Goal: Task Accomplishment & Management: Use online tool/utility

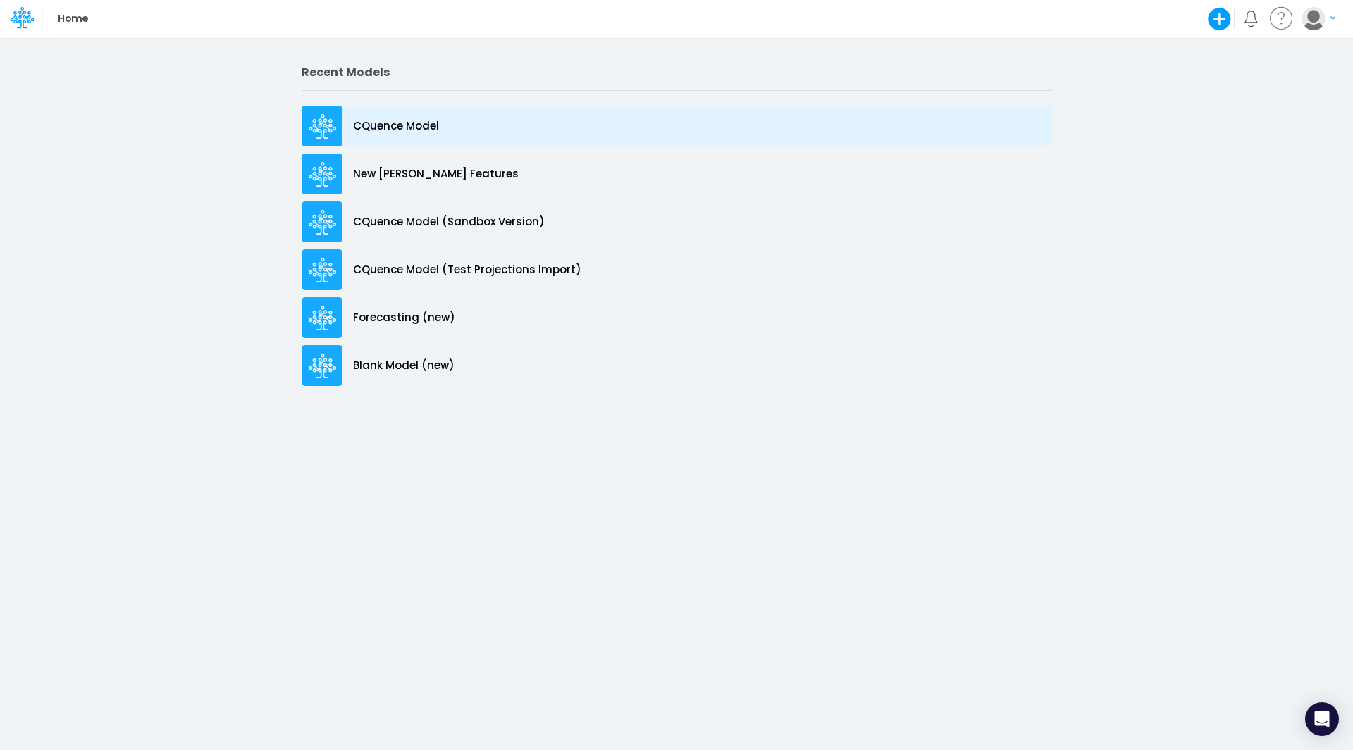
click at [407, 123] on p "CQuence Model" at bounding box center [396, 126] width 86 height 16
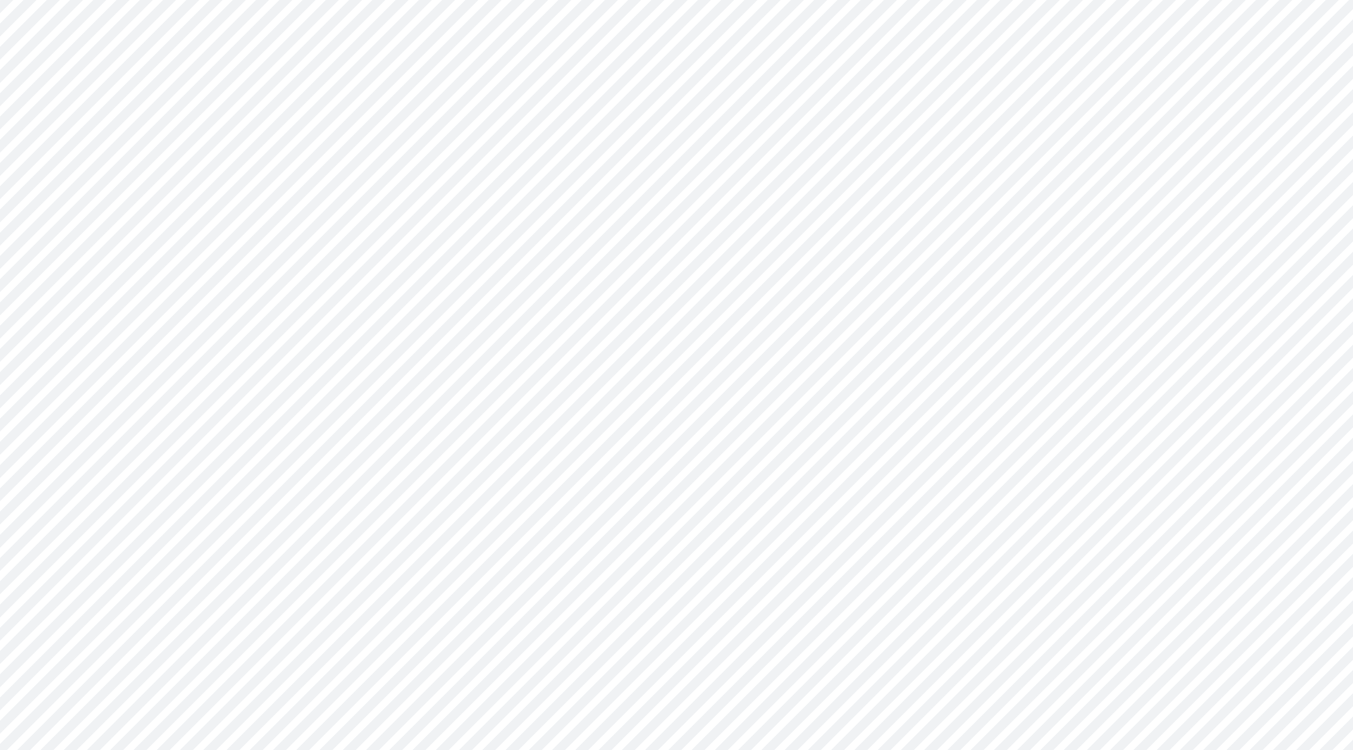
type input "Consolidated All by Month"
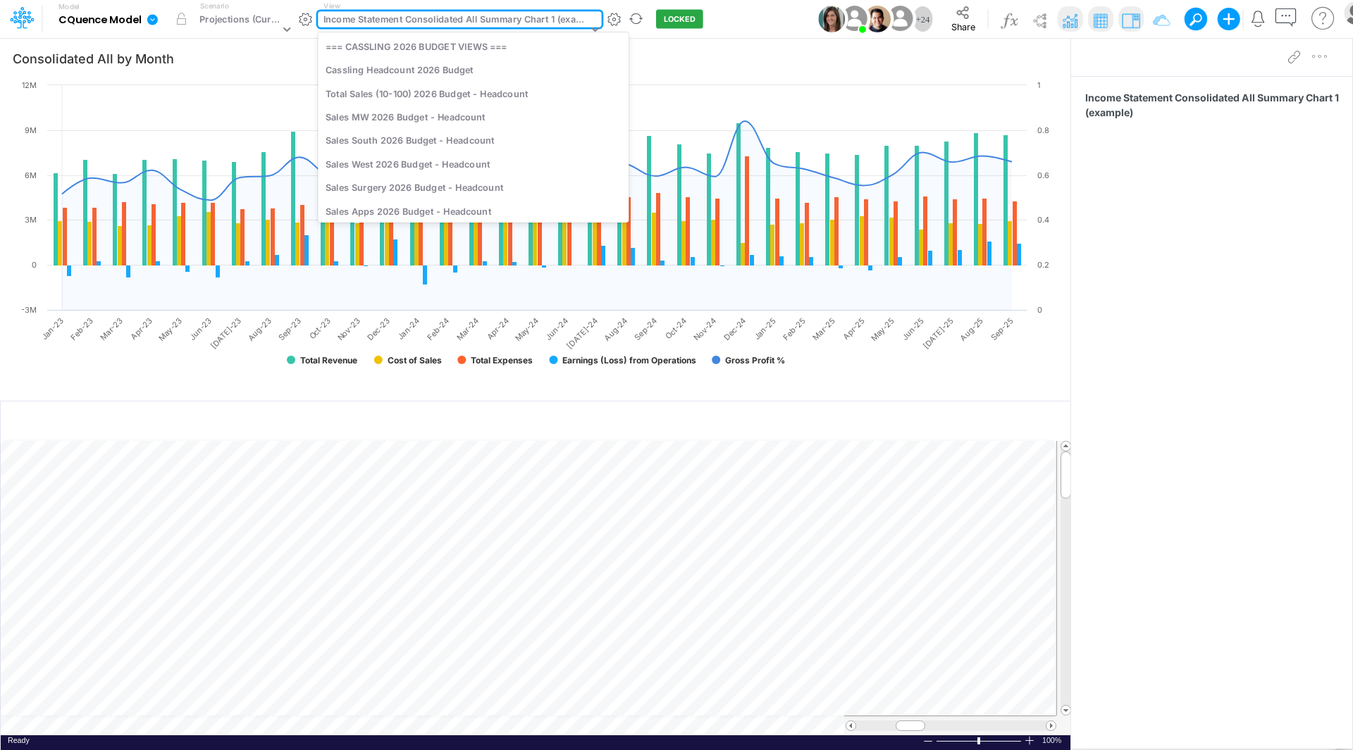
click at [514, 16] on div "Income Statement Consolidated All Summary Chart 1 (example)" at bounding box center [455, 21] width 264 height 16
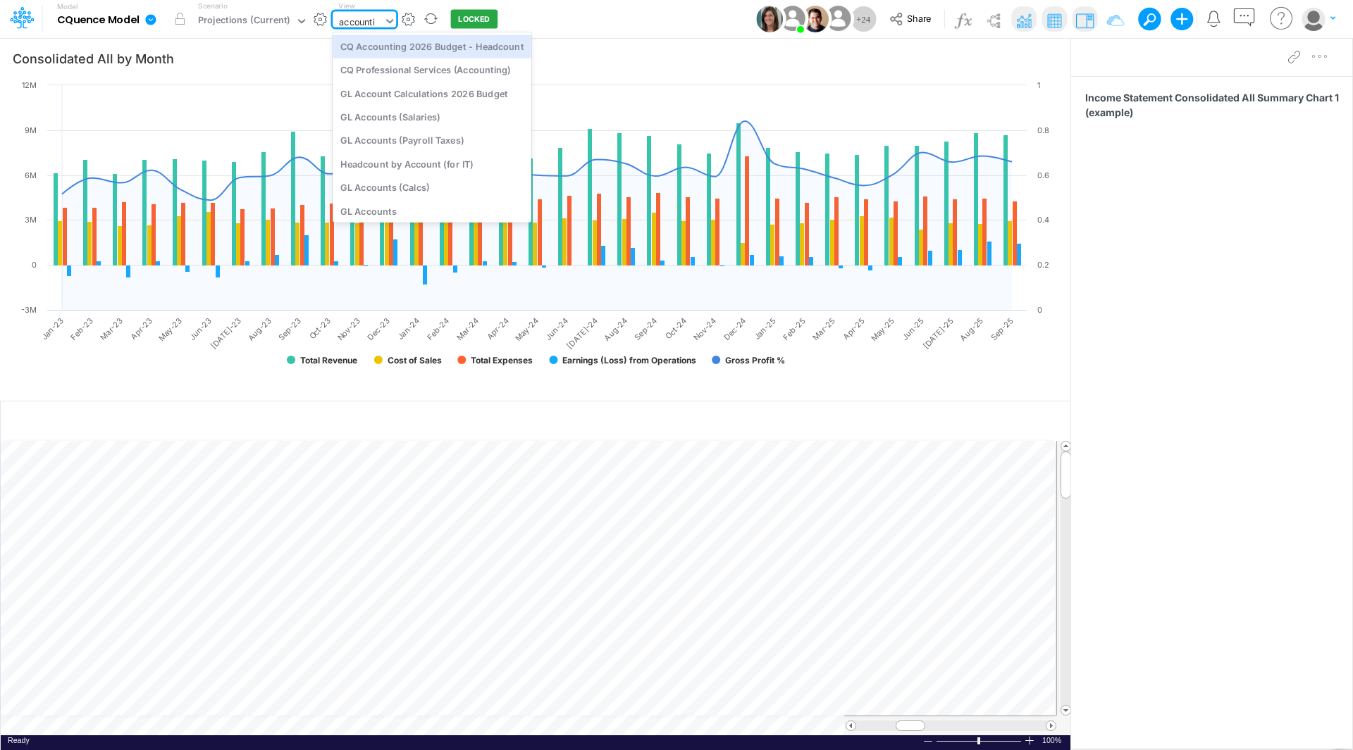
type input "accountin"
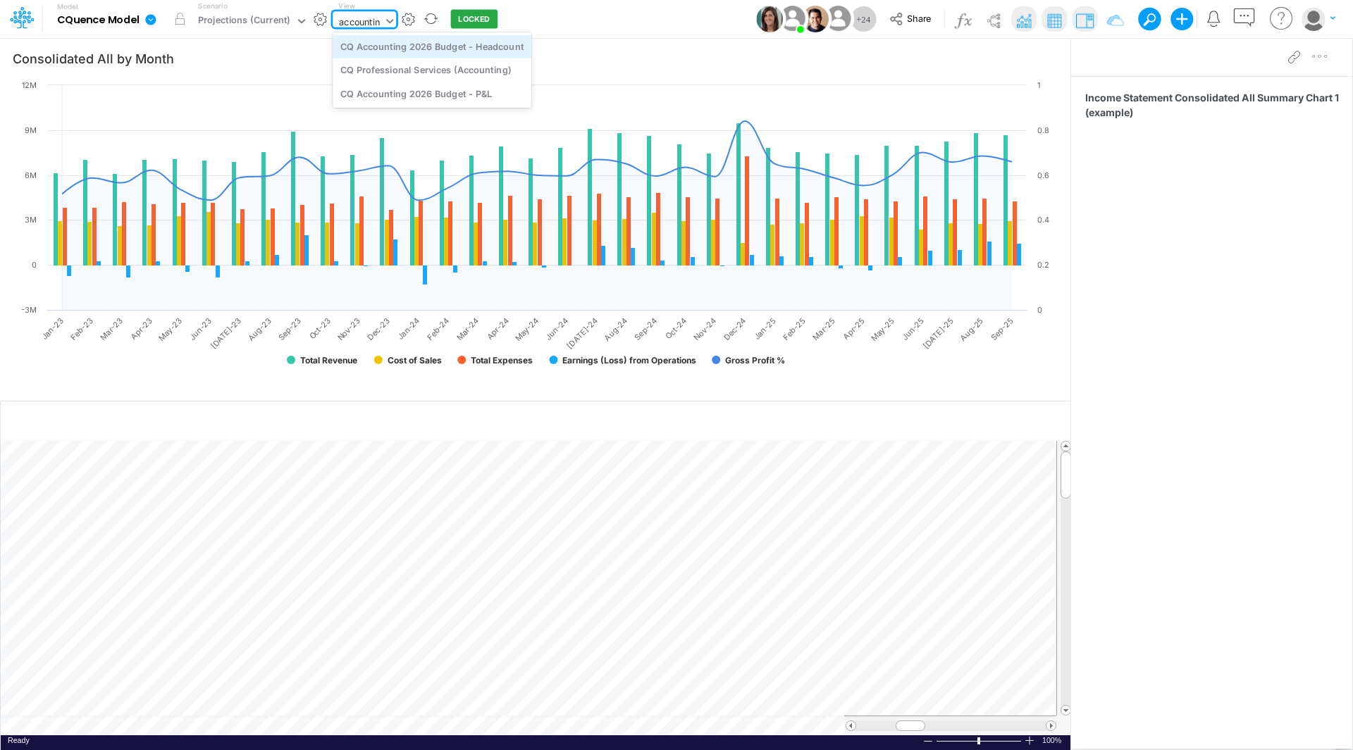
click at [476, 49] on div "CQ Accounting 2026 Budget - Headcount" at bounding box center [432, 46] width 199 height 23
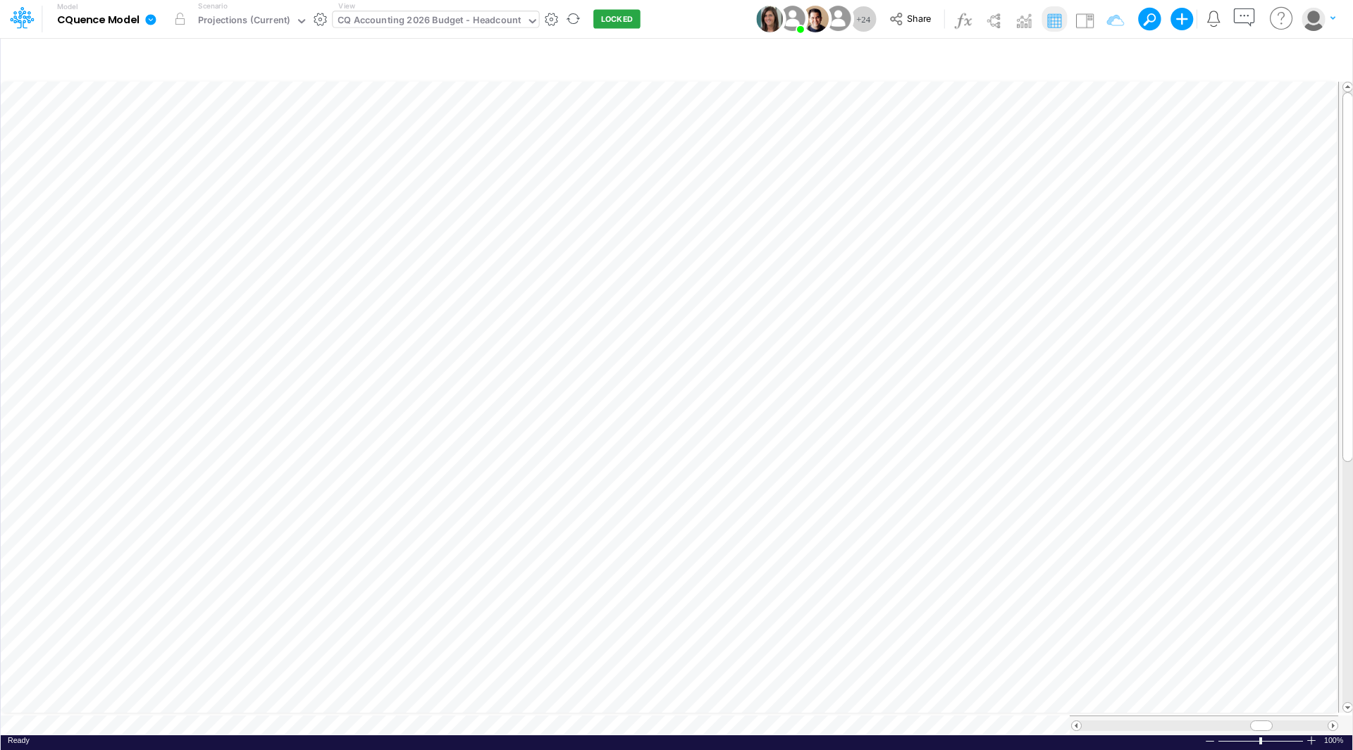
scroll to position [7, 1]
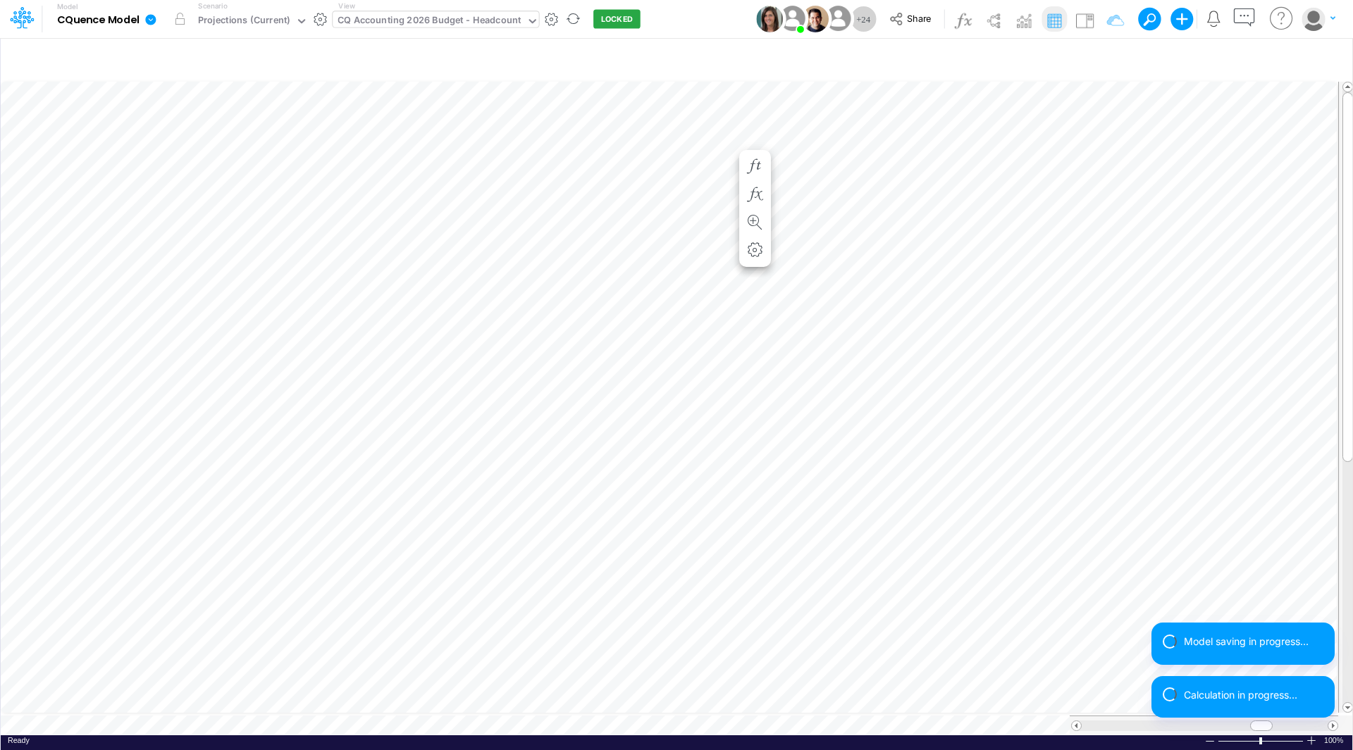
scroll to position [7, 1]
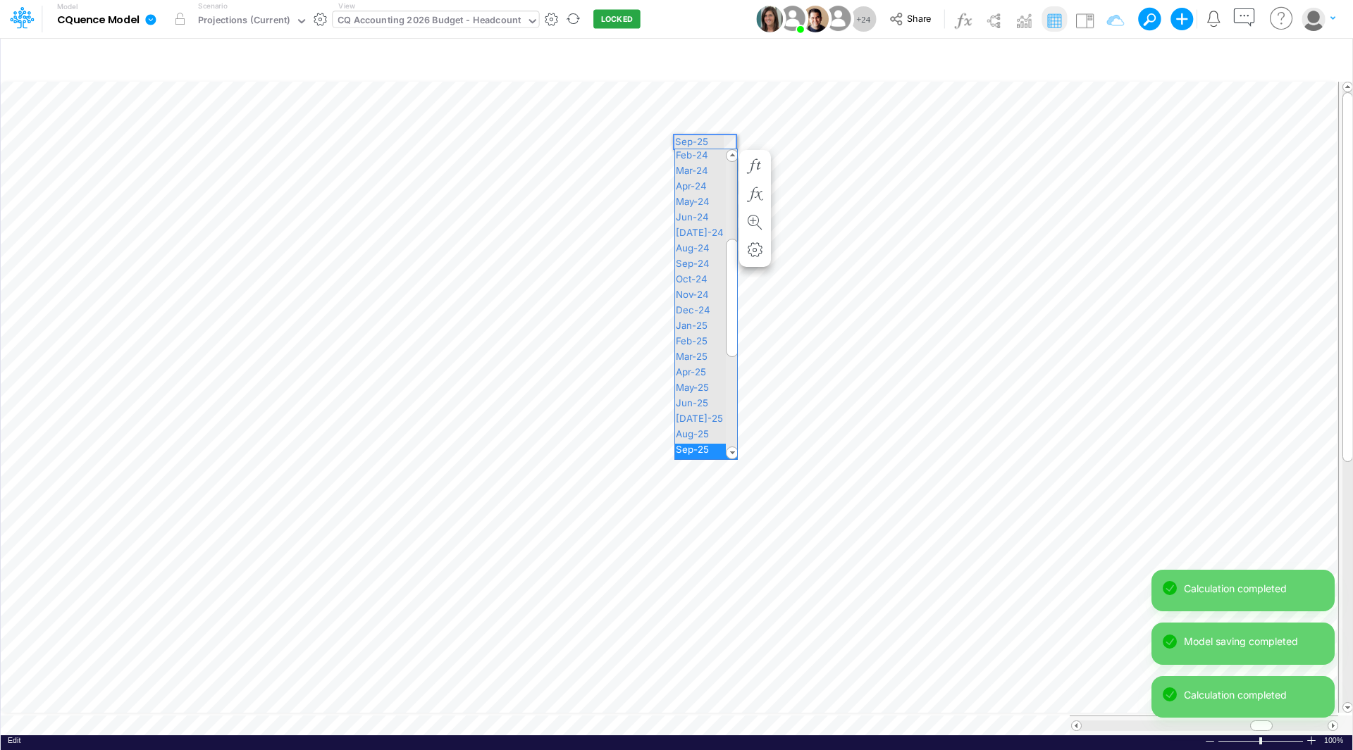
click at [727, 139] on div "Paste Cut Copy AutoFill Sep-25 Jan-23 Feb-23 Mar-23 Apr-23 May-23 Jun-23 Jul-23…" at bounding box center [676, 407] width 1351 height 657
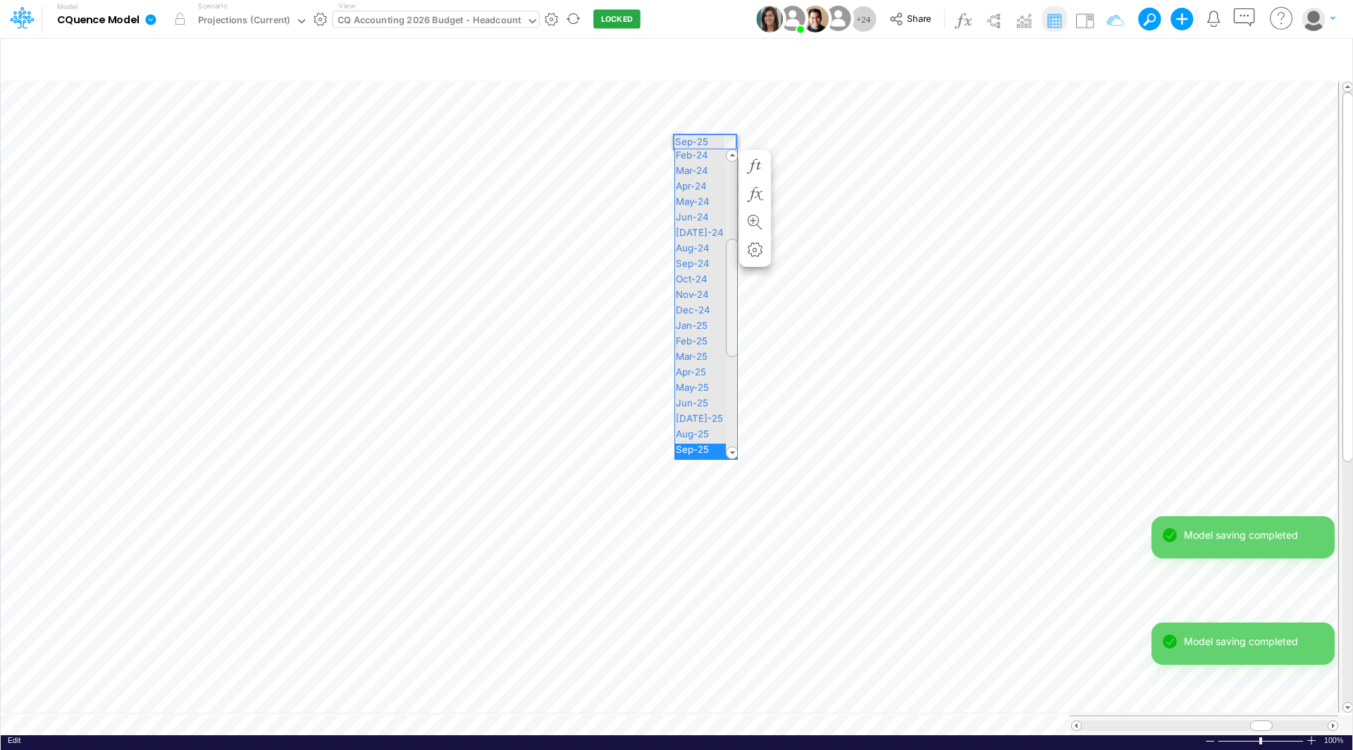
drag, startPoint x: 737, startPoint y: 272, endPoint x: 735, endPoint y: 330, distance: 57.8
click at [735, 330] on div "Jan-23 Feb-23 Mar-23 Apr-23 May-23 Jun-23 Jul-23 Aug-23 Sep-23 Oct-23 Nov-23 De…" at bounding box center [705, 304] width 63 height 311
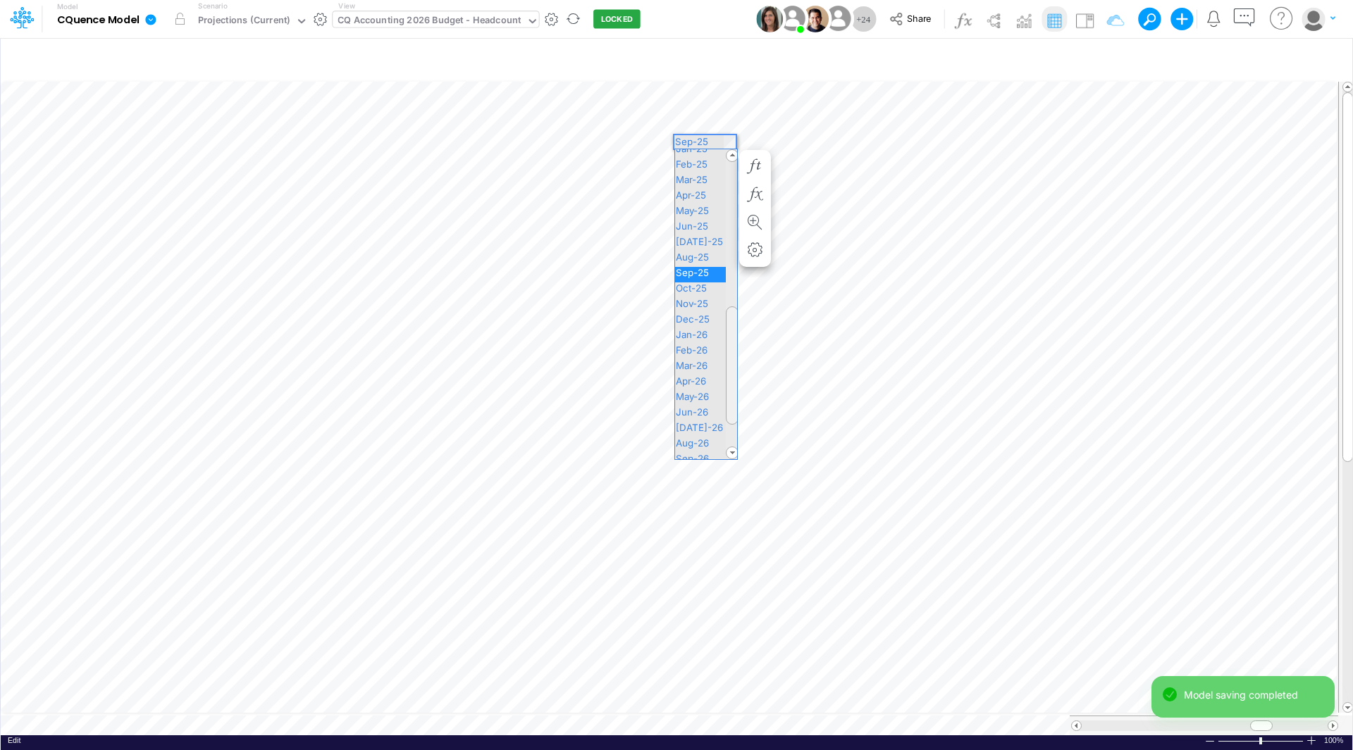
drag, startPoint x: 733, startPoint y: 328, endPoint x: 728, endPoint y: 395, distance: 67.9
click at [728, 395] on div at bounding box center [732, 365] width 13 height 118
click at [702, 304] on span "Nov-25" at bounding box center [698, 303] width 46 height 11
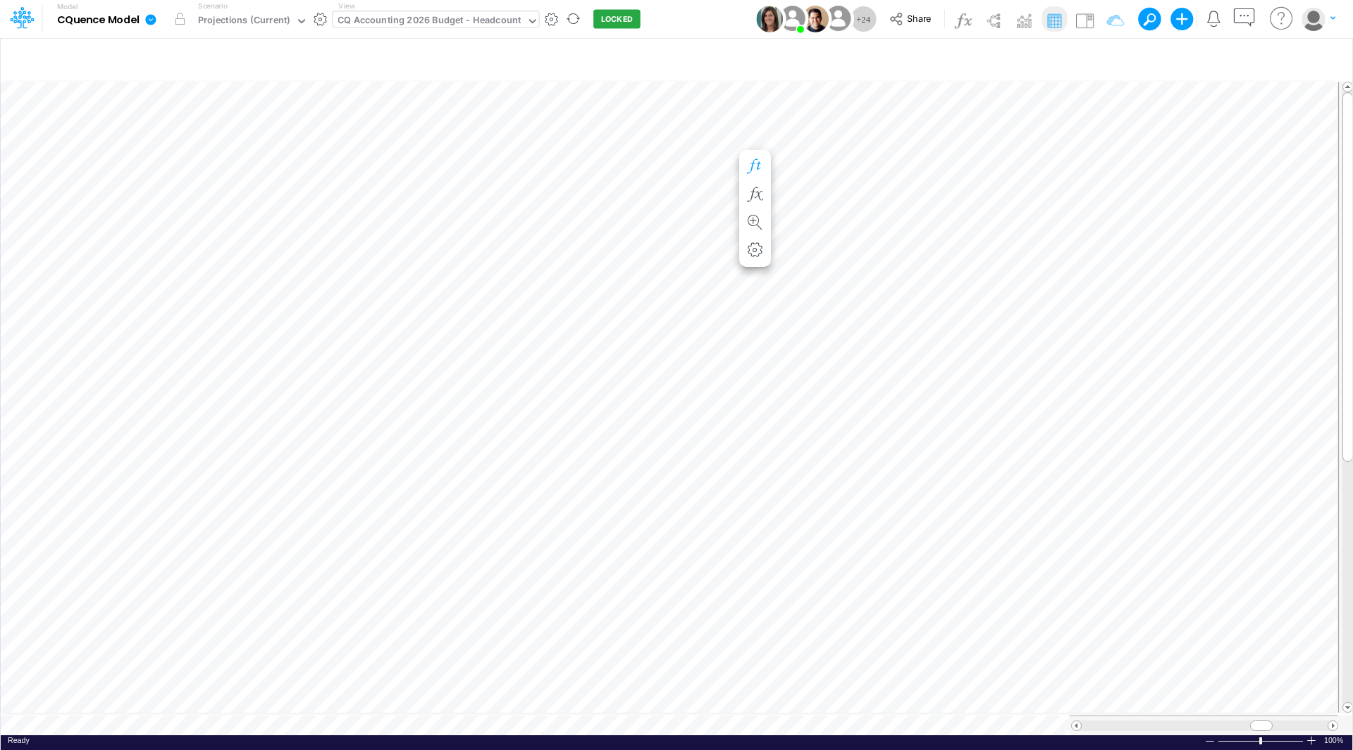
scroll to position [7, 1]
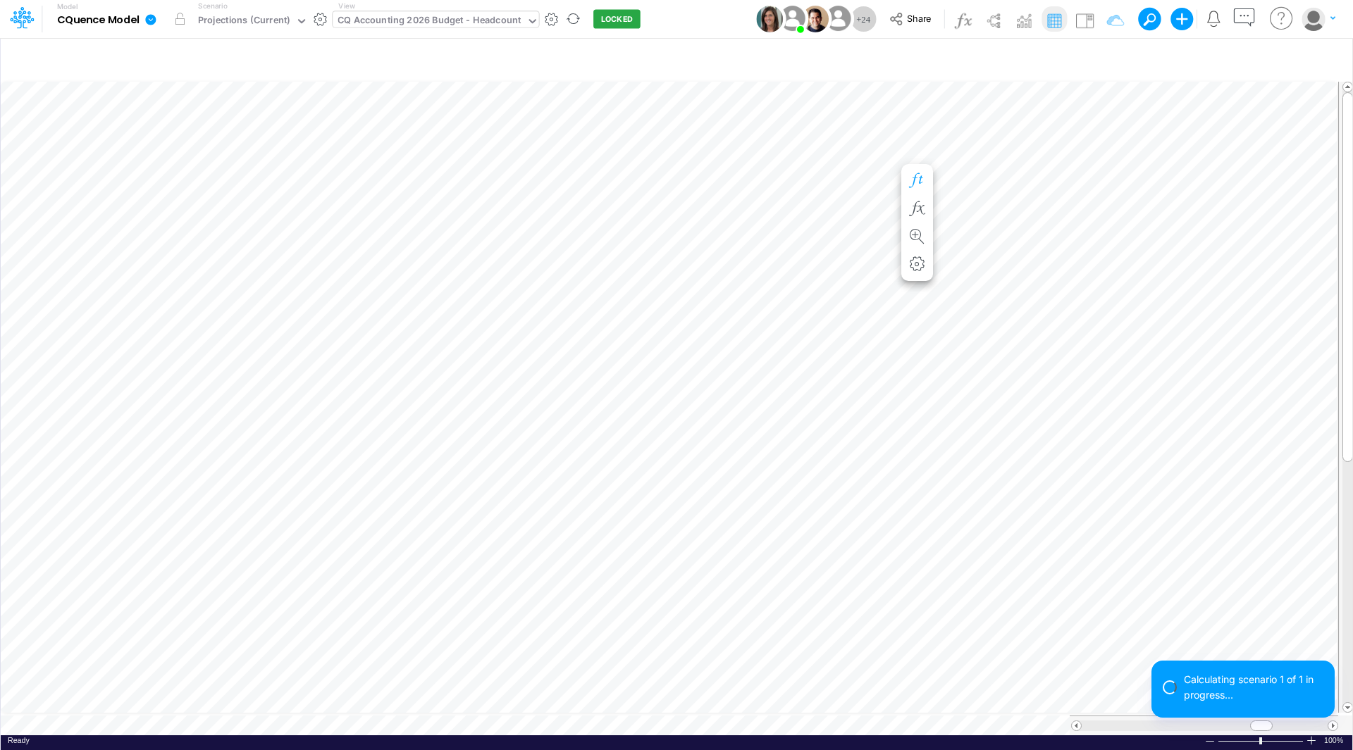
scroll to position [7, 1]
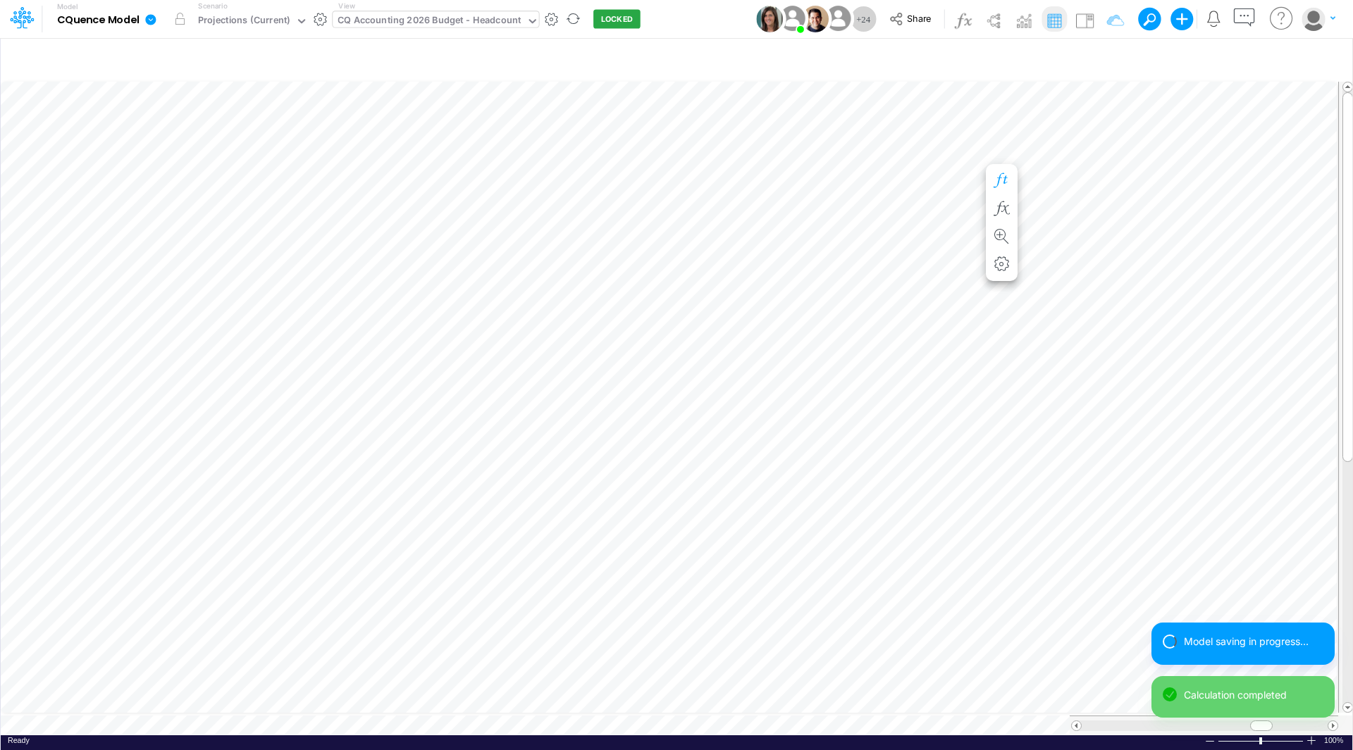
scroll to position [7, 1]
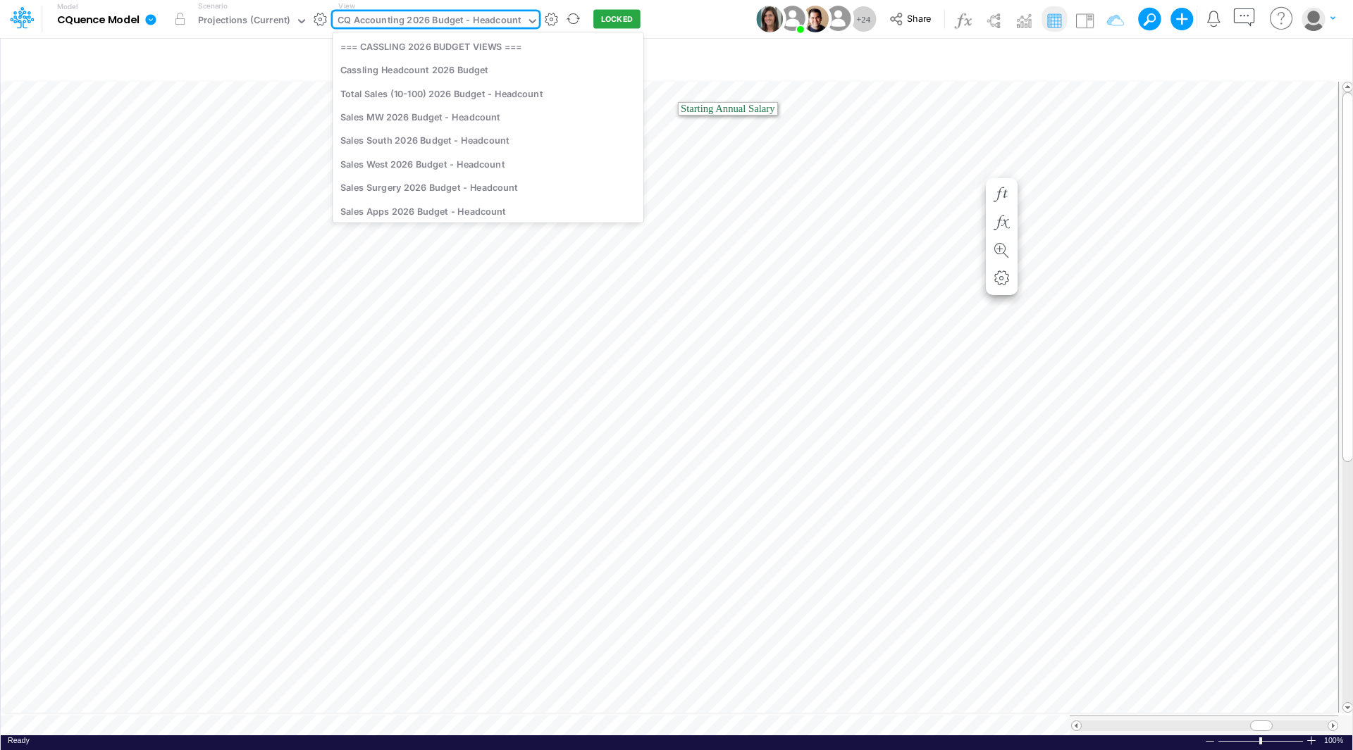
click at [481, 21] on div "CQ Accounting 2026 Budget - Headcount" at bounding box center [428, 21] width 183 height 16
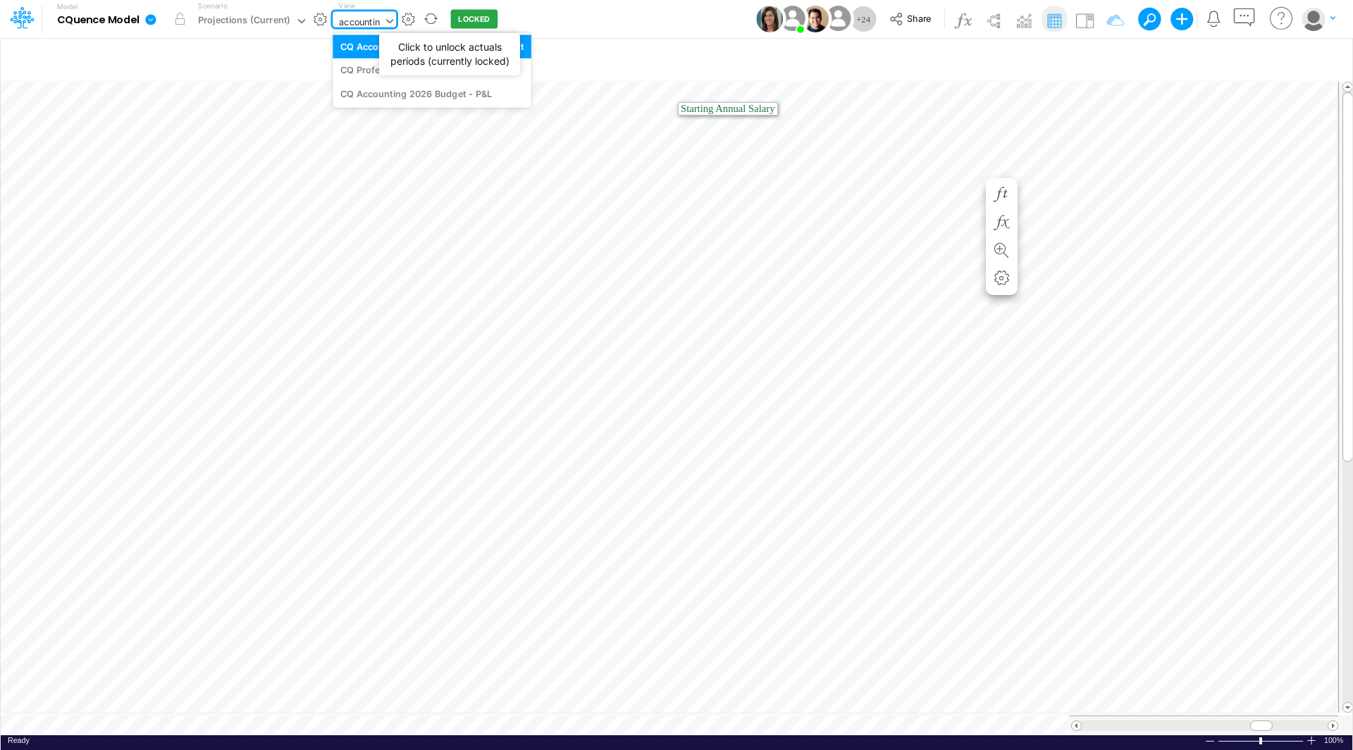
type input "accounting"
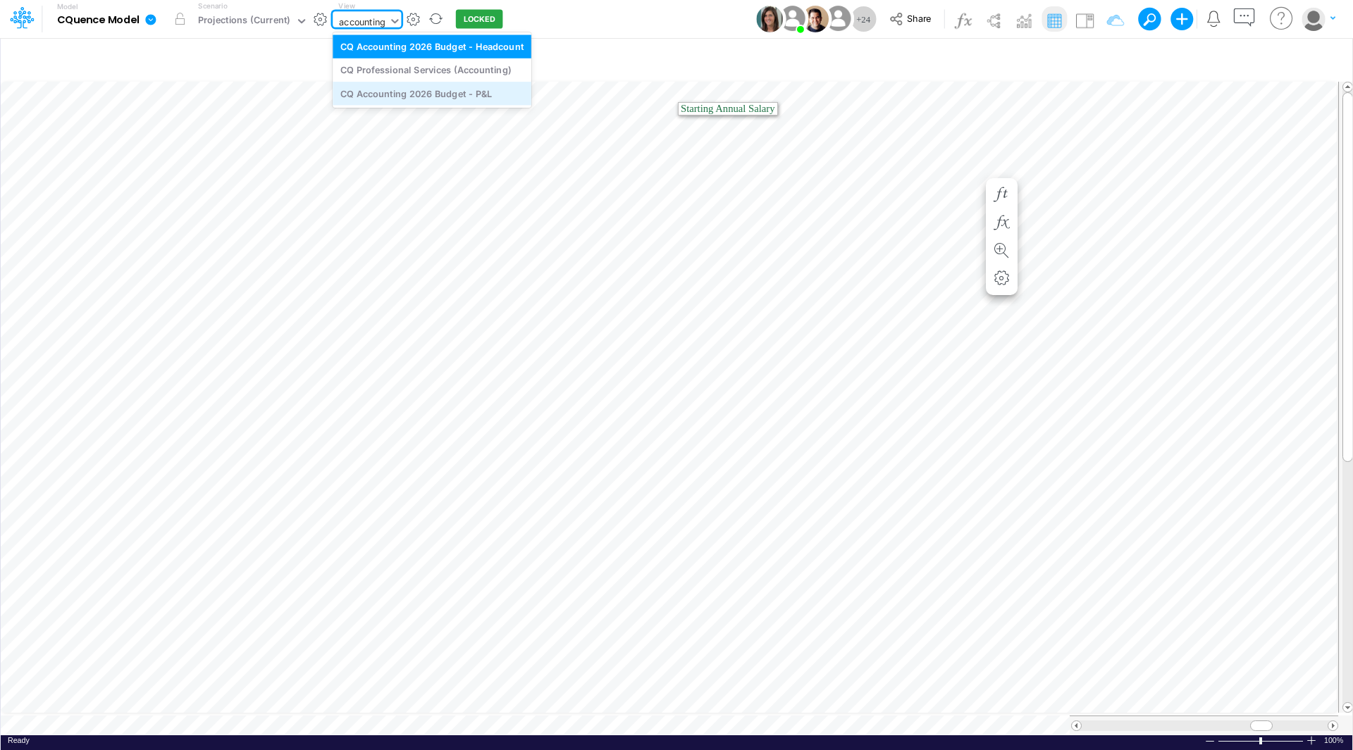
click at [458, 92] on div "CQ Accounting 2026 Budget - P&L" at bounding box center [432, 93] width 199 height 23
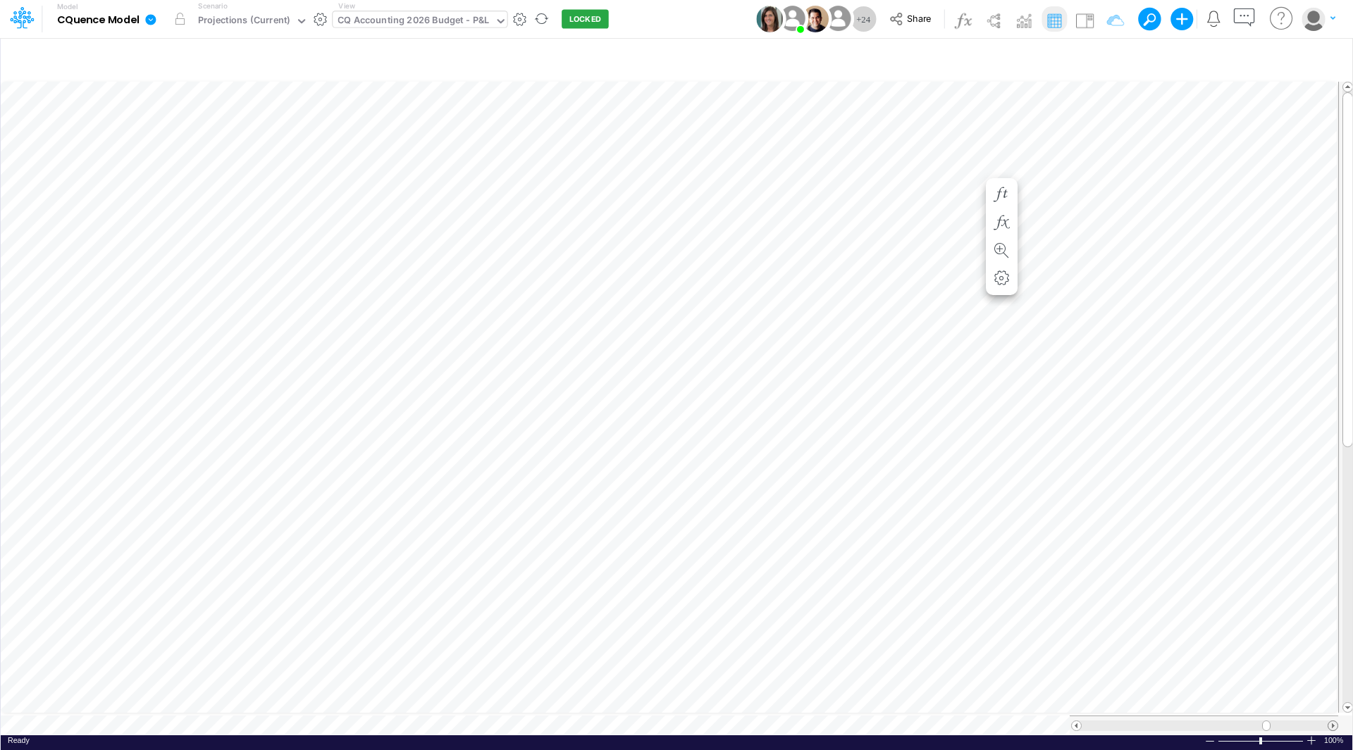
click at [1334, 721] on span at bounding box center [1332, 725] width 9 height 9
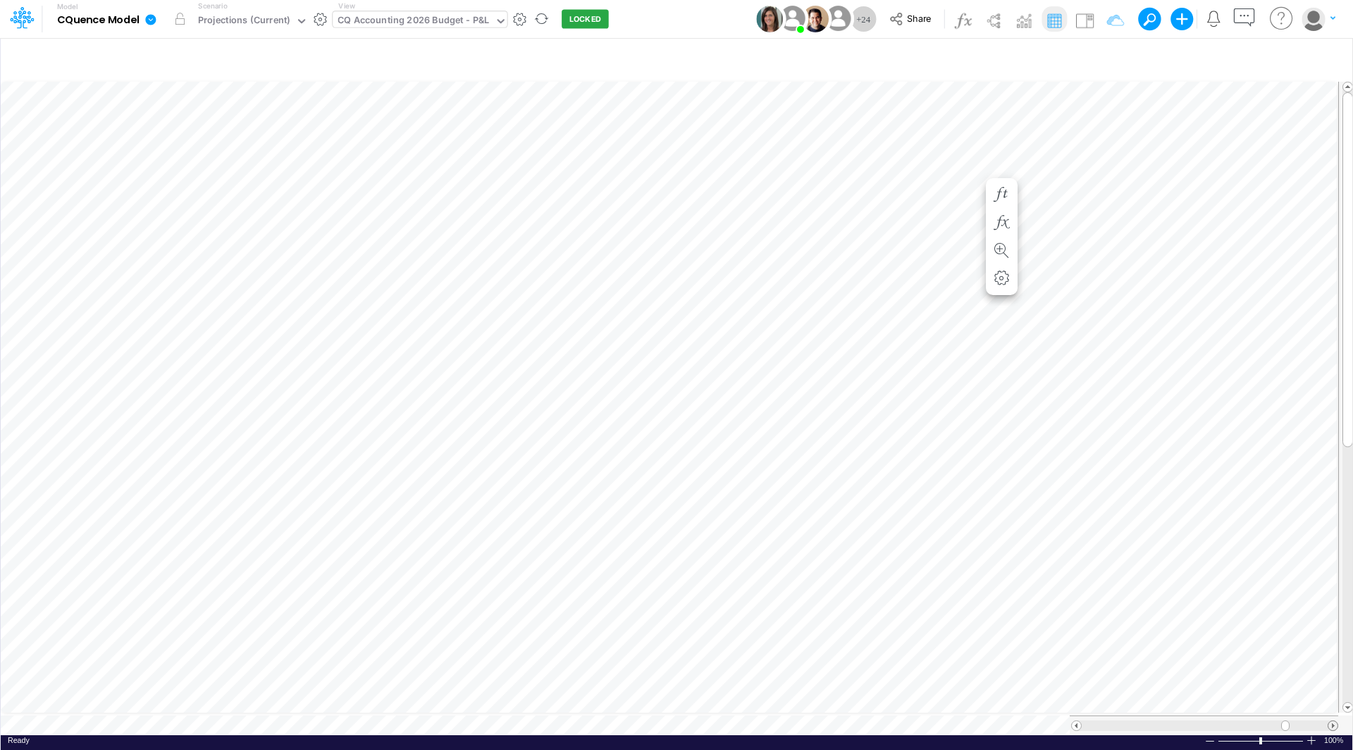
click at [1334, 721] on span at bounding box center [1332, 725] width 9 height 9
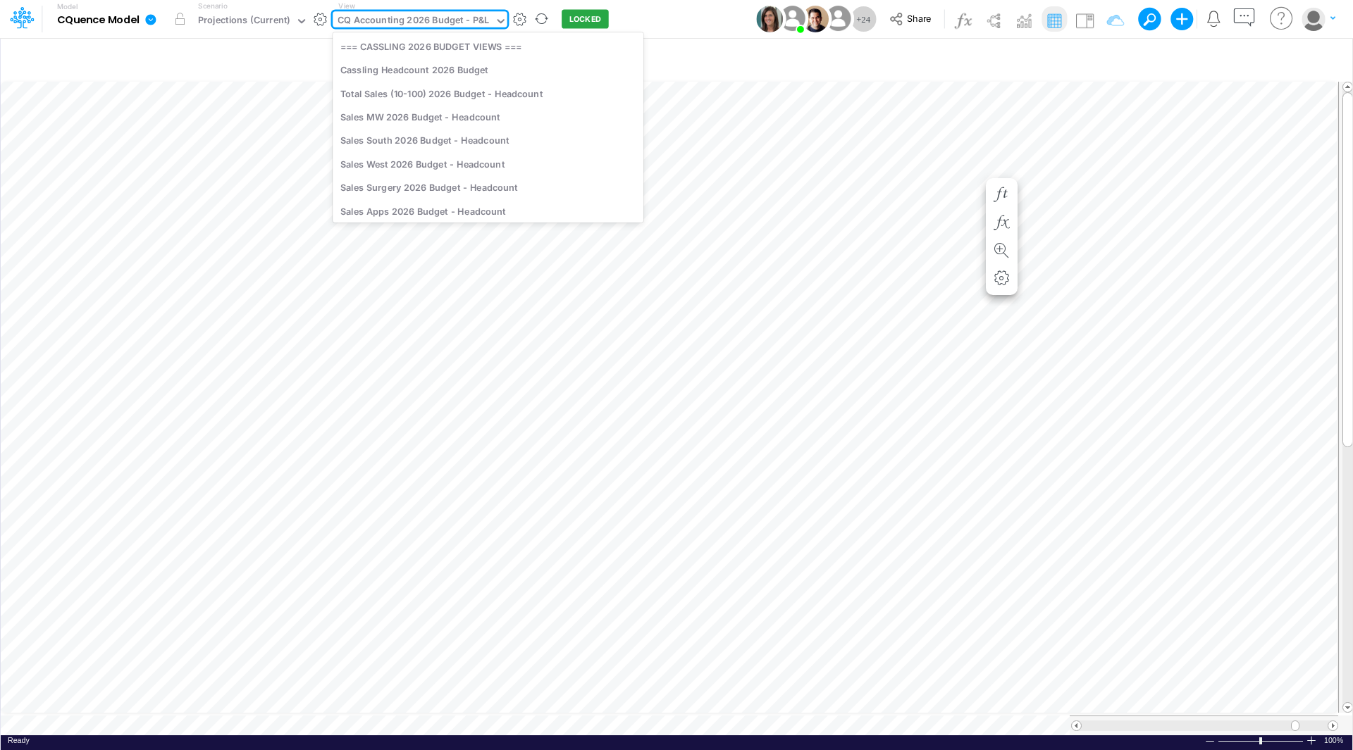
click at [457, 21] on div "CQ Accounting 2026 Budget - P&L" at bounding box center [412, 21] width 151 height 16
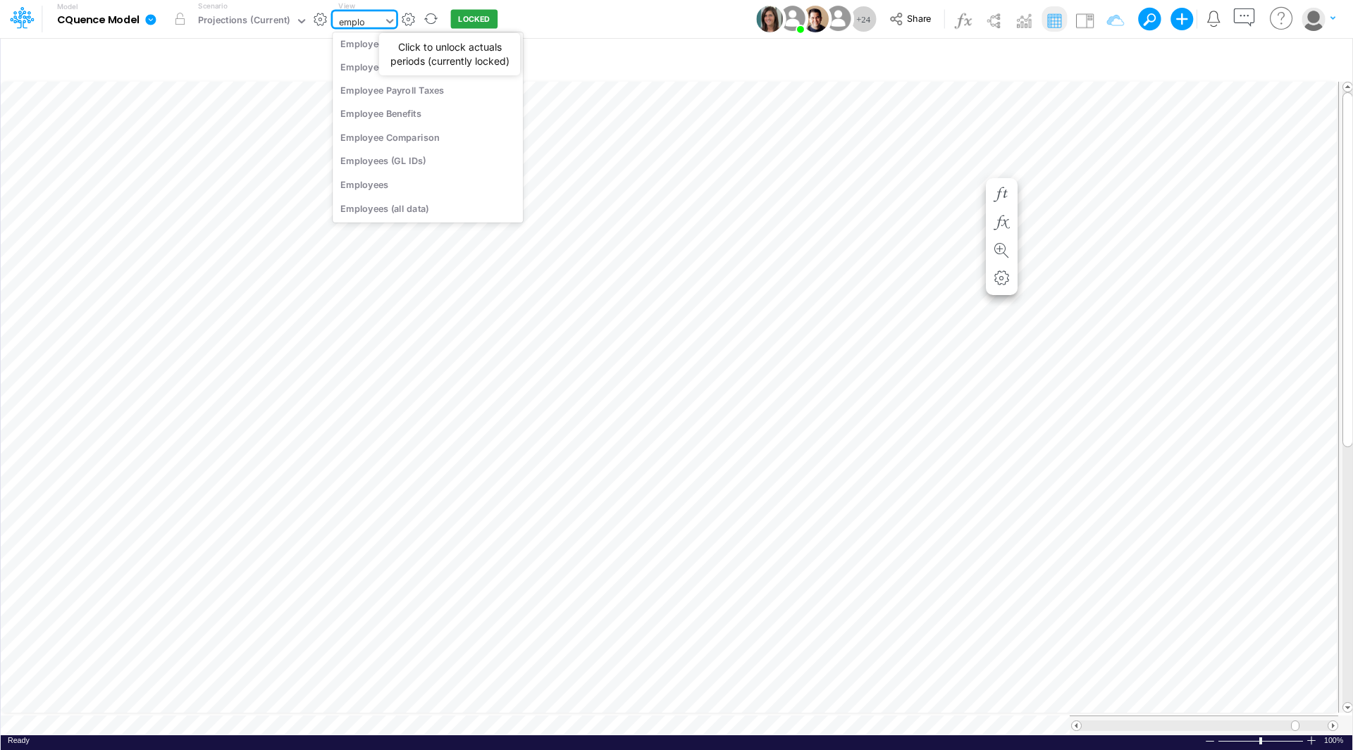
scroll to position [30, 0]
type input "employees"
click at [392, 75] on div "Employees" at bounding box center [428, 69] width 190 height 23
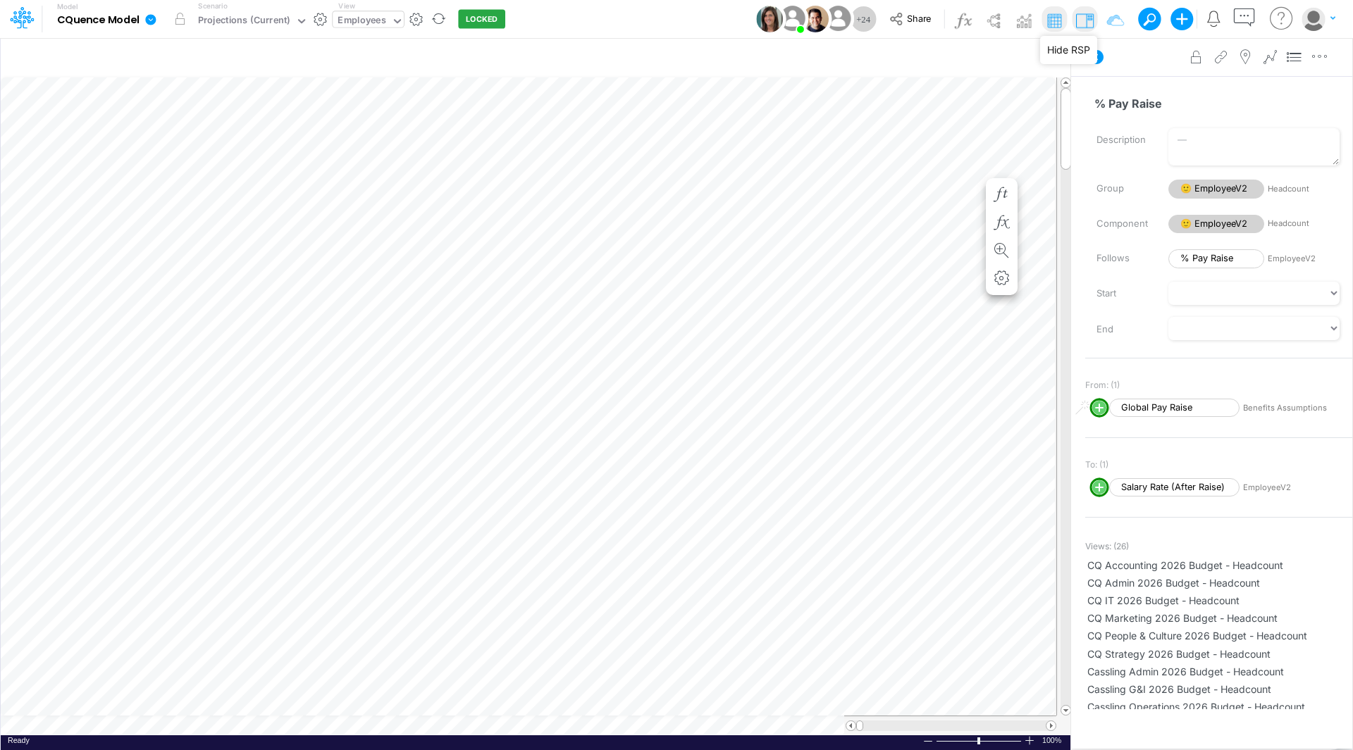
click at [1085, 18] on img at bounding box center [1084, 20] width 23 height 23
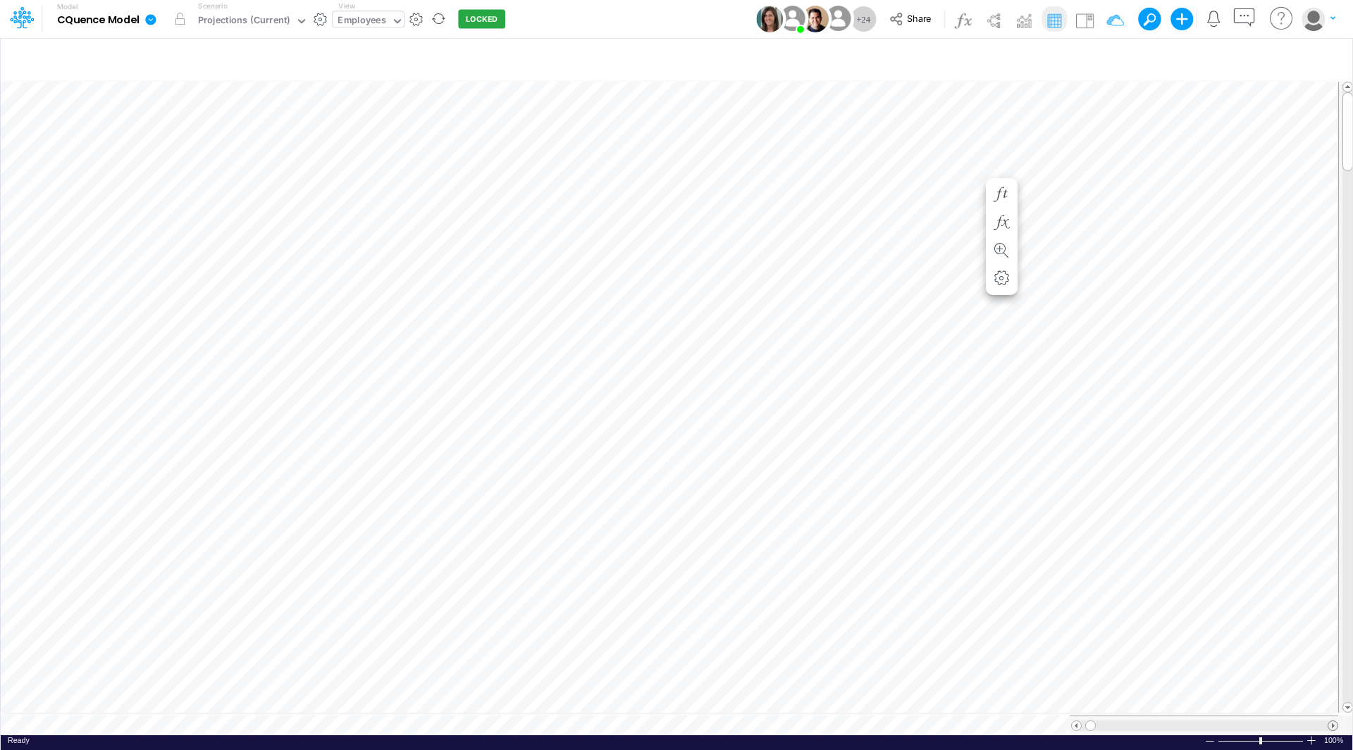
click at [1334, 721] on span at bounding box center [1332, 725] width 9 height 9
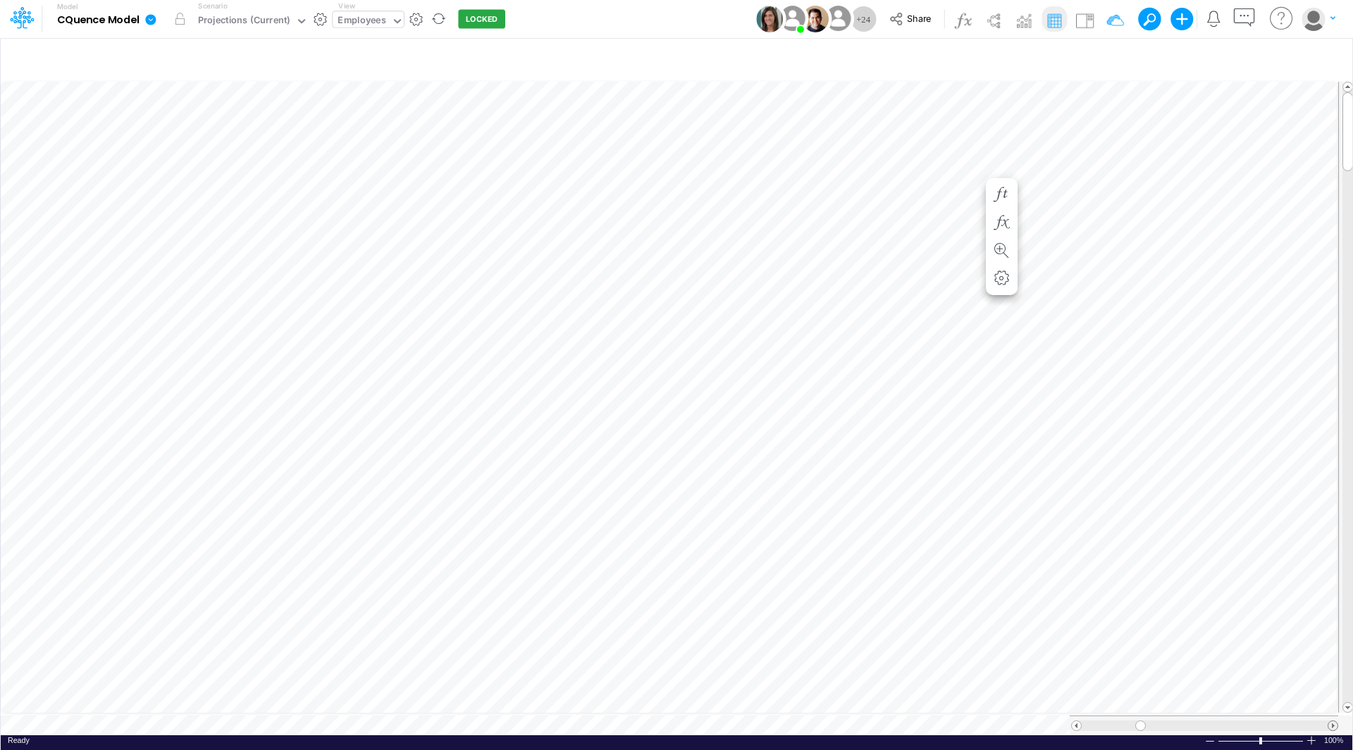
click at [1334, 721] on span at bounding box center [1332, 725] width 9 height 9
click at [1076, 721] on span at bounding box center [1075, 725] width 9 height 9
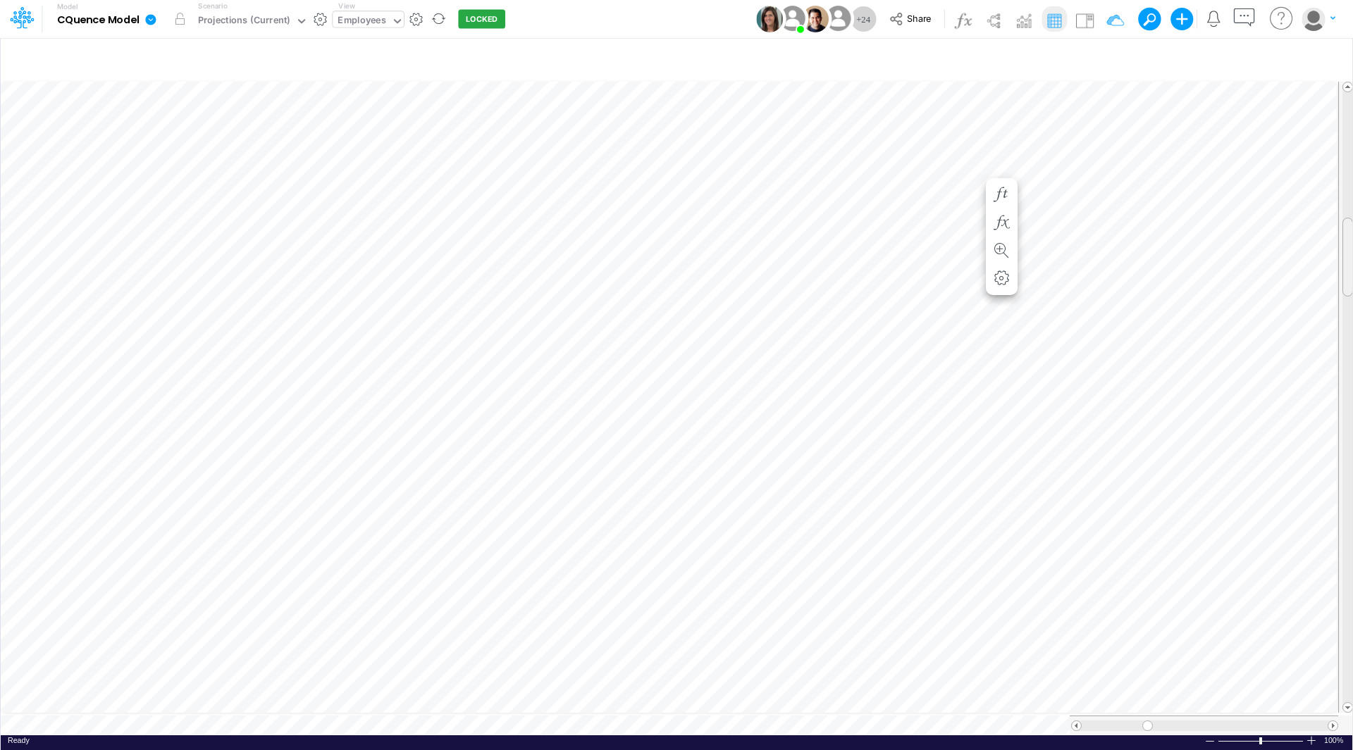
drag, startPoint x: 1346, startPoint y: 120, endPoint x: 1346, endPoint y: 245, distance: 125.4
click at [1346, 245] on div at bounding box center [1347, 257] width 11 height 79
click at [1191, 492] on div "Paste Cut Copy AutoFill 0 Rate 1 Rate 2" at bounding box center [676, 407] width 1351 height 657
click at [1170, 506] on div "Rate 1" at bounding box center [1161, 509] width 85 height 15
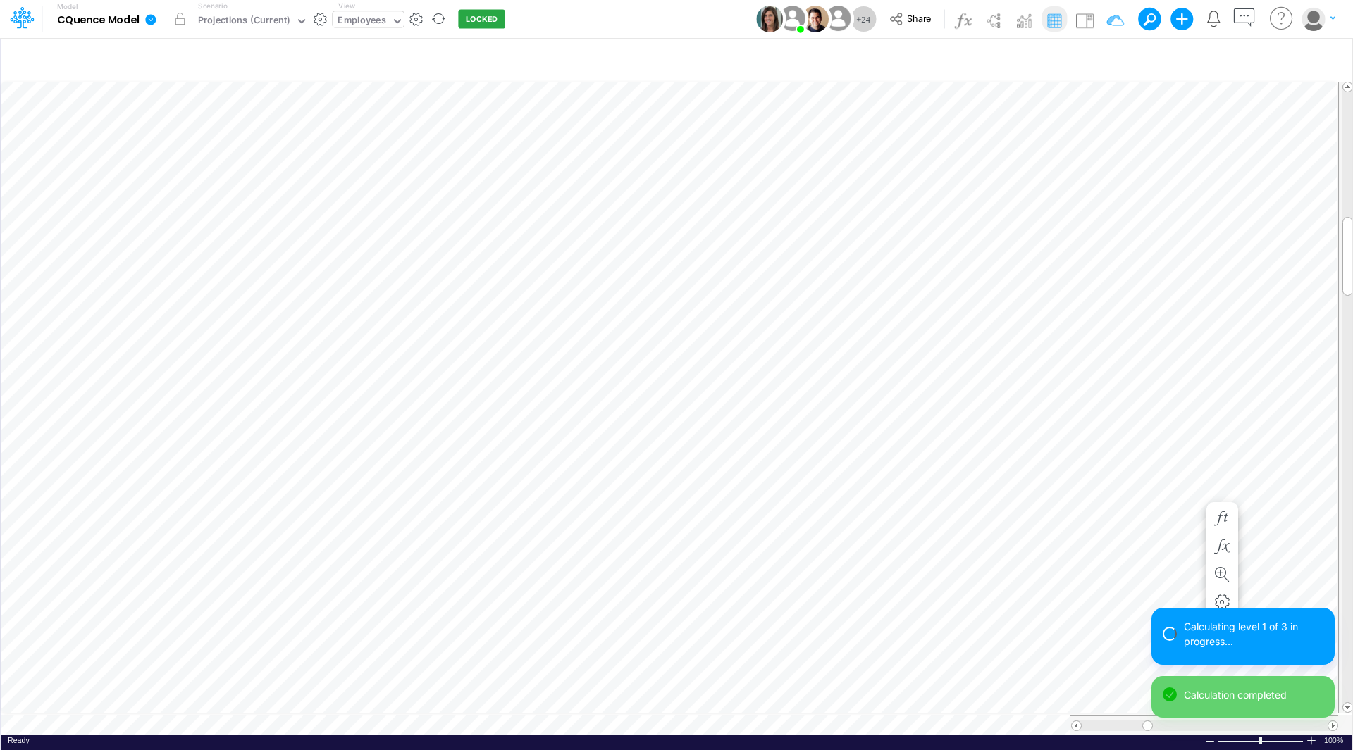
scroll to position [7, 1]
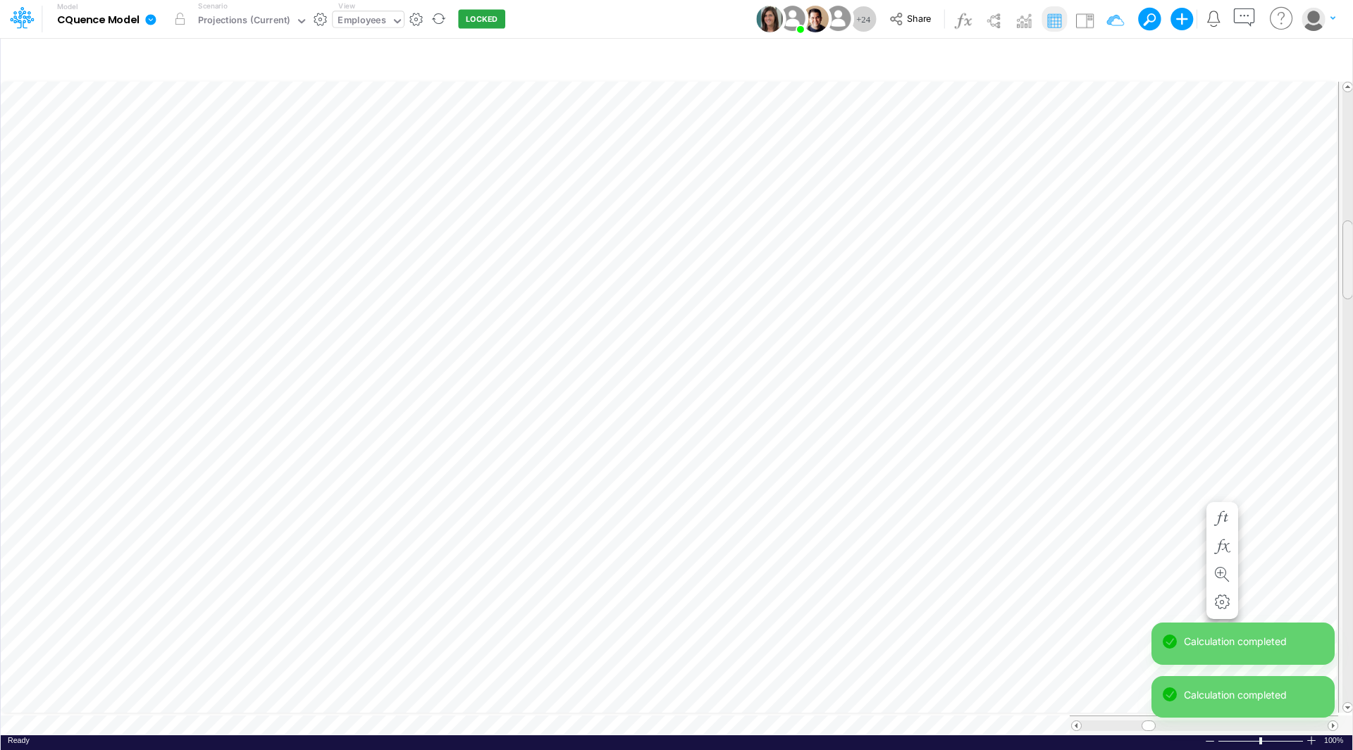
drag, startPoint x: 1348, startPoint y: 231, endPoint x: 1351, endPoint y: 260, distance: 29.0
click at [1351, 260] on div at bounding box center [1347, 259] width 11 height 79
click at [1351, 313] on div at bounding box center [1347, 288] width 11 height 79
drag, startPoint x: 1352, startPoint y: 289, endPoint x: 1348, endPoint y: 310, distance: 21.6
click at [1352, 306] on div "Insert child node Variable Constant Group Addition Subtraction Multiplication D…" at bounding box center [676, 393] width 1353 height 713
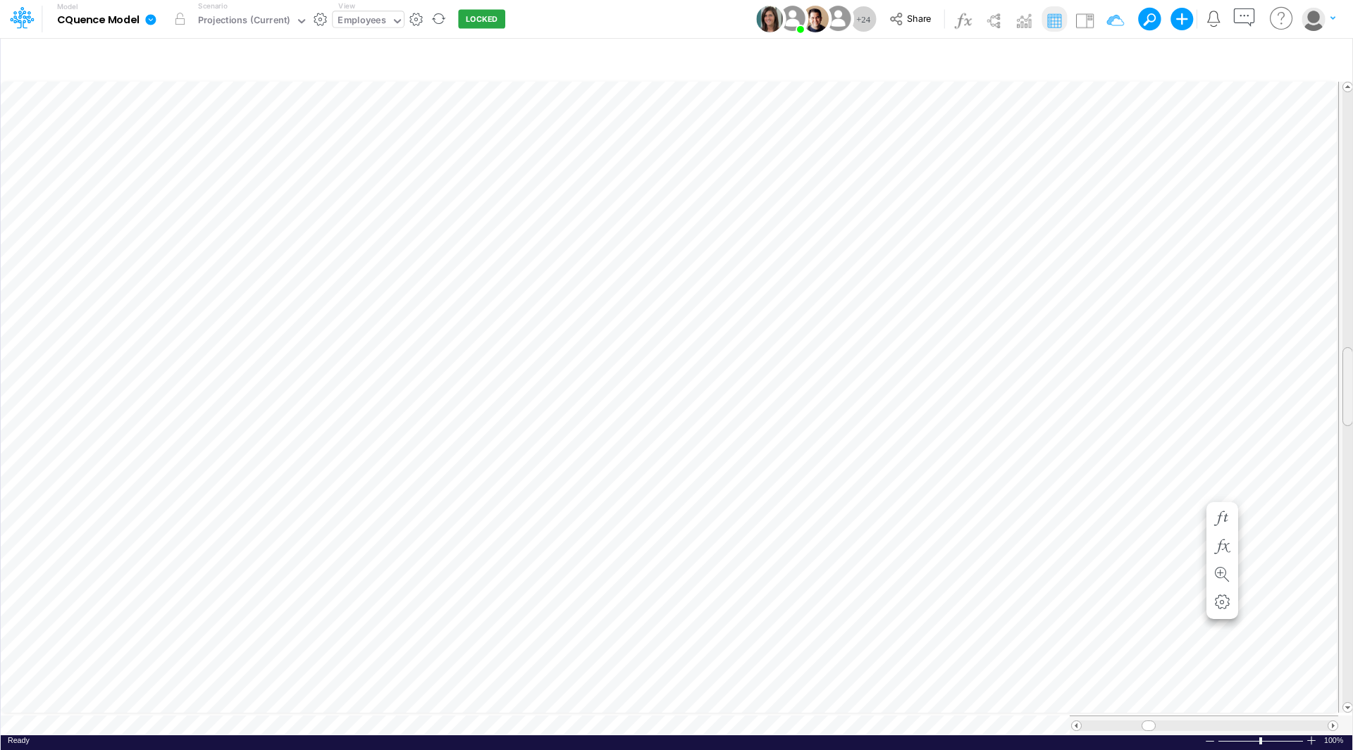
drag, startPoint x: 1348, startPoint y: 330, endPoint x: 1352, endPoint y: 375, distance: 45.2
click at [1352, 375] on div "Insert child node Variable Constant Group Addition Subtraction Multiplication D…" at bounding box center [676, 393] width 1353 height 713
click at [1193, 380] on div "Paste Cut Copy AutoFill 0 Rate 1 Rate 2" at bounding box center [676, 407] width 1351 height 657
click at [1179, 396] on div "Rate 1" at bounding box center [1161, 396] width 85 height 15
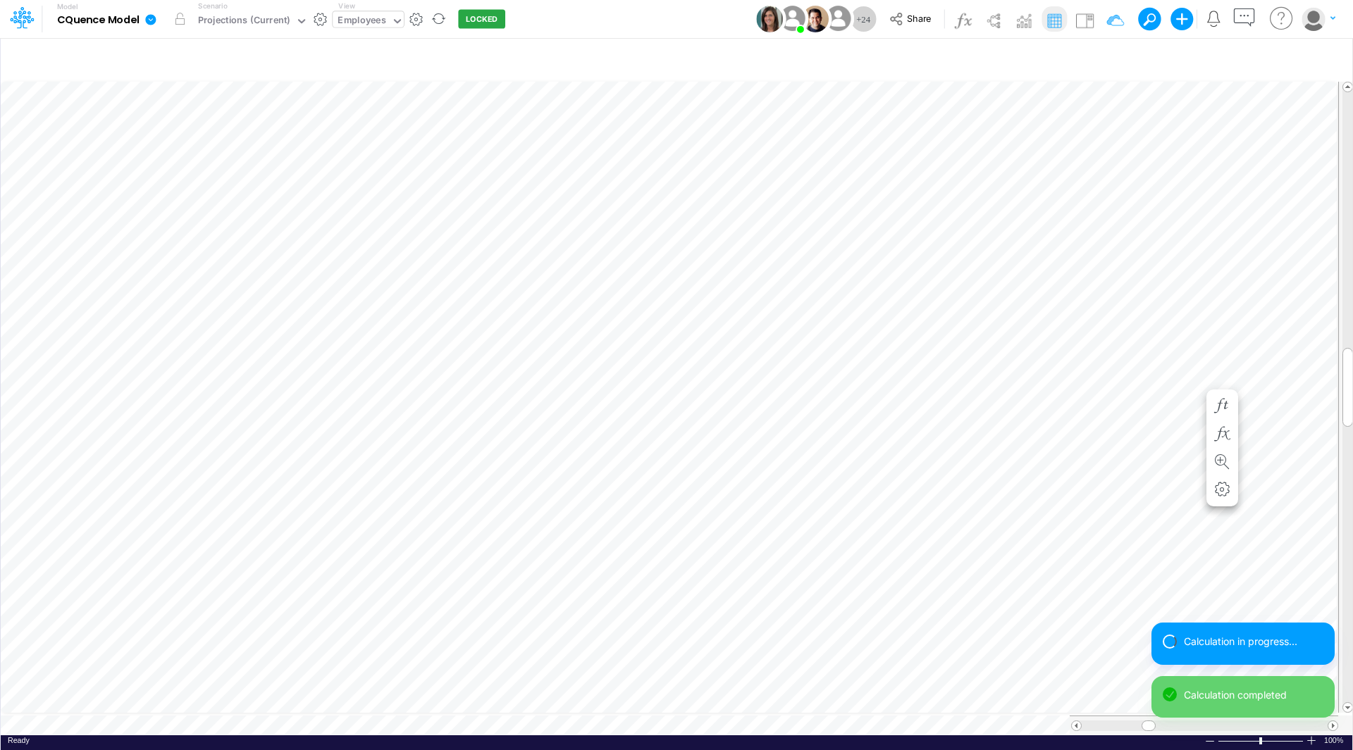
scroll to position [7, 1]
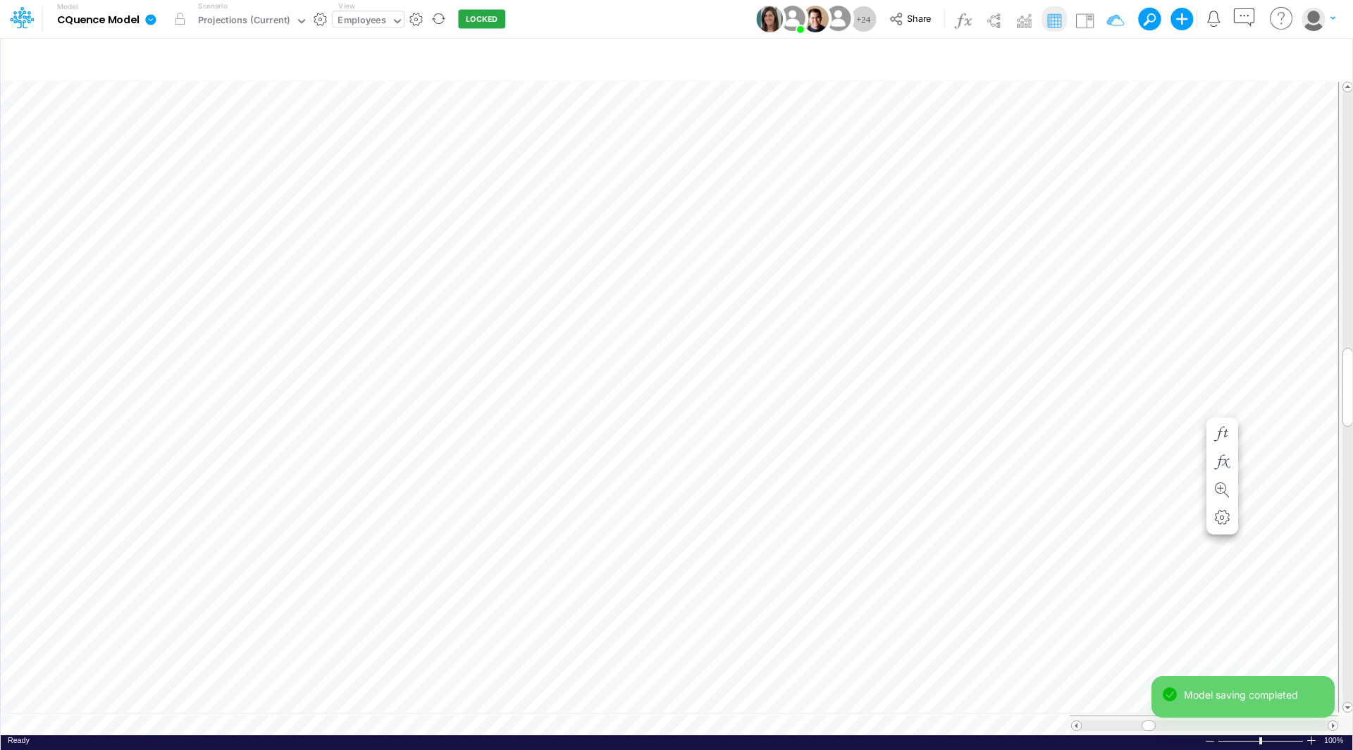
click at [1193, 407] on div "Paste Cut Copy AutoFill 0 Rate 1 Rate 2" at bounding box center [676, 407] width 1351 height 657
click at [1158, 424] on span "Rate 1" at bounding box center [1138, 422] width 39 height 11
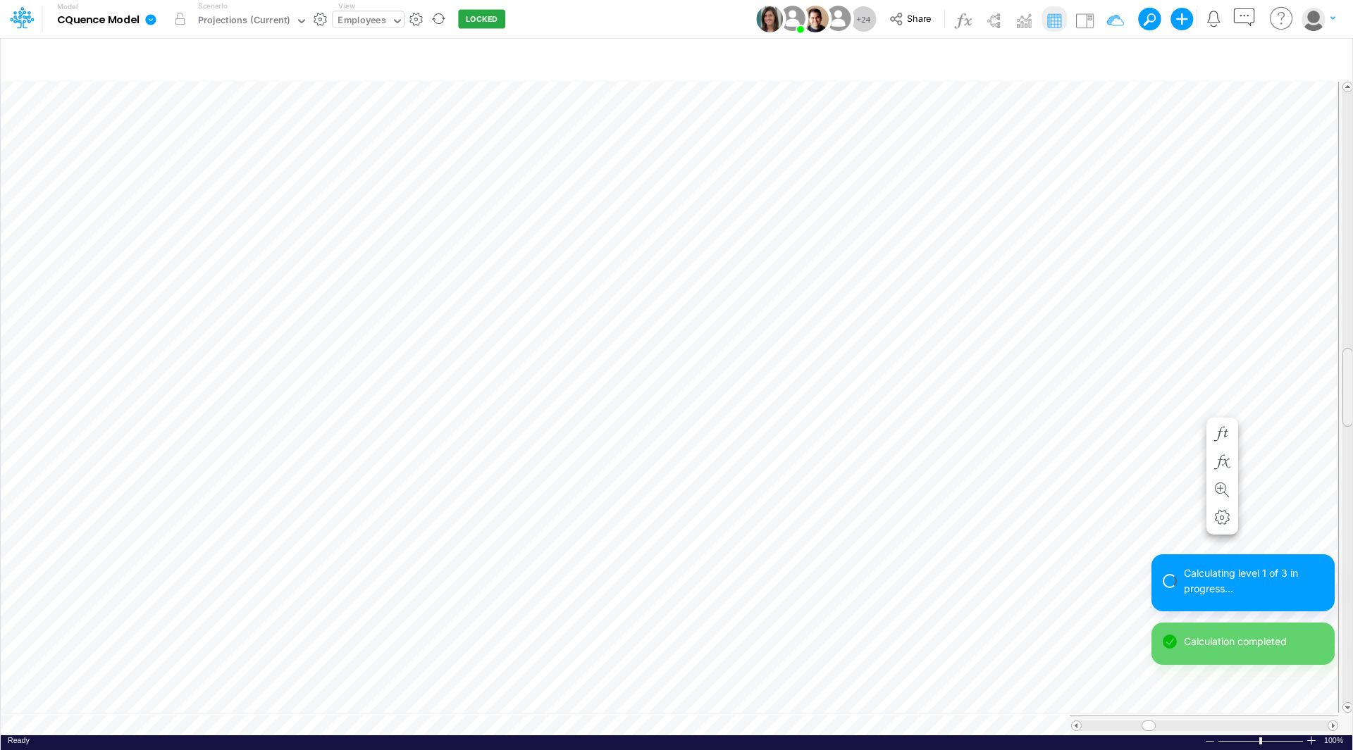
scroll to position [7, 1]
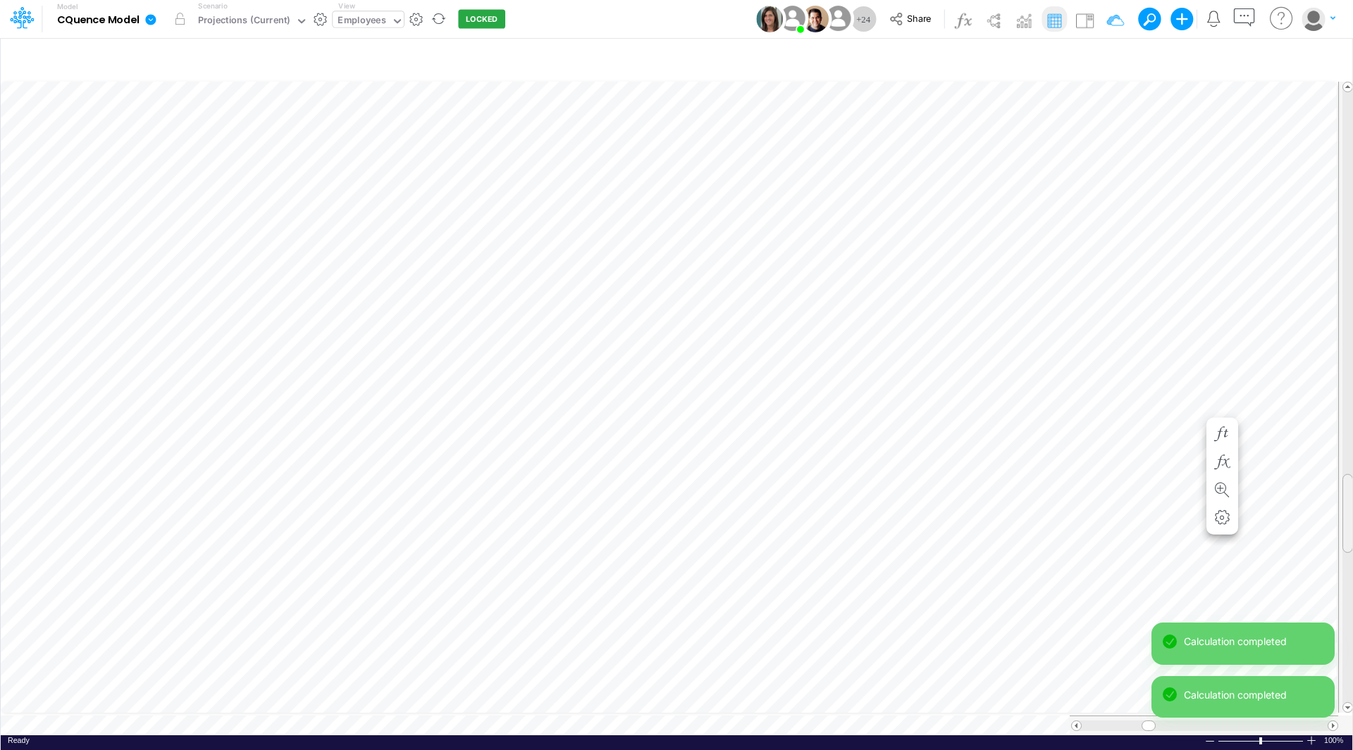
drag, startPoint x: 1350, startPoint y: 354, endPoint x: 1350, endPoint y: 471, distance: 116.9
click at [1350, 484] on div at bounding box center [1347, 513] width 11 height 79
click at [1350, 485] on div at bounding box center [1347, 514] width 11 height 79
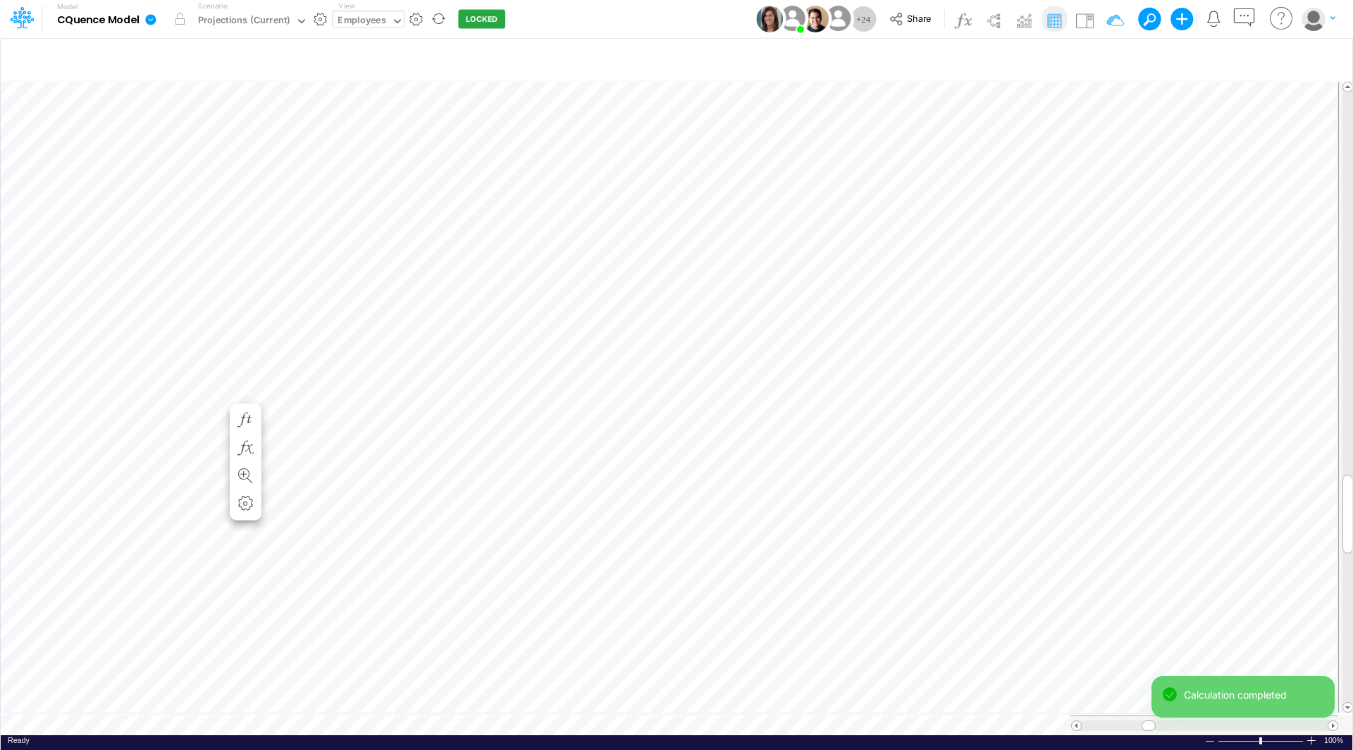
scroll to position [7, 1]
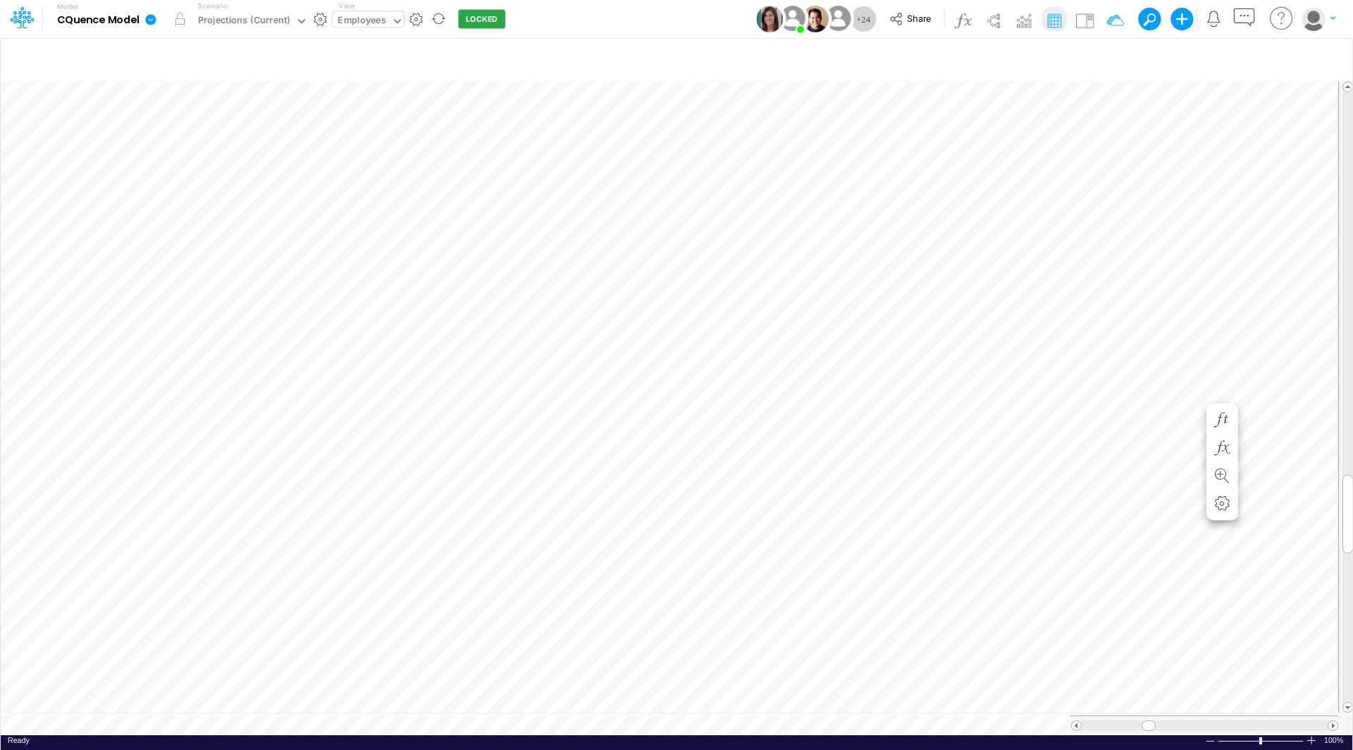
click at [1193, 394] on div "Paste Cut Copy AutoFill 0 Rate 1 Rate 2" at bounding box center [676, 407] width 1351 height 657
click at [1177, 404] on div "Rate 1" at bounding box center [1161, 410] width 85 height 15
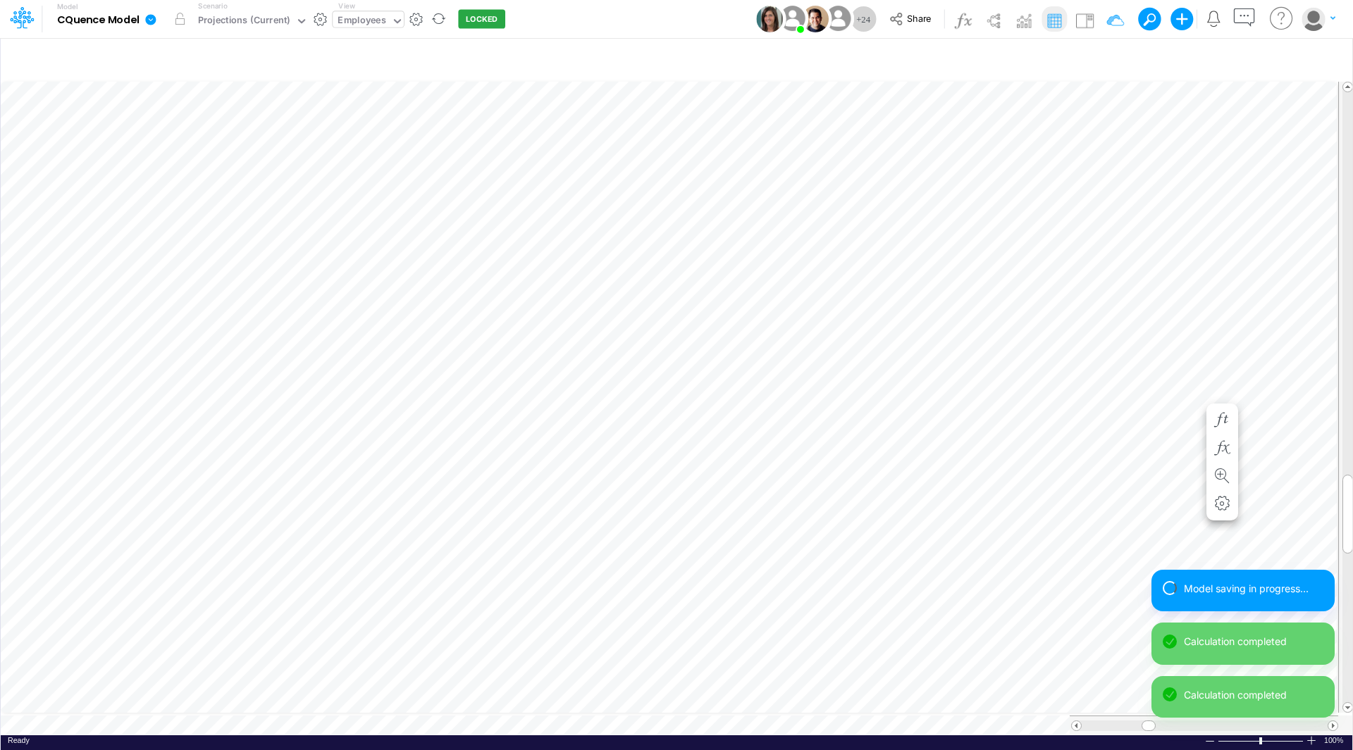
click at [1350, 550] on div "Insert child node Variable Constant Group Addition Subtraction Multiplication D…" at bounding box center [676, 393] width 1353 height 713
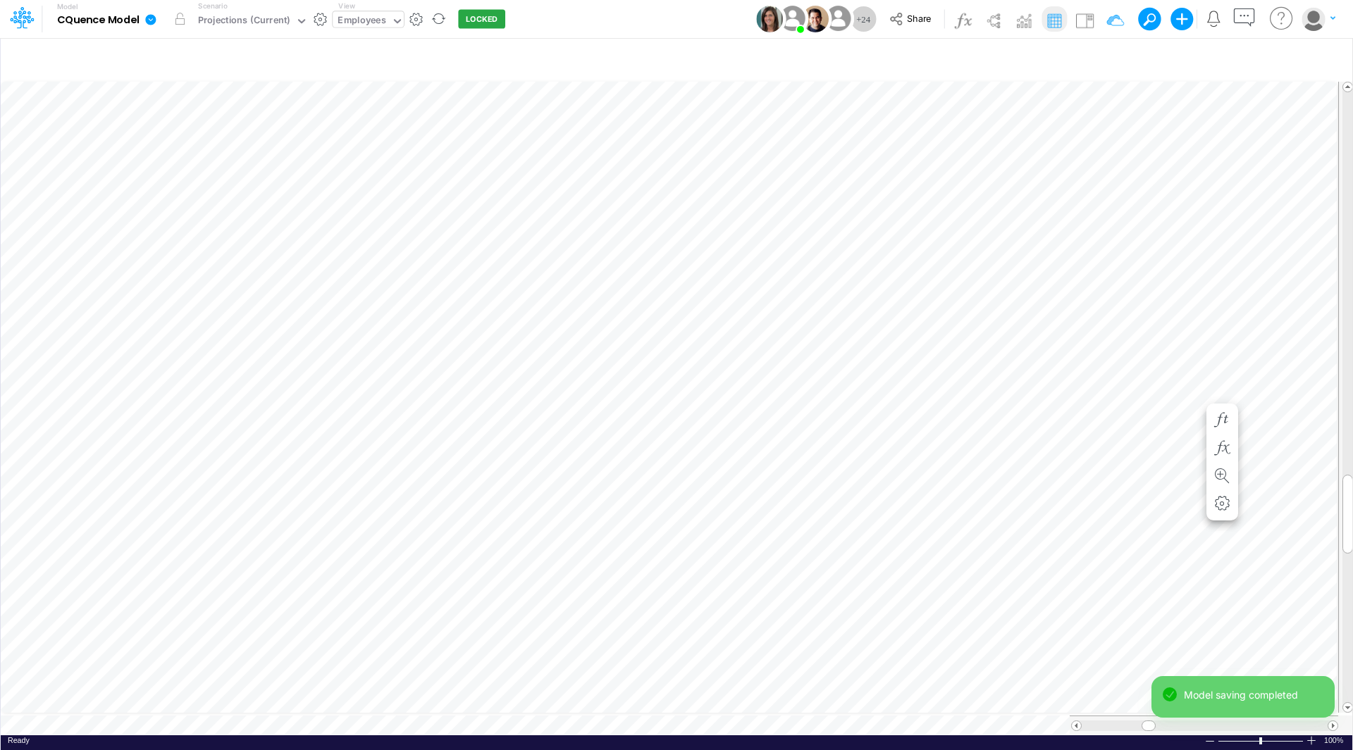
drag, startPoint x: 1352, startPoint y: 521, endPoint x: 1351, endPoint y: 557, distance: 35.9
click at [1351, 557] on div "Insert child node Variable Constant Group Addition Subtraction Multiplication D…" at bounding box center [676, 393] width 1353 height 713
drag, startPoint x: 1349, startPoint y: 530, endPoint x: 1343, endPoint y: 607, distance: 77.7
click at [1343, 607] on div at bounding box center [1347, 591] width 11 height 79
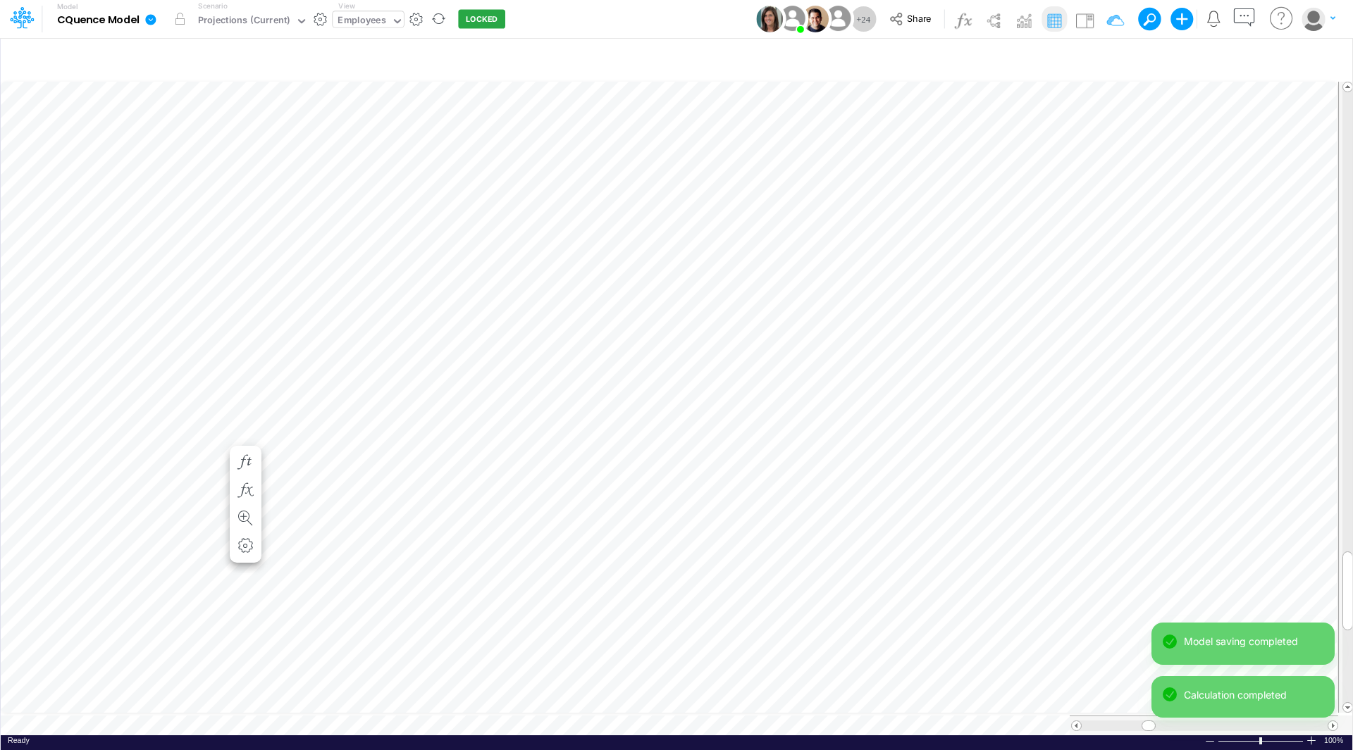
scroll to position [7, 1]
click at [1195, 421] on div "Paste Cut Copy AutoFill 0 Rate 1 Rate 2" at bounding box center [676, 407] width 1351 height 657
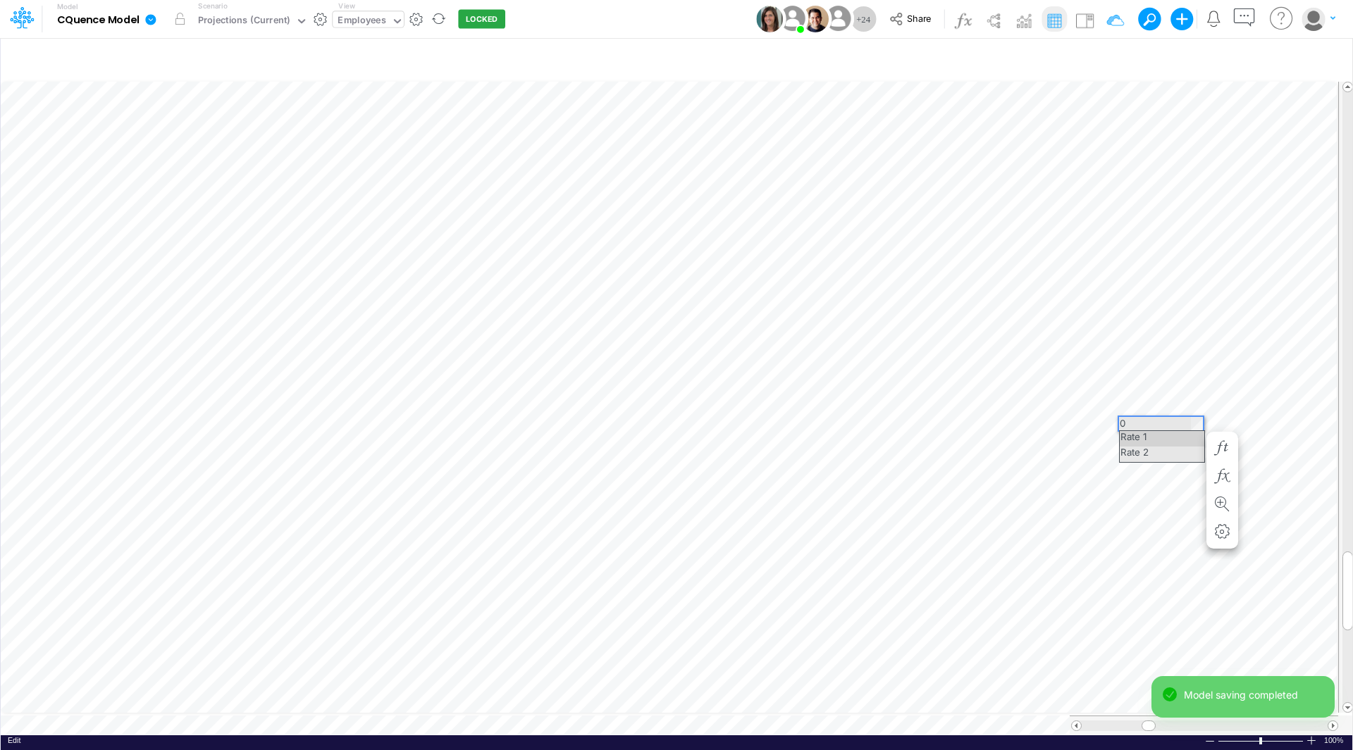
click at [1170, 437] on div "Rate 1" at bounding box center [1161, 438] width 85 height 15
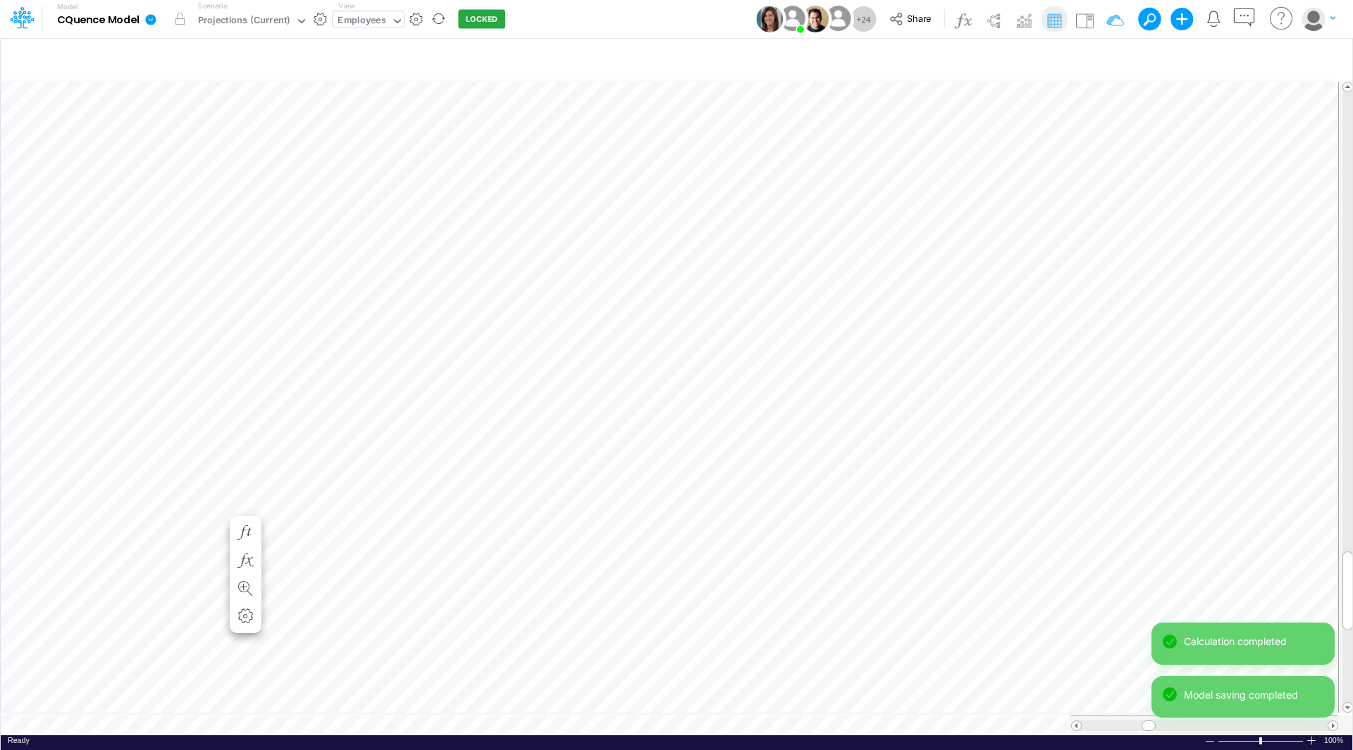
scroll to position [7, 1]
click at [1194, 507] on div "Paste Cut Copy AutoFill 0 Rate 1 Rate 2" at bounding box center [676, 407] width 1351 height 657
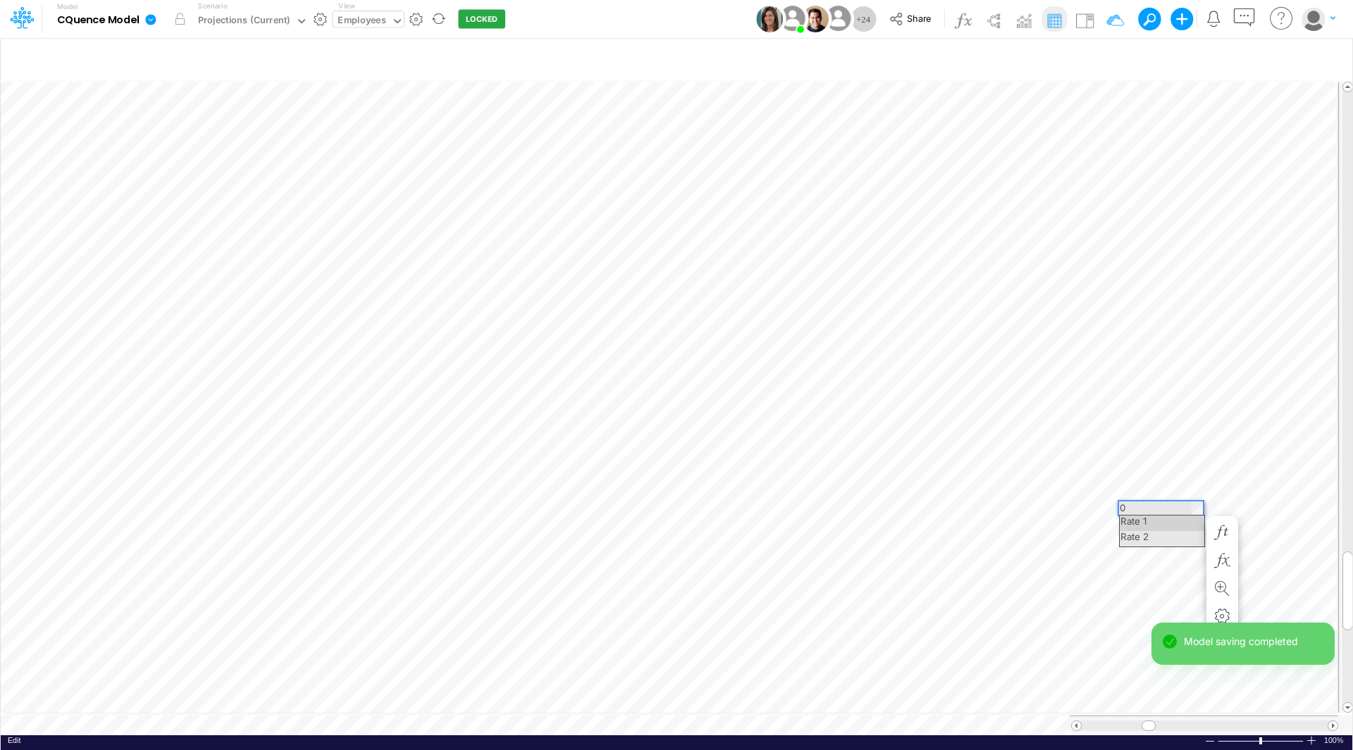
click at [1172, 519] on div "Rate 1" at bounding box center [1161, 523] width 85 height 15
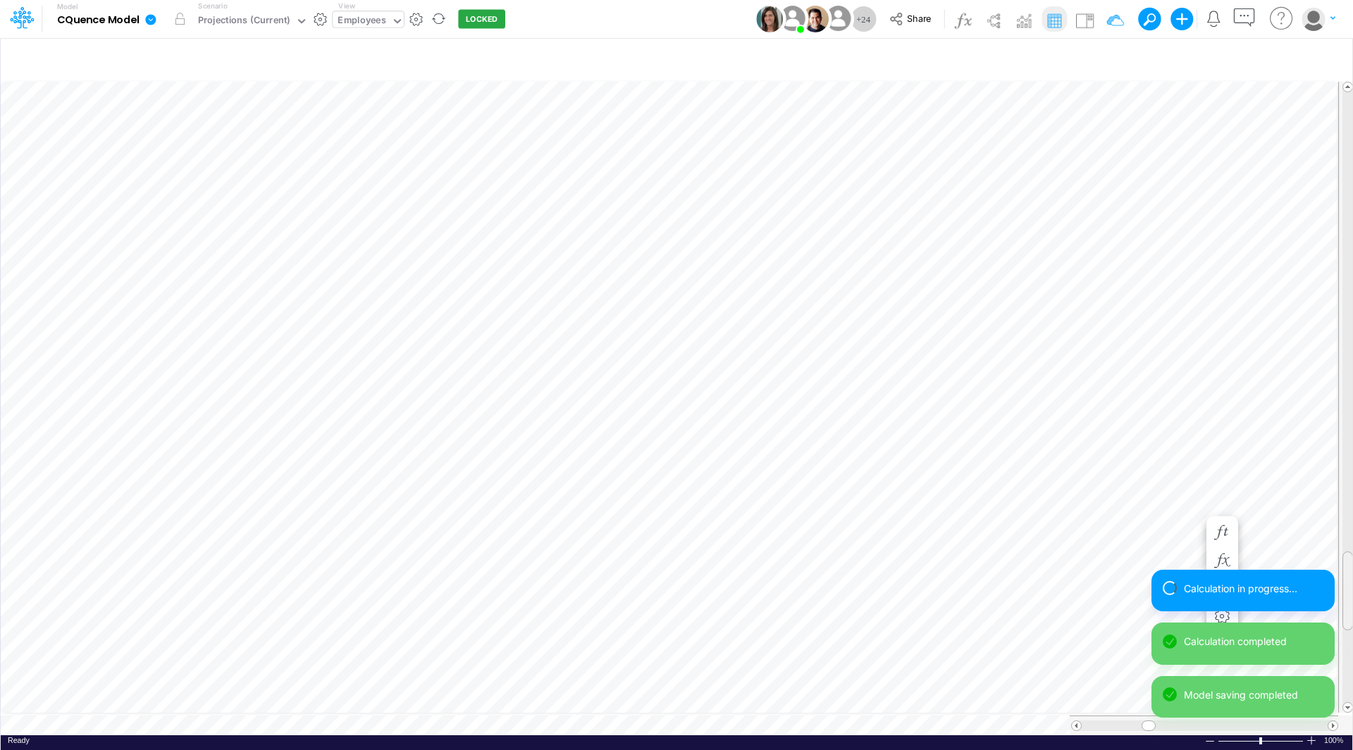
scroll to position [7, 1]
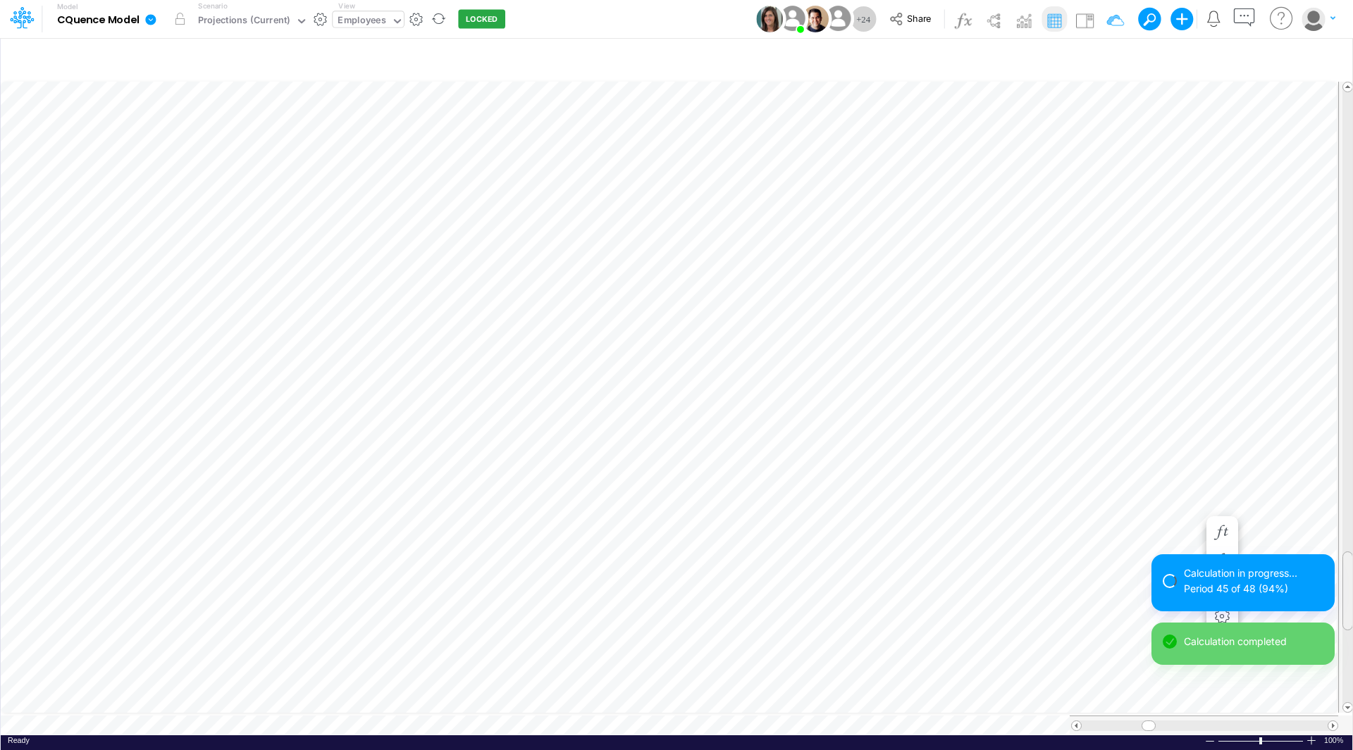
drag, startPoint x: 1347, startPoint y: 567, endPoint x: 1348, endPoint y: 588, distance: 20.4
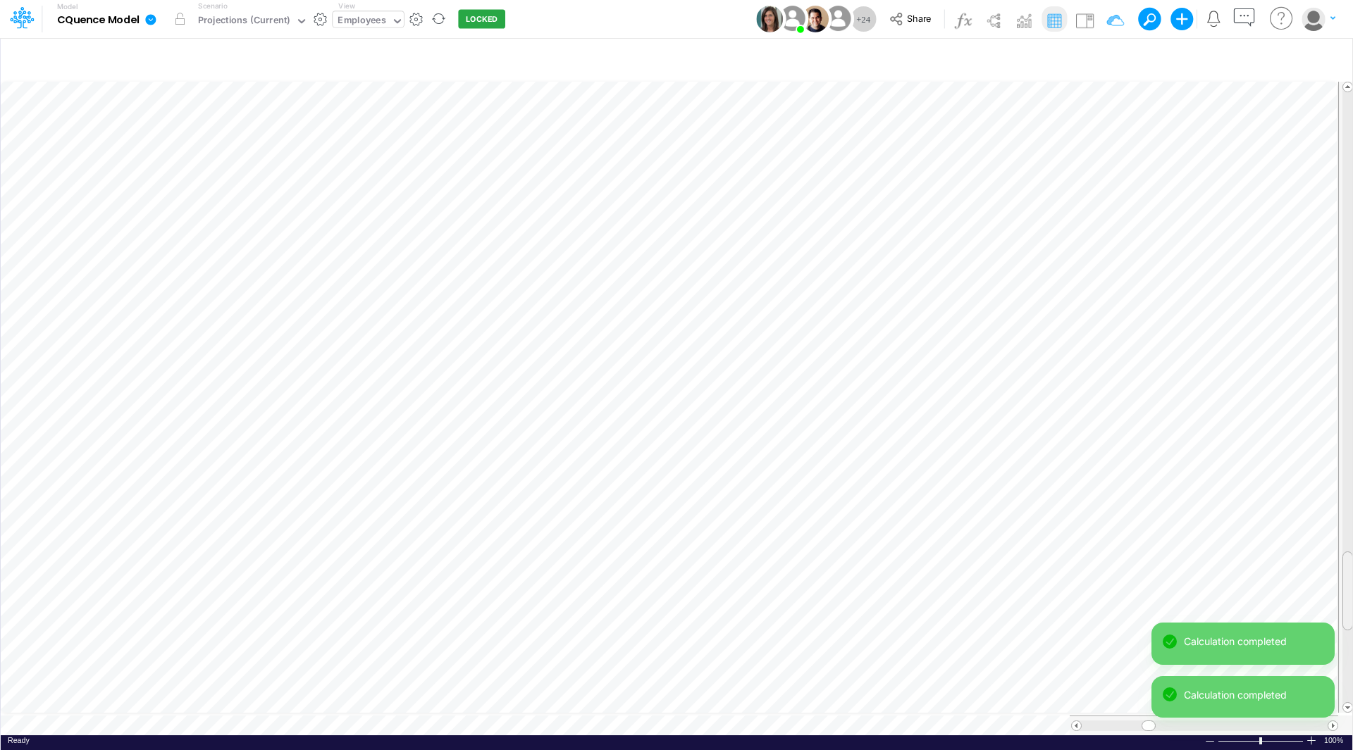
drag, startPoint x: 1348, startPoint y: 588, endPoint x: 1350, endPoint y: 607, distance: 19.9
click at [1348, 580] on div at bounding box center [1347, 591] width 11 height 79
drag, startPoint x: 1350, startPoint y: 607, endPoint x: 1350, endPoint y: 619, distance: 11.3
click at [1350, 619] on div at bounding box center [1347, 618] width 11 height 79
click at [1352, 581] on div "Insert child node Variable Constant Group Addition Subtraction Multiplication D…" at bounding box center [676, 393] width 1353 height 713
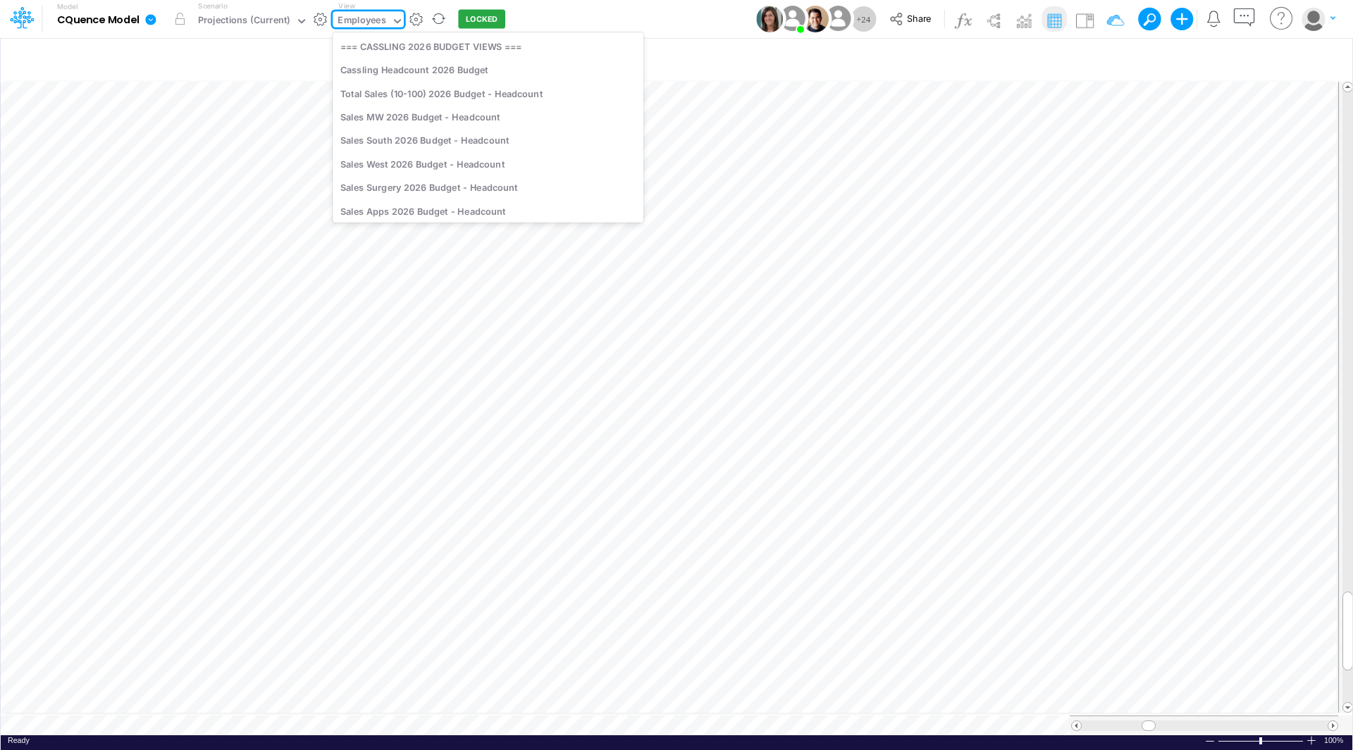
click at [348, 16] on div "Employees" at bounding box center [361, 21] width 48 height 16
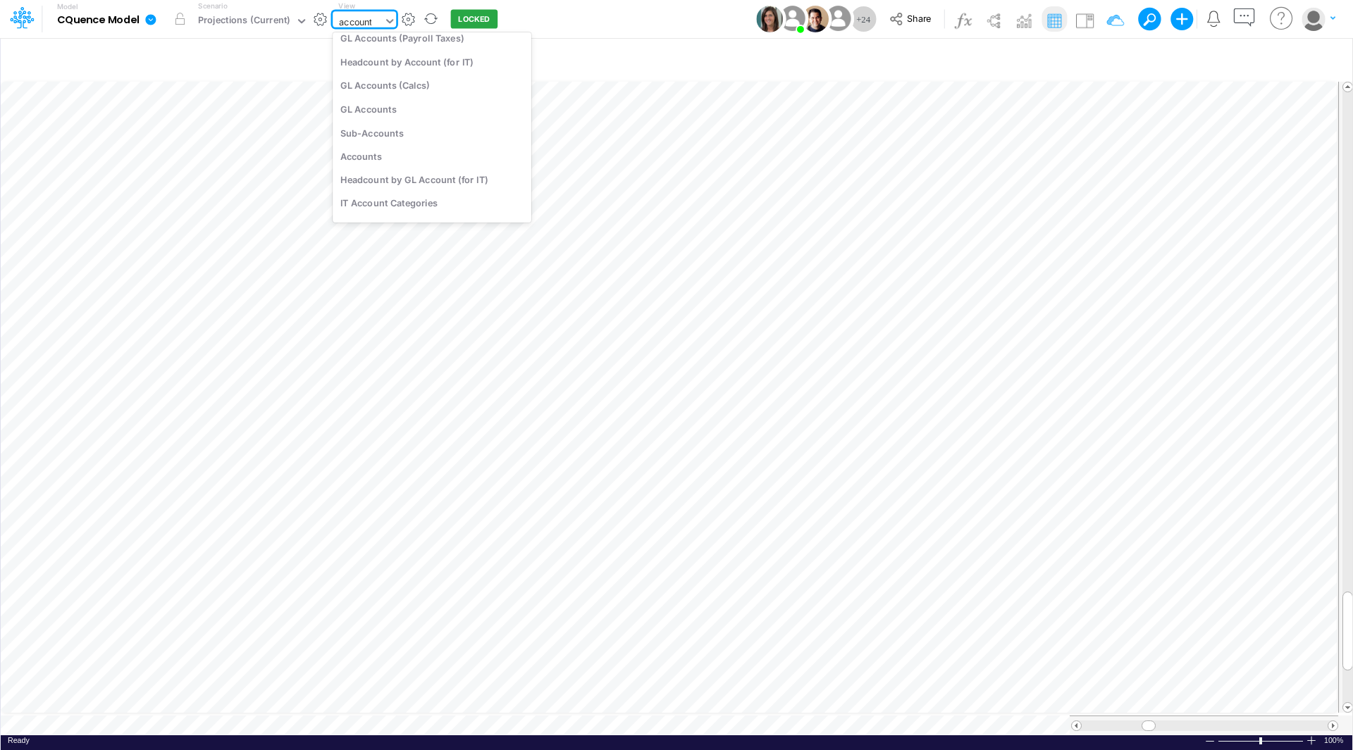
scroll to position [0, 0]
type input "accounting"
click at [382, 50] on div "CQ Accounting 2026 Budget - Headcount" at bounding box center [432, 46] width 199 height 23
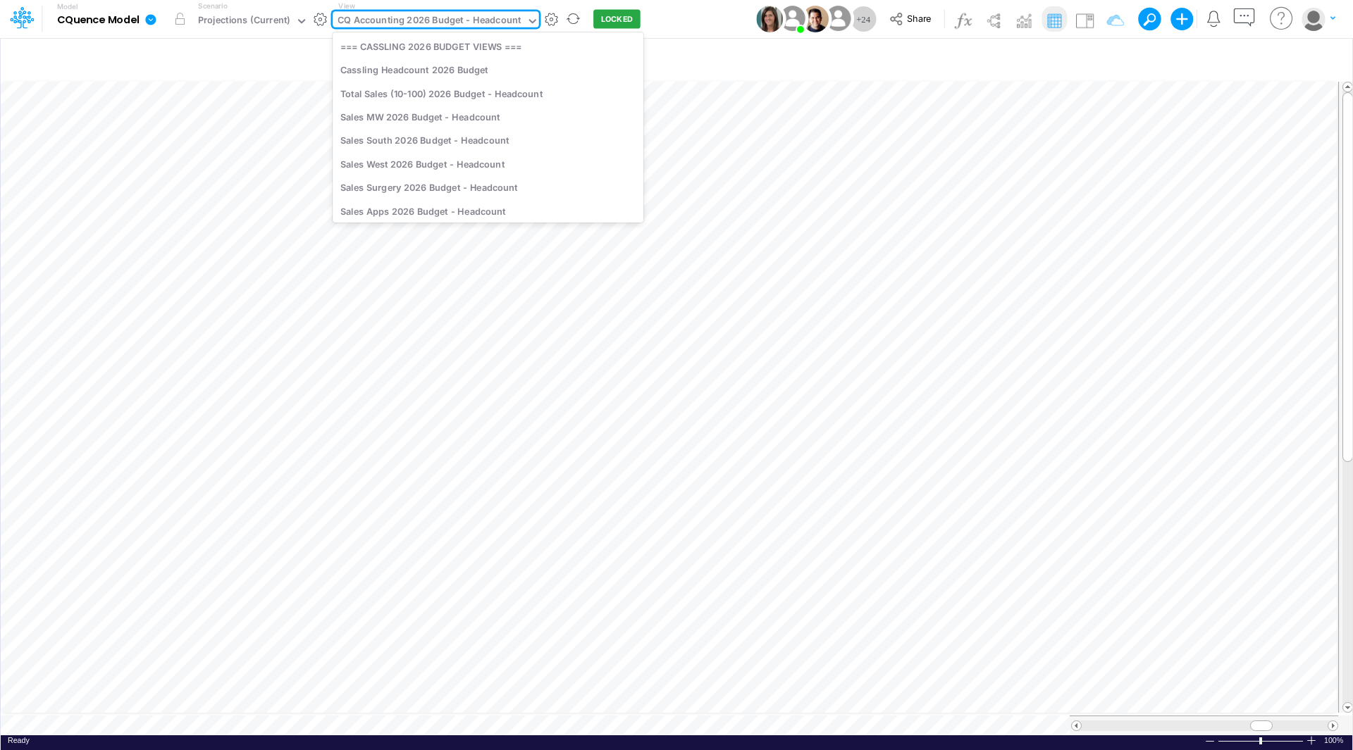
click at [432, 20] on div "CQ Accounting 2026 Budget - Headcount" at bounding box center [428, 21] width 183 height 16
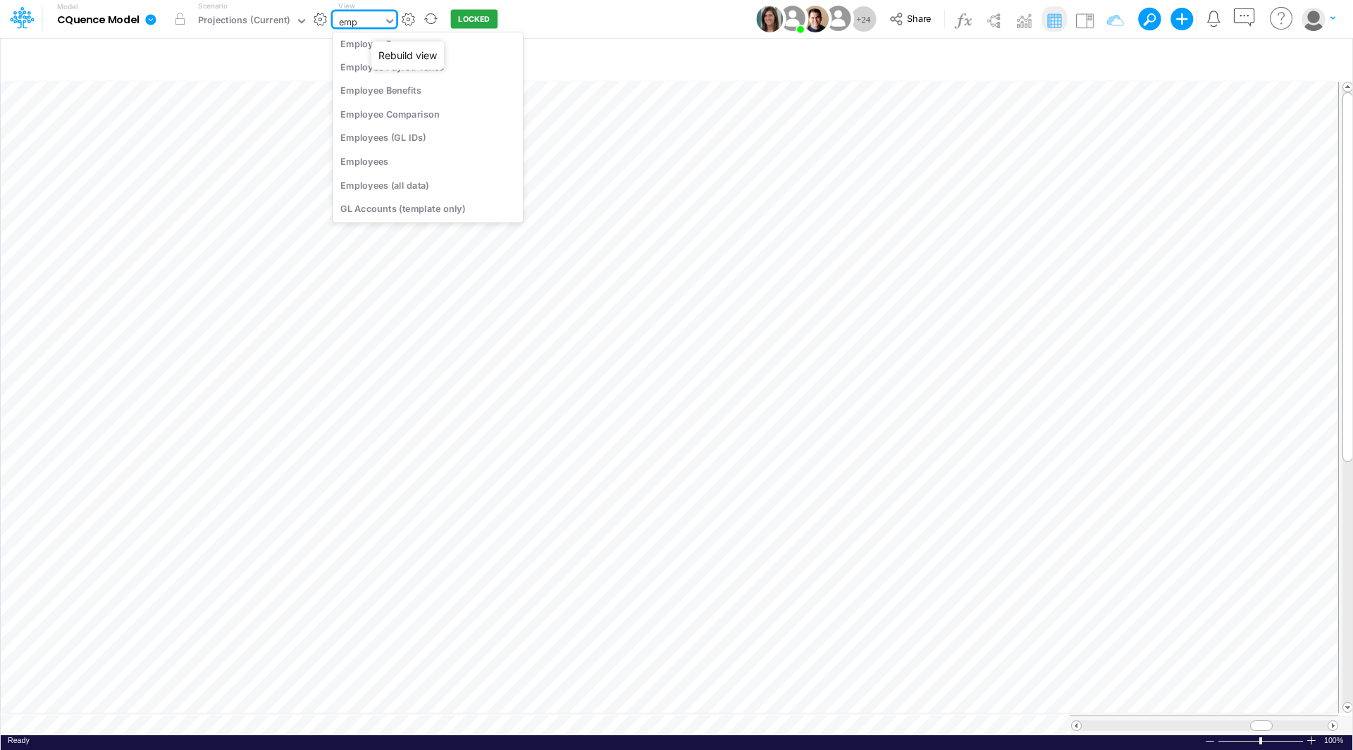
scroll to position [56, 0]
type input "empl"
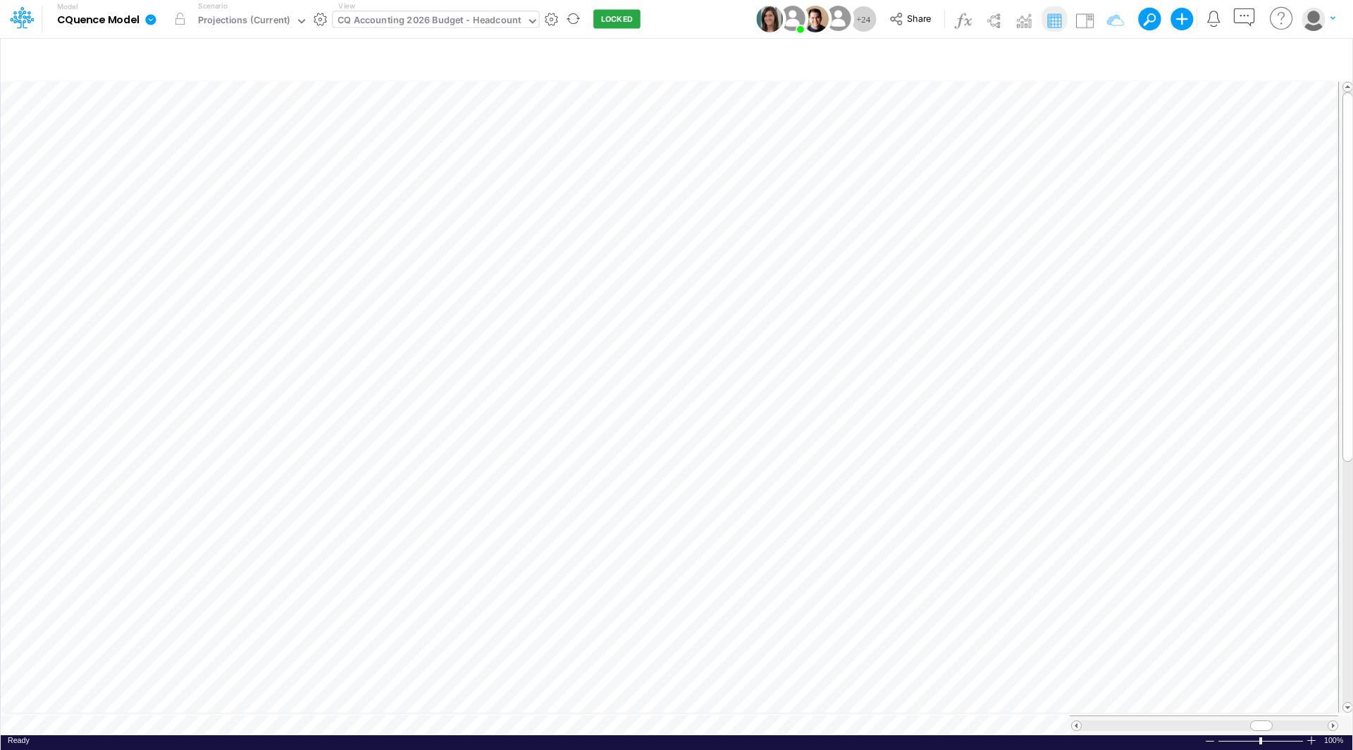
scroll to position [7, 1]
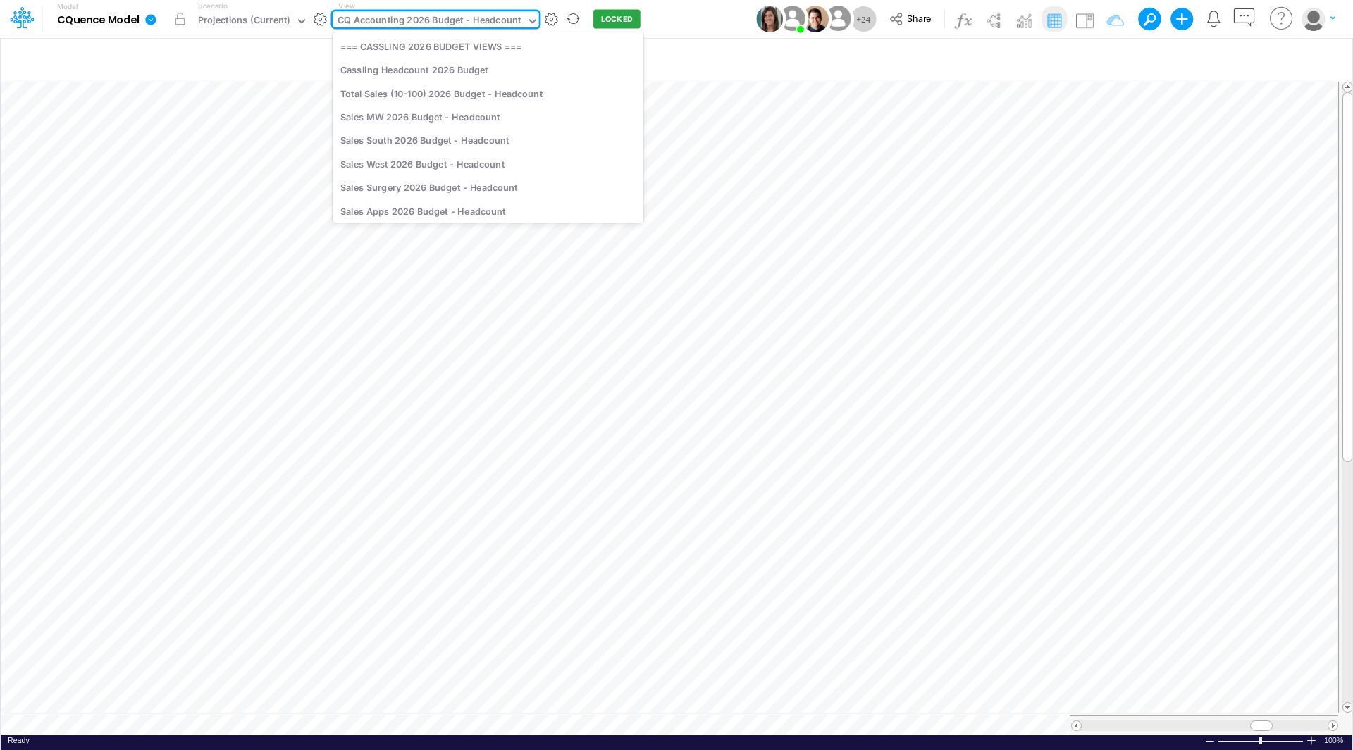
click at [433, 20] on div "CQ Accounting 2026 Budget - Headcount" at bounding box center [428, 21] width 183 height 16
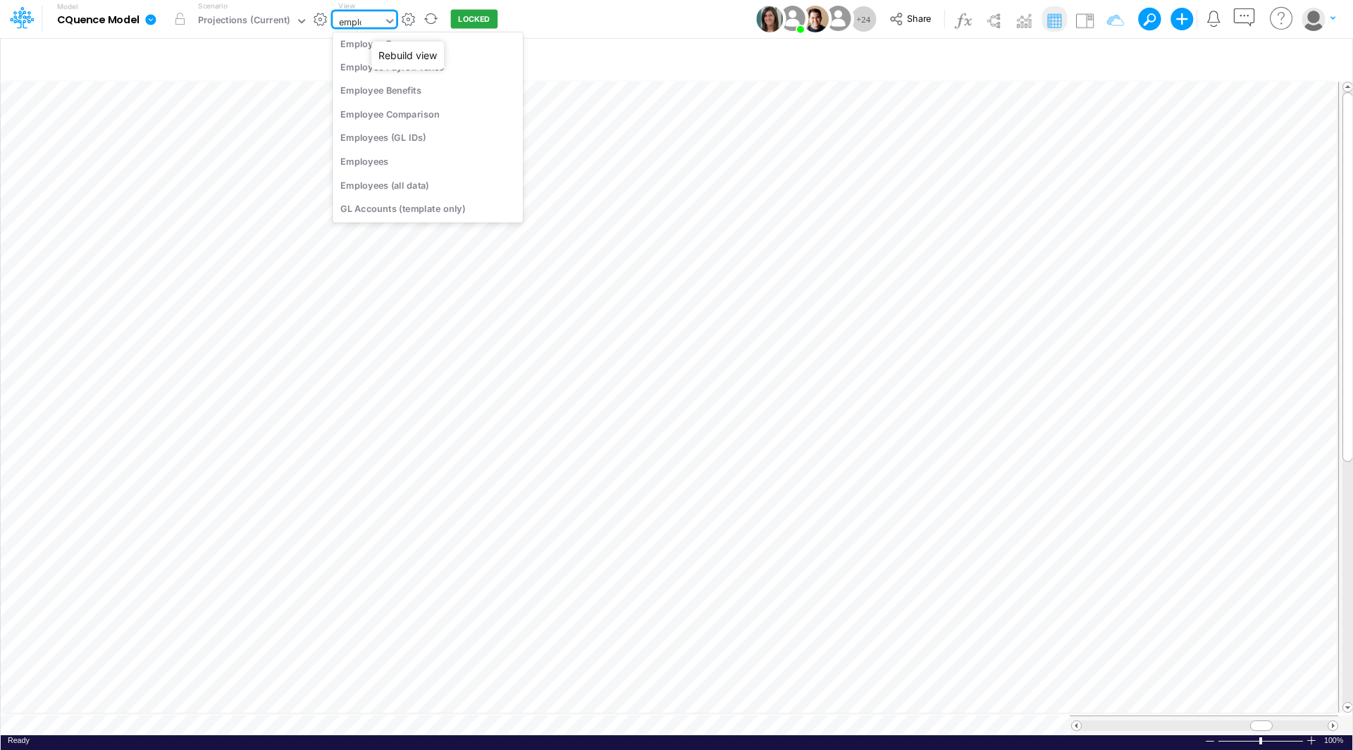
scroll to position [30, 0]
type input "employe"
click at [385, 187] on div "Employees" at bounding box center [428, 184] width 190 height 23
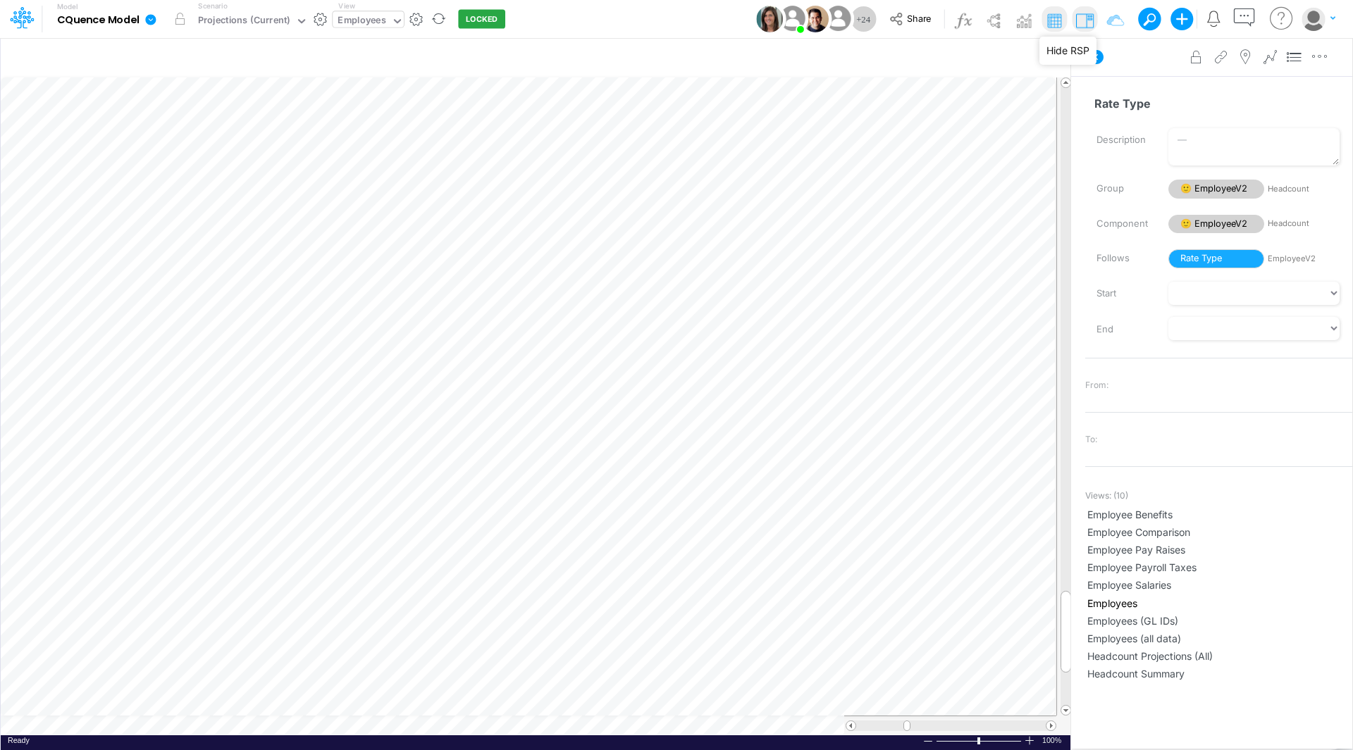
click at [1086, 24] on img at bounding box center [1084, 20] width 23 height 23
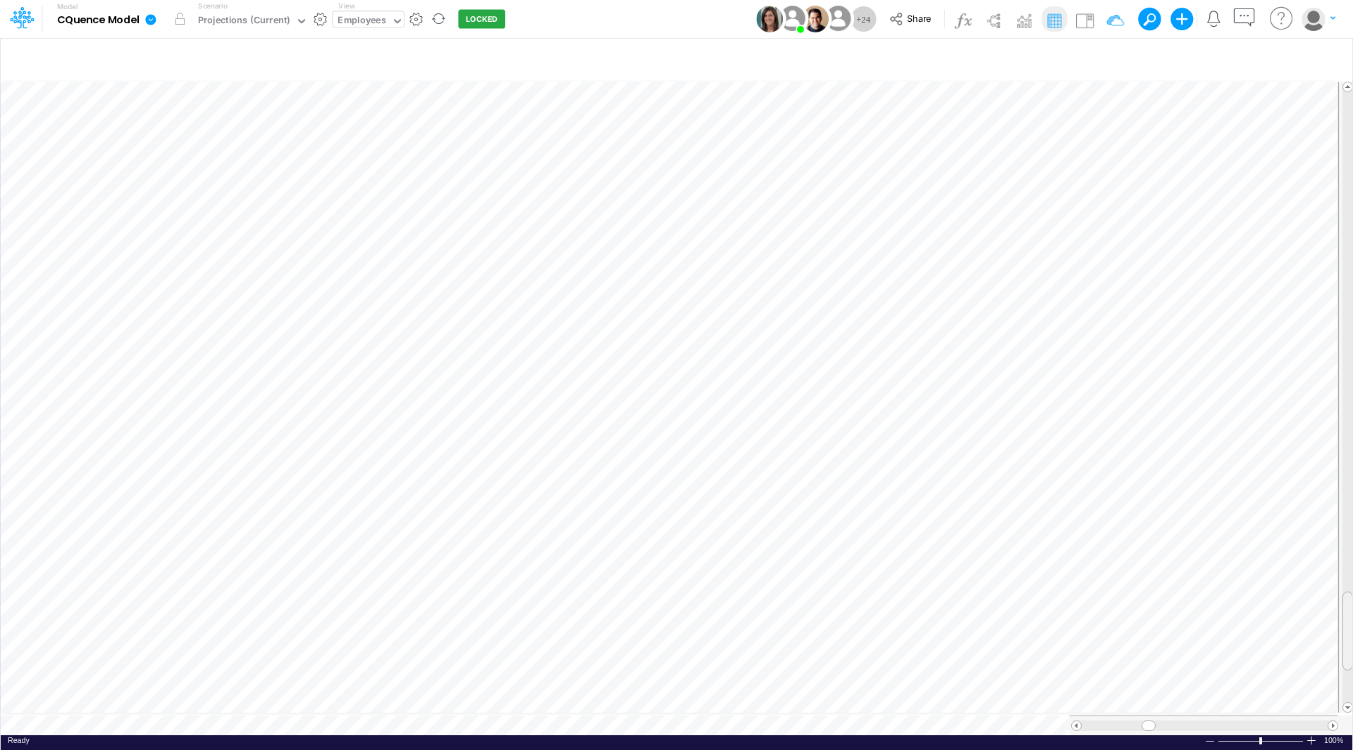
scroll to position [7, 1]
drag, startPoint x: 1350, startPoint y: 604, endPoint x: 1338, endPoint y: 176, distance: 428.5
click at [1338, 176] on div at bounding box center [1345, 397] width 15 height 631
drag, startPoint x: 1352, startPoint y: 212, endPoint x: 1352, endPoint y: 251, distance: 38.7
click at [1352, 251] on div "Insert child node Variable Constant Group Addition Subtraction Multiplication D…" at bounding box center [676, 393] width 1353 height 713
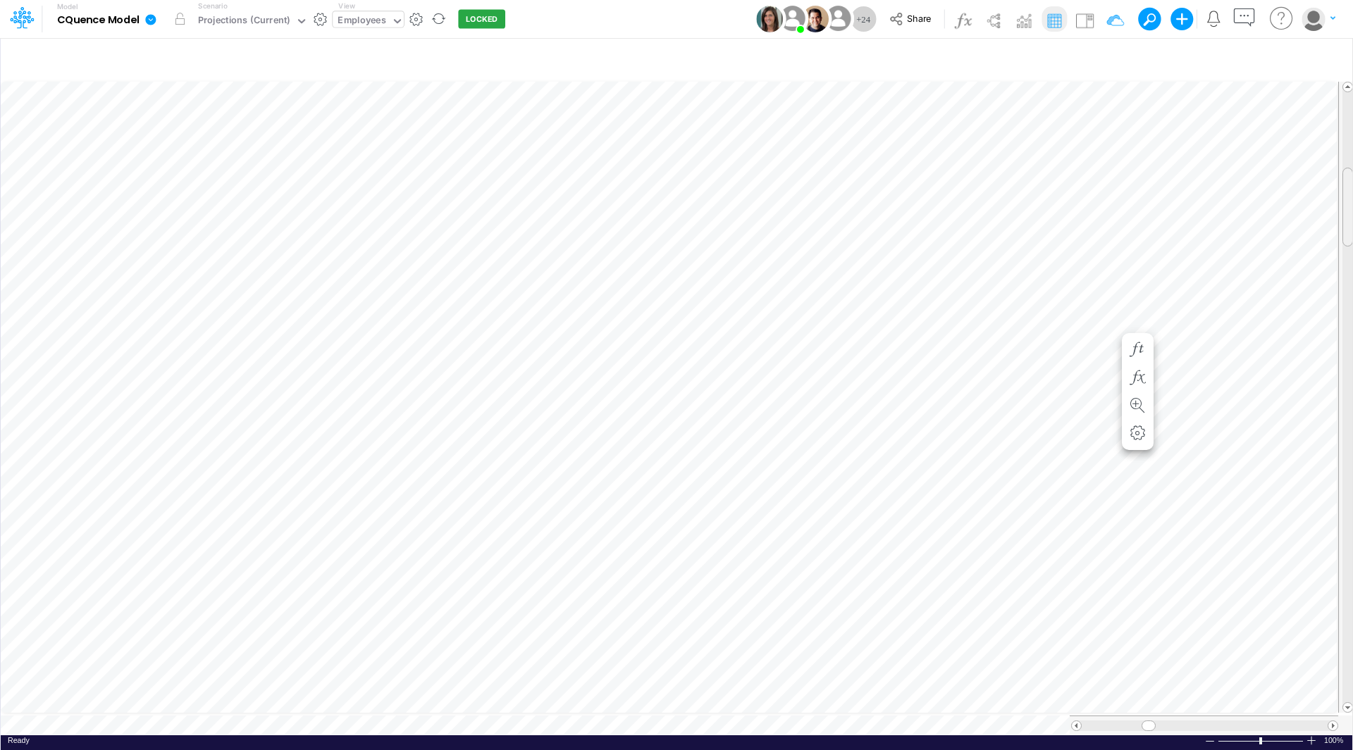
scroll to position [7, 1]
drag, startPoint x: 1351, startPoint y: 209, endPoint x: 1346, endPoint y: 51, distance: 157.9
click at [1346, 51] on div "Insert new Conditional formatting Paste Cut Copy AutoFill 3.% Ready 100% Sum: n…" at bounding box center [676, 393] width 1352 height 713
click at [1076, 721] on span at bounding box center [1075, 725] width 9 height 9
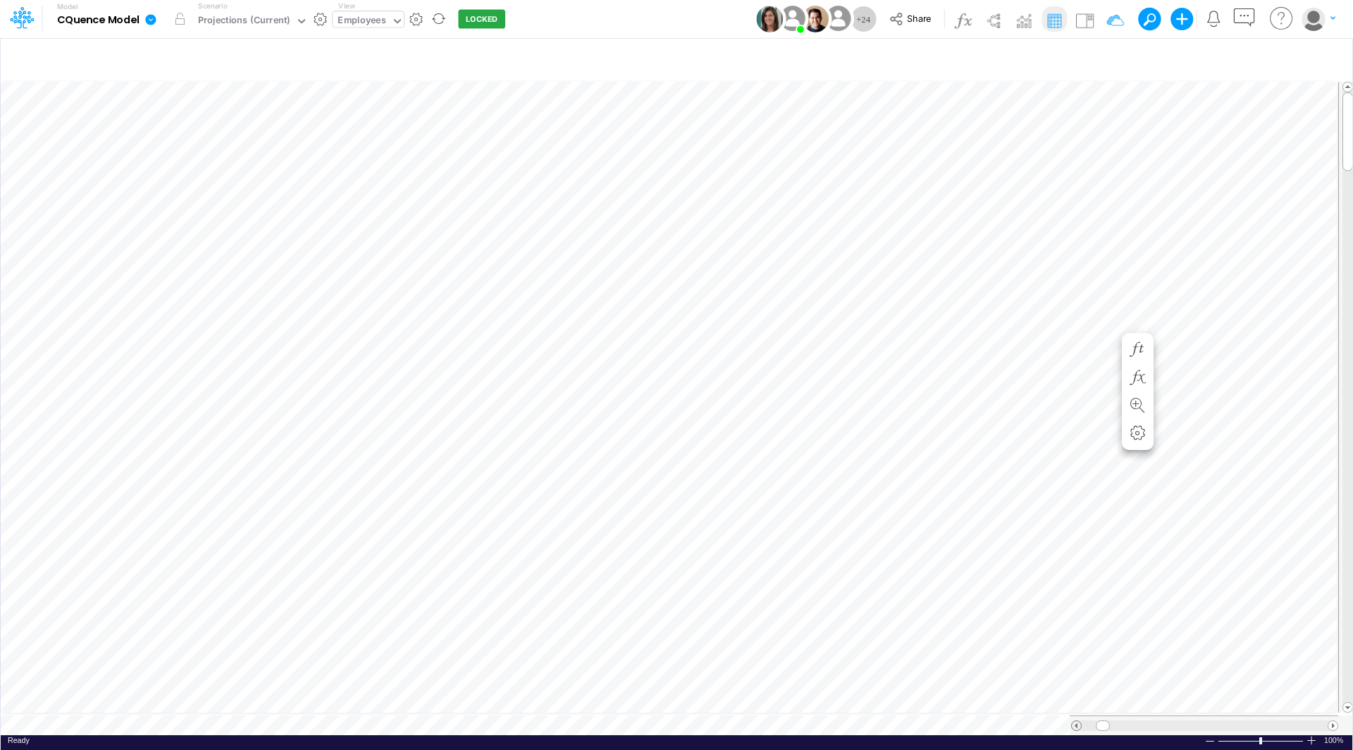
click at [1076, 721] on span at bounding box center [1075, 725] width 9 height 9
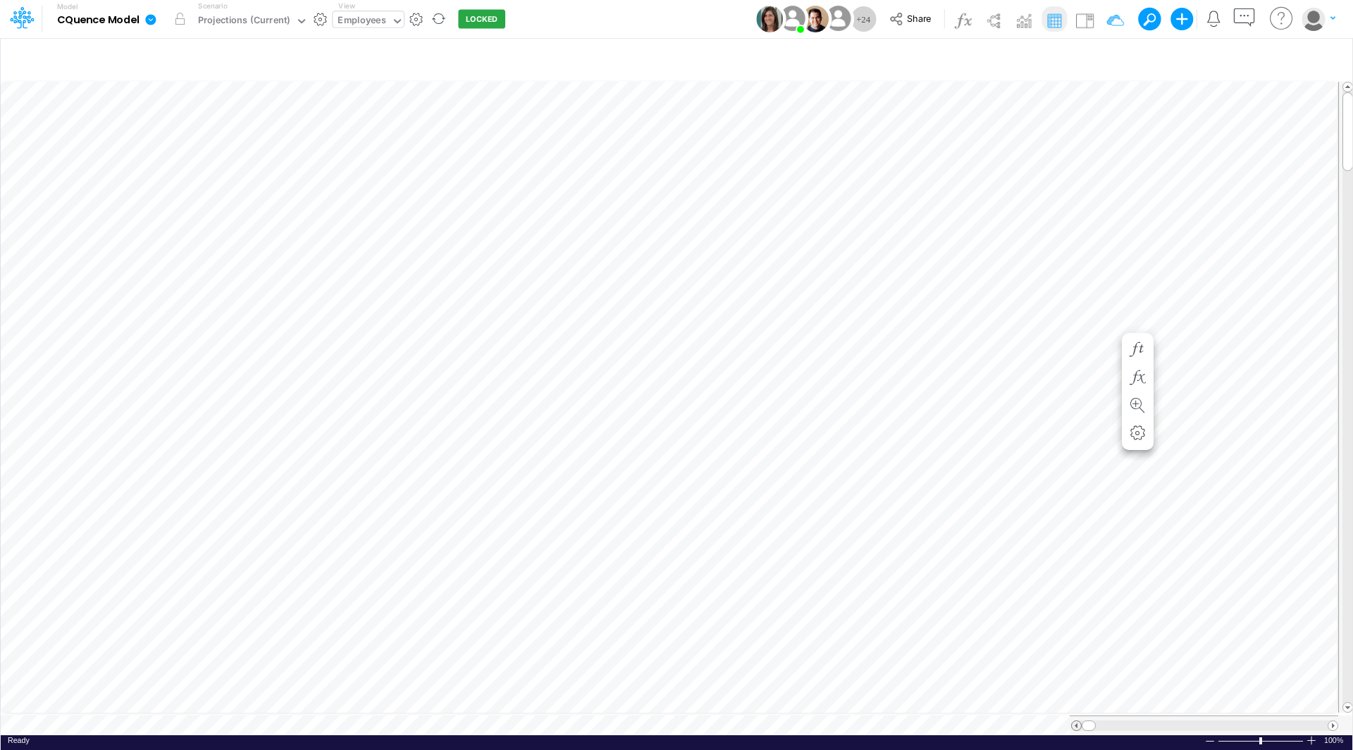
click at [1076, 721] on span at bounding box center [1075, 725] width 9 height 9
drag, startPoint x: 1351, startPoint y: 144, endPoint x: 1346, endPoint y: 179, distance: 35.7
click at [1346, 179] on div at bounding box center [1347, 167] width 11 height 79
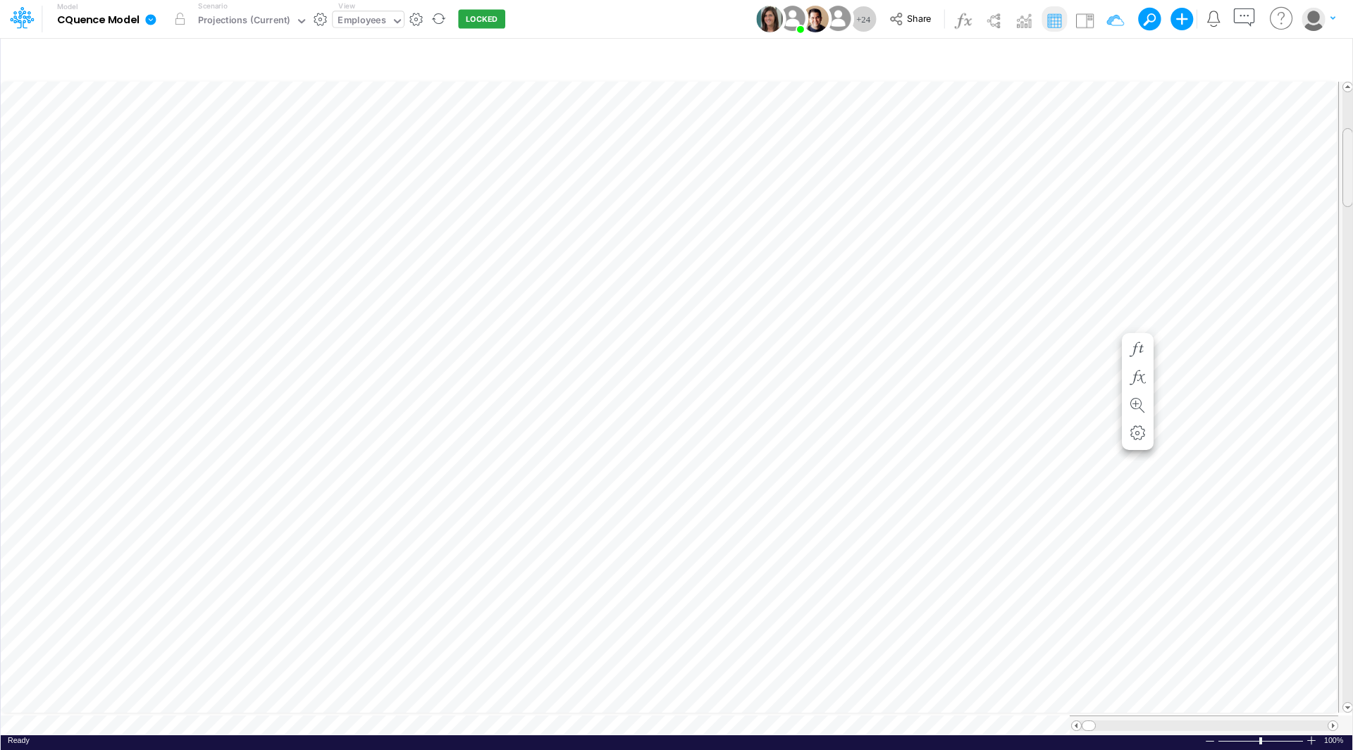
drag, startPoint x: 1352, startPoint y: 135, endPoint x: 1350, endPoint y: 168, distance: 33.1
click at [1350, 168] on div "Insert child node Variable Constant Group Addition Subtraction Multiplication D…" at bounding box center [676, 393] width 1353 height 713
drag, startPoint x: 1350, startPoint y: 168, endPoint x: 1348, endPoint y: 274, distance: 105.7
click at [1348, 274] on div at bounding box center [1347, 273] width 11 height 79
click at [1072, 377] on div "0" at bounding box center [1053, 381] width 39 height 13
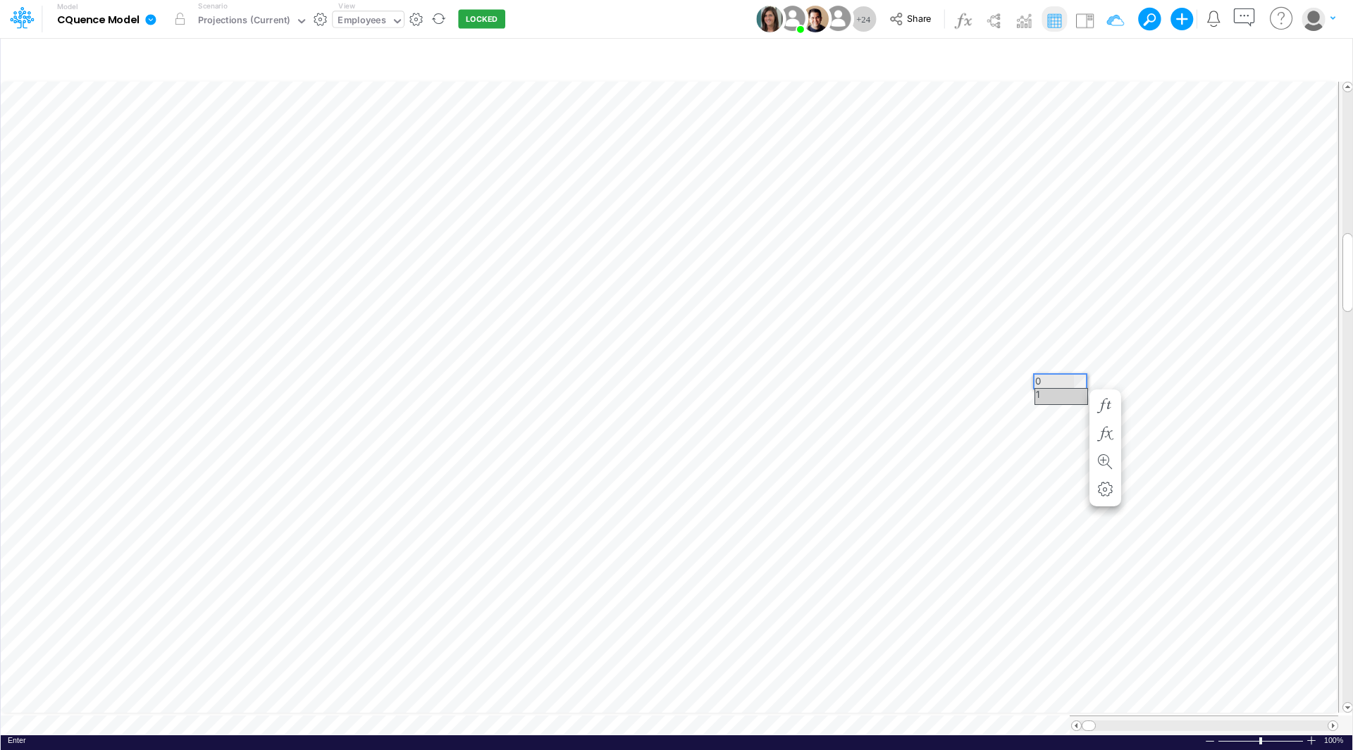
click at [1057, 392] on div "1" at bounding box center [1061, 396] width 52 height 15
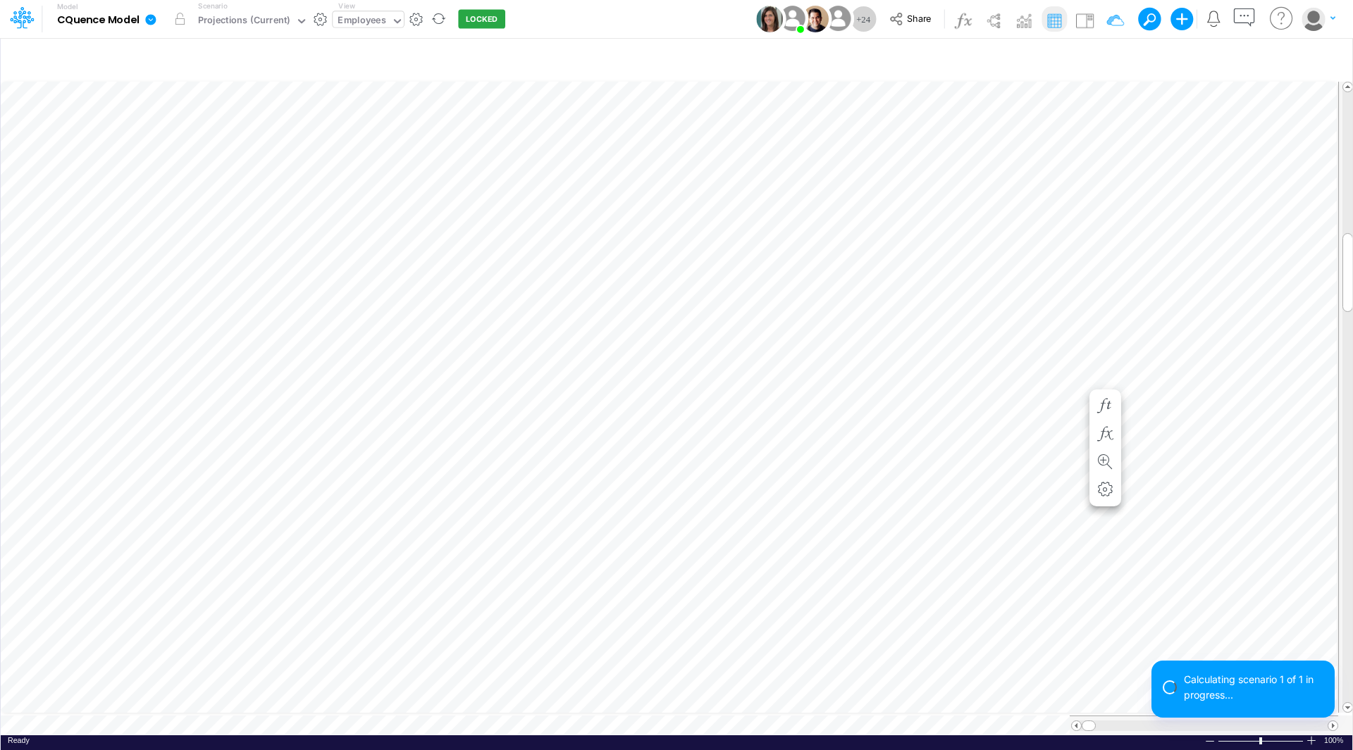
scroll to position [7, 1]
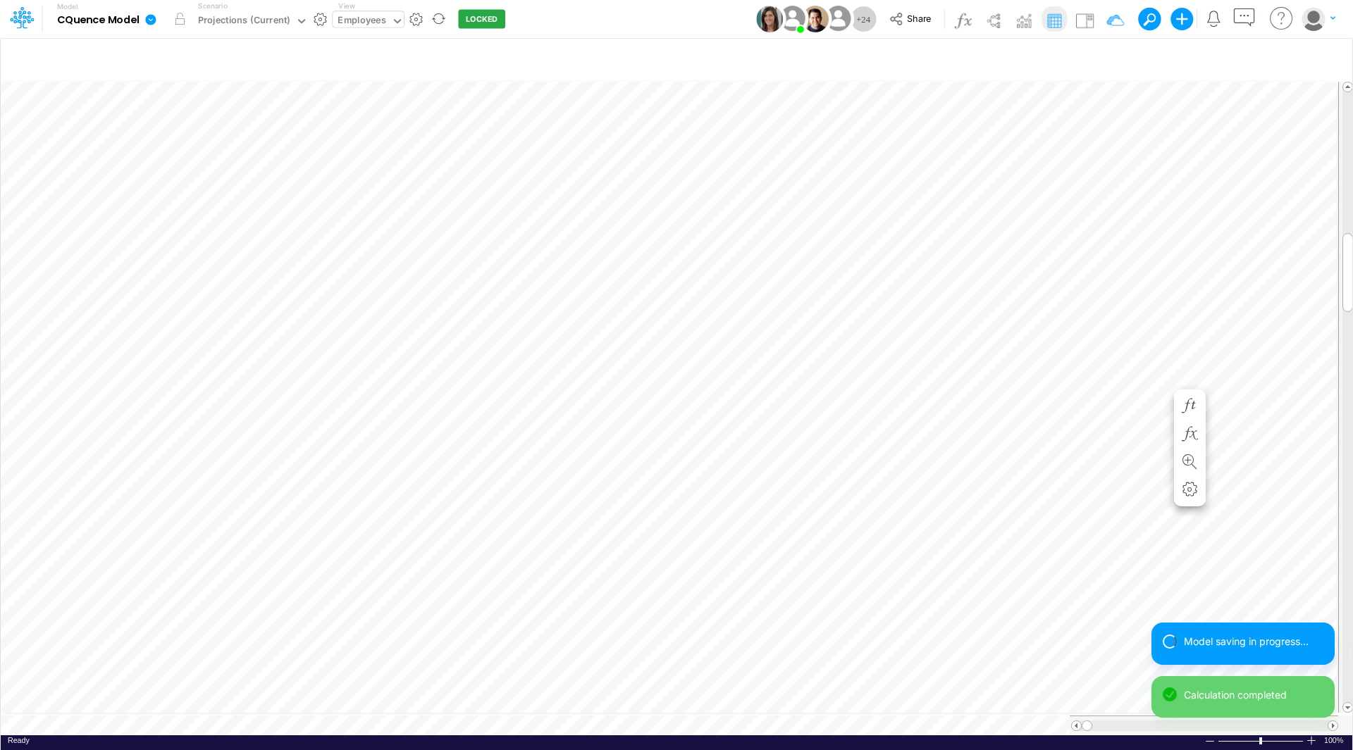
click at [1162, 380] on div "Paste Cut Copy AutoFill 0 1" at bounding box center [676, 407] width 1351 height 657
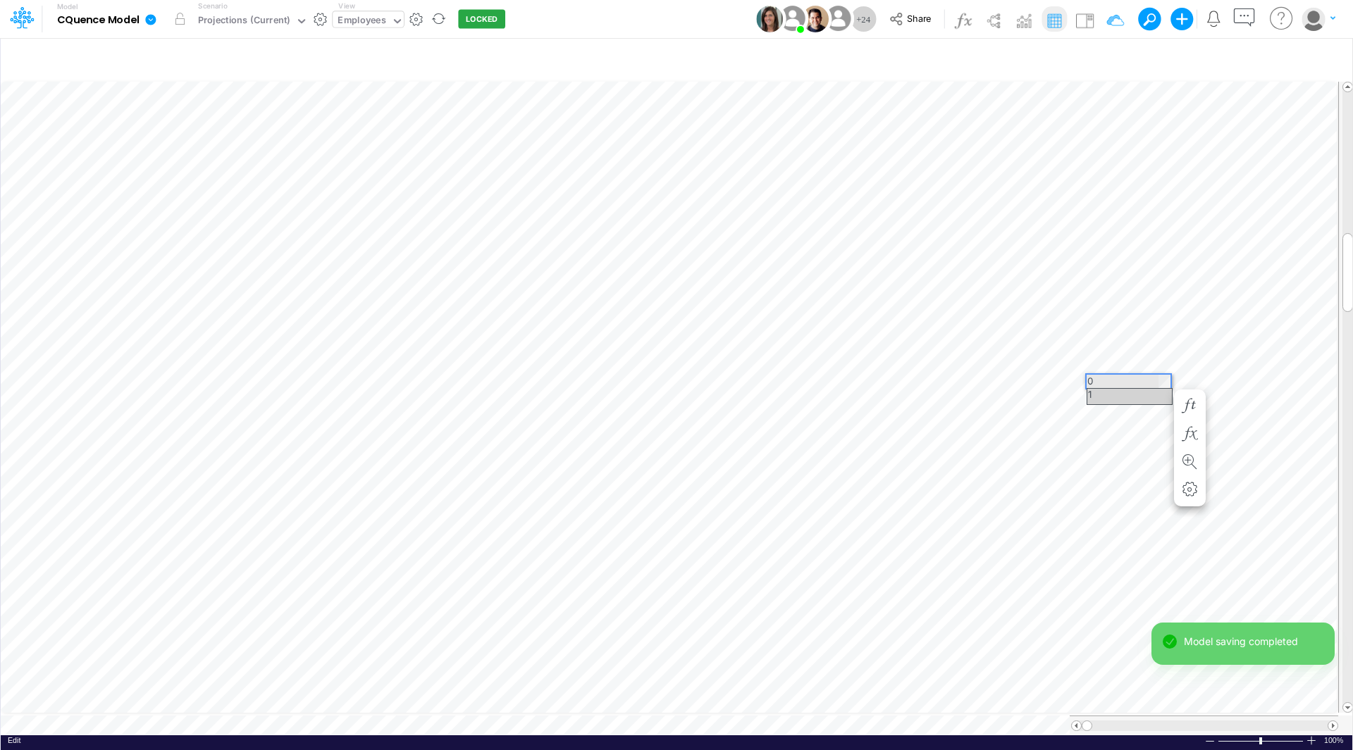
click at [1146, 391] on div "1" at bounding box center [1129, 396] width 85 height 15
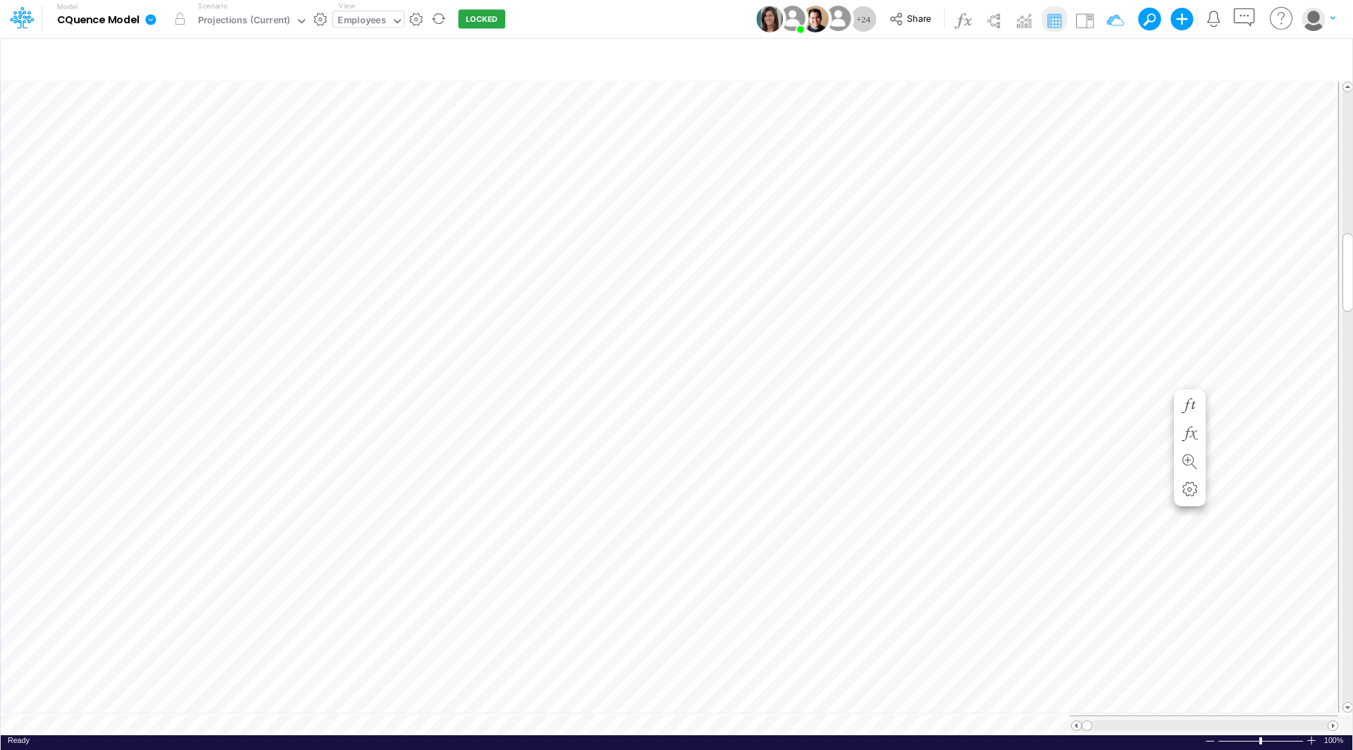
scroll to position [7, 1]
click at [1165, 549] on div "Paste Cut Copy AutoFill 0 1" at bounding box center [676, 407] width 1351 height 657
click at [1146, 564] on div "1" at bounding box center [1129, 565] width 85 height 15
click at [1347, 703] on span at bounding box center [1347, 707] width 9 height 9
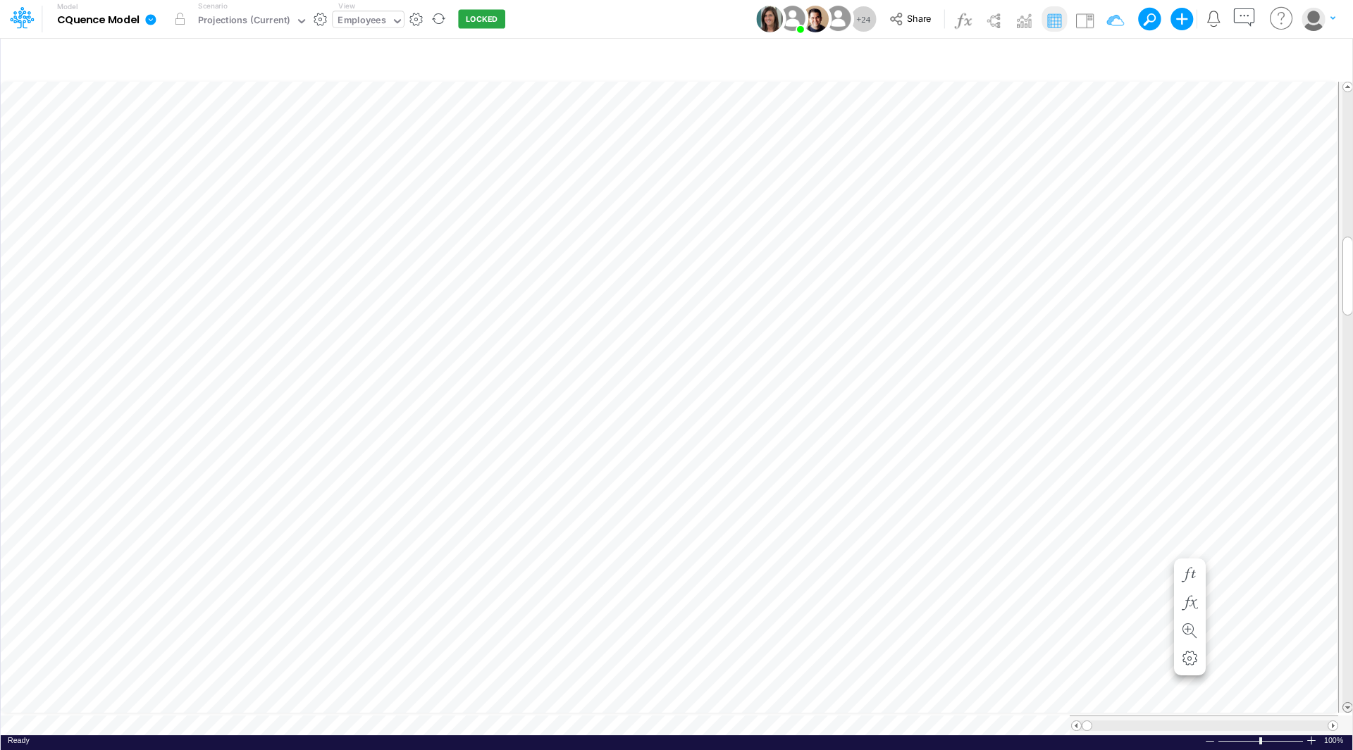
click at [1347, 703] on span at bounding box center [1347, 707] width 9 height 9
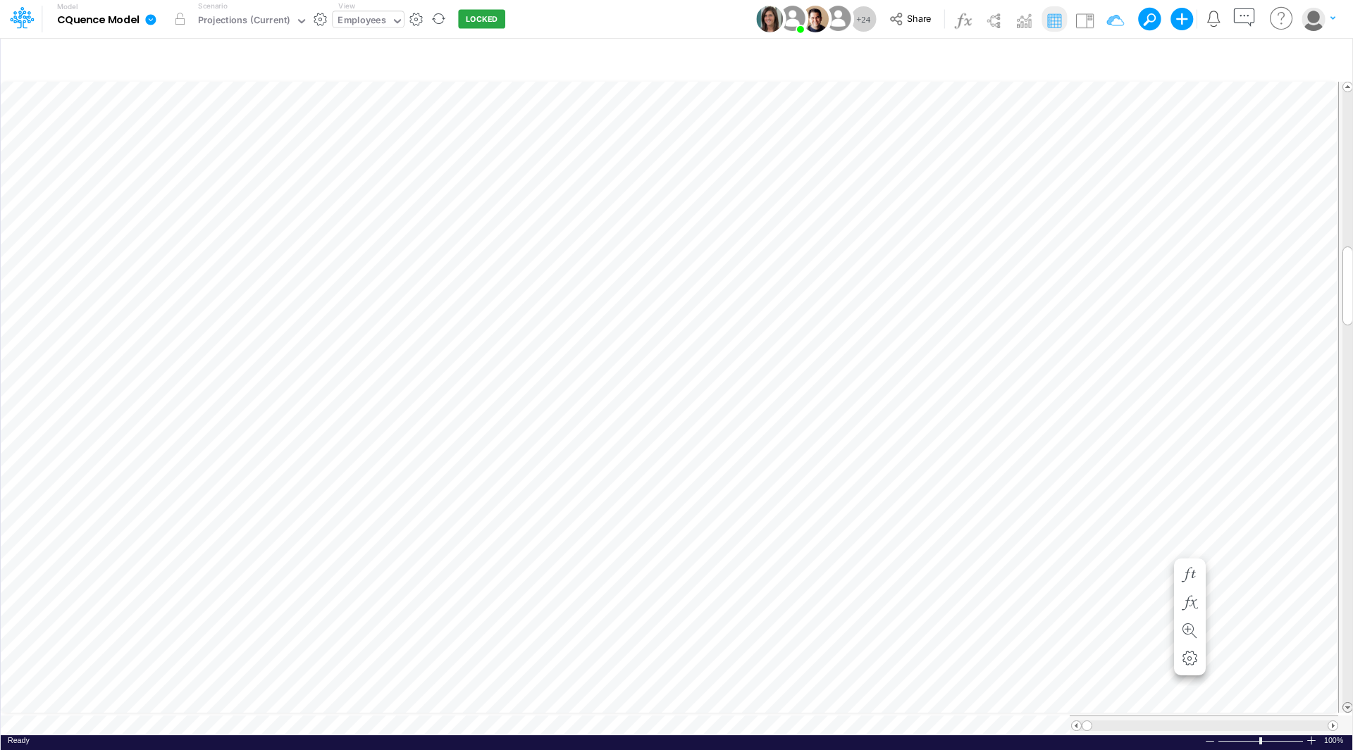
click at [1347, 703] on span at bounding box center [1347, 707] width 9 height 9
click at [1160, 564] on div "Paste Cut Copy AutoFill 0 1" at bounding box center [676, 407] width 1351 height 657
click at [1150, 576] on div "1" at bounding box center [1129, 579] width 85 height 15
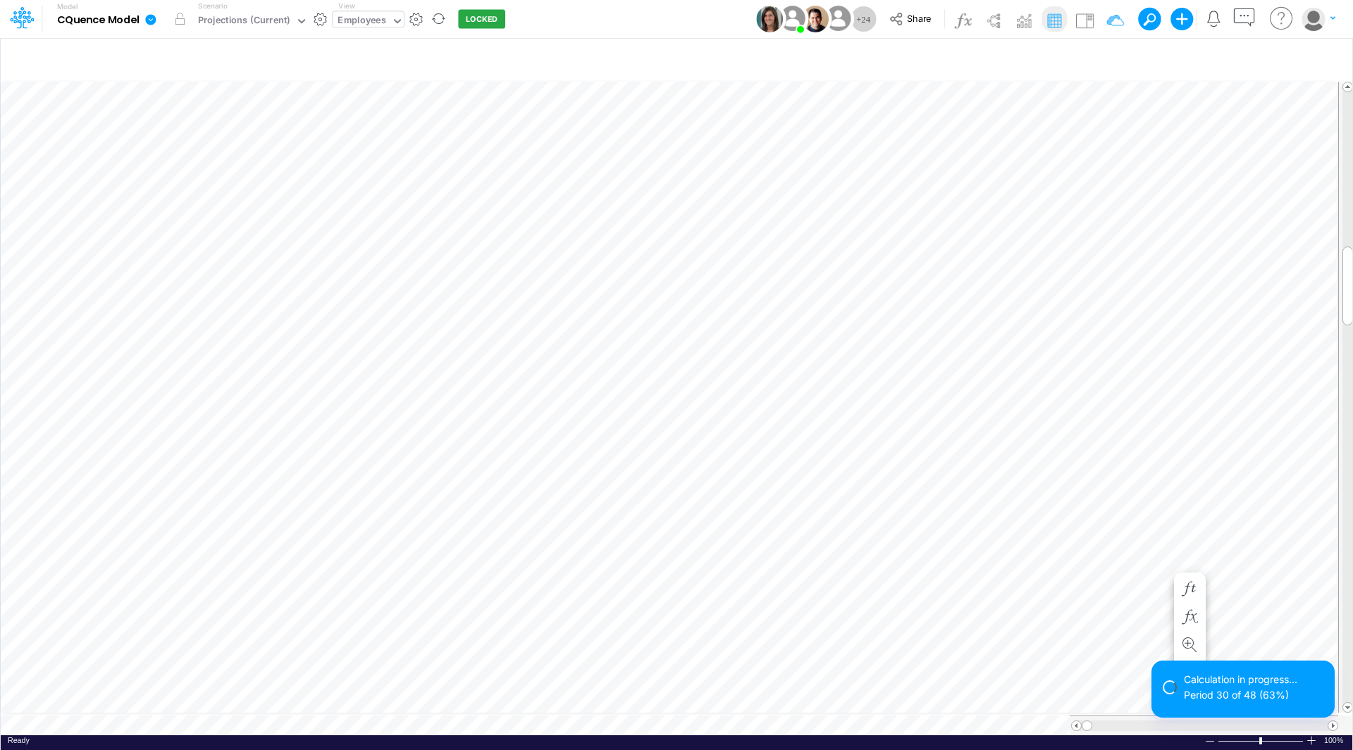
scroll to position [7, 1]
click at [1162, 577] on div "Paste Cut Copy AutoFill 0" at bounding box center [676, 407] width 1351 height 657
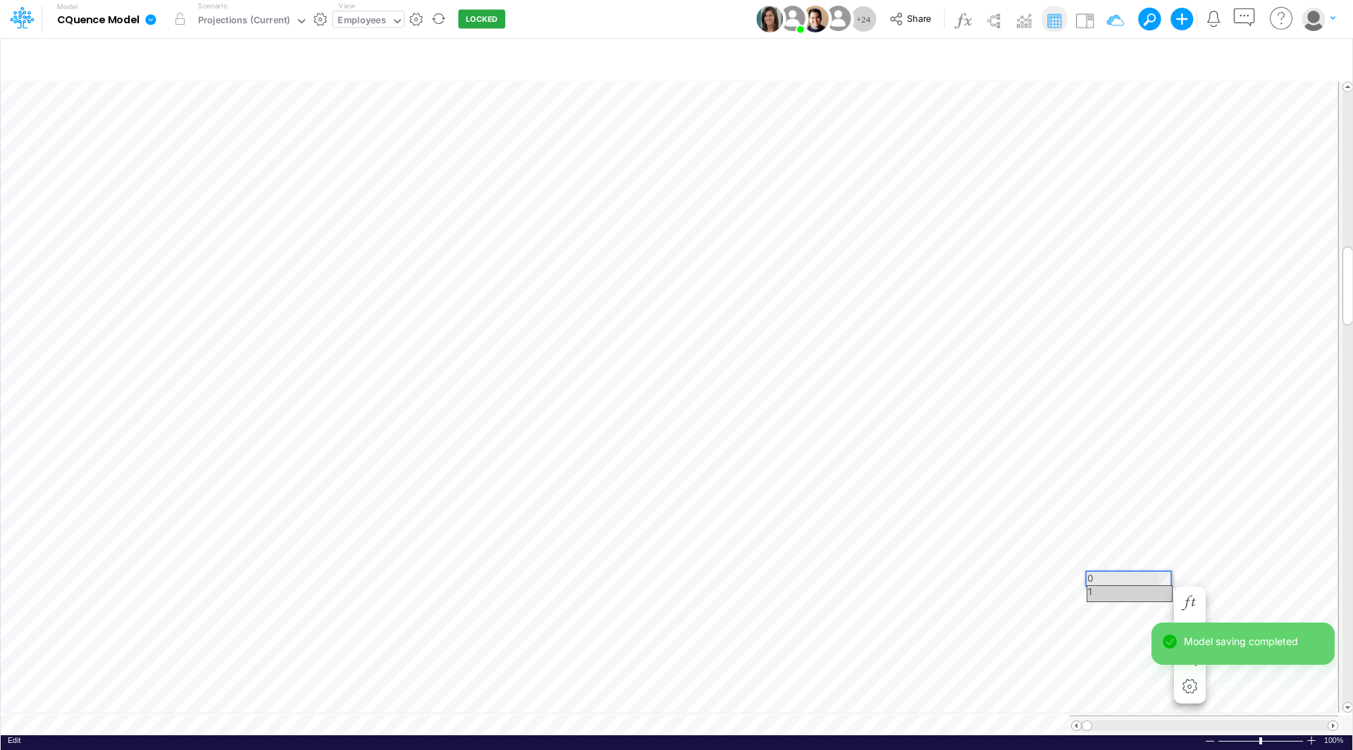
click at [1138, 592] on div "1" at bounding box center [1129, 593] width 85 height 15
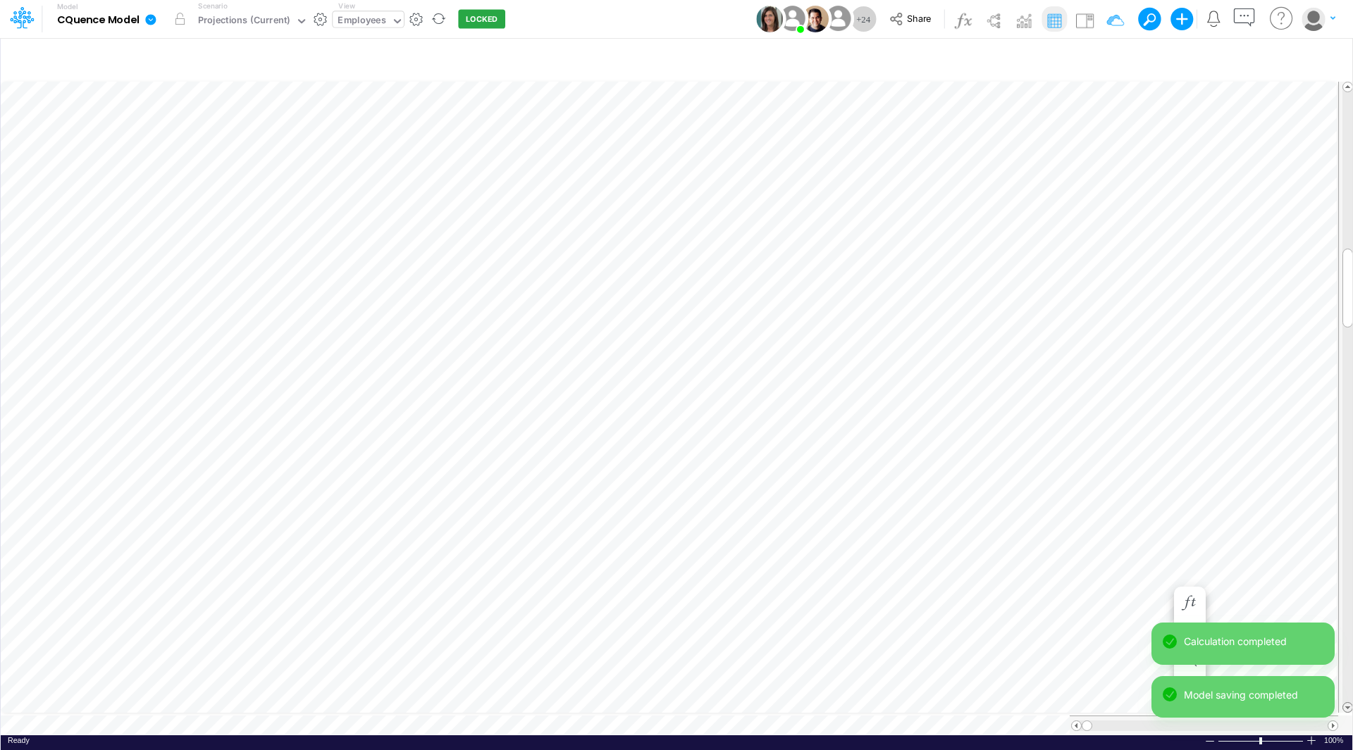
click at [1348, 703] on span at bounding box center [1347, 707] width 9 height 9
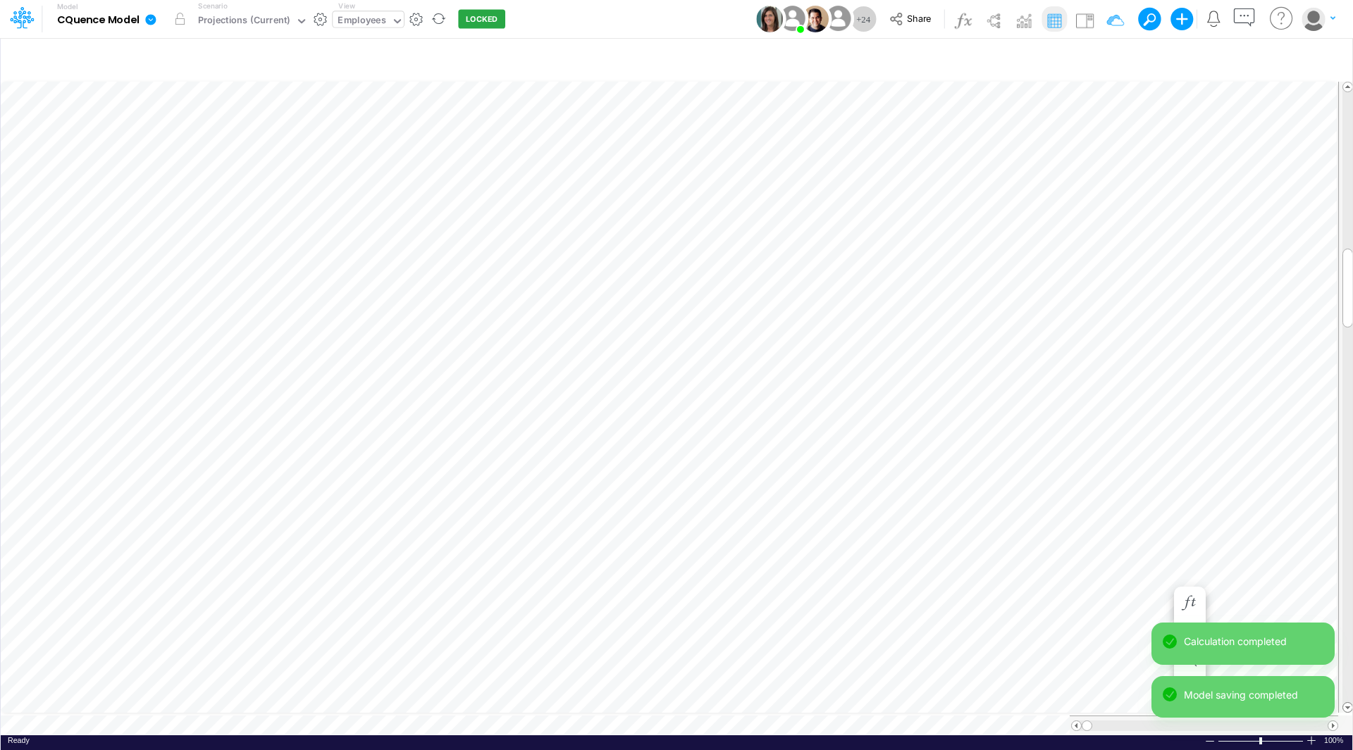
click at [1348, 703] on span at bounding box center [1347, 707] width 9 height 9
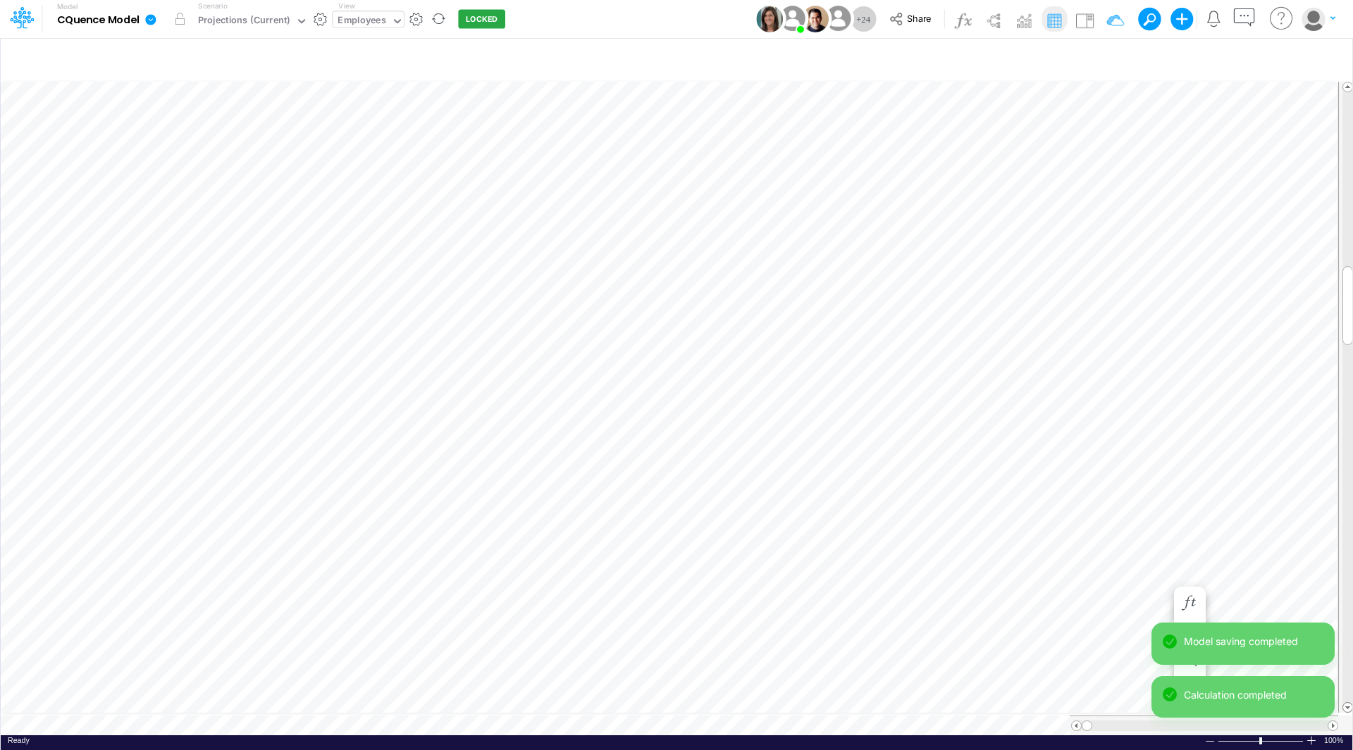
click at [1348, 703] on span at bounding box center [1347, 707] width 9 height 9
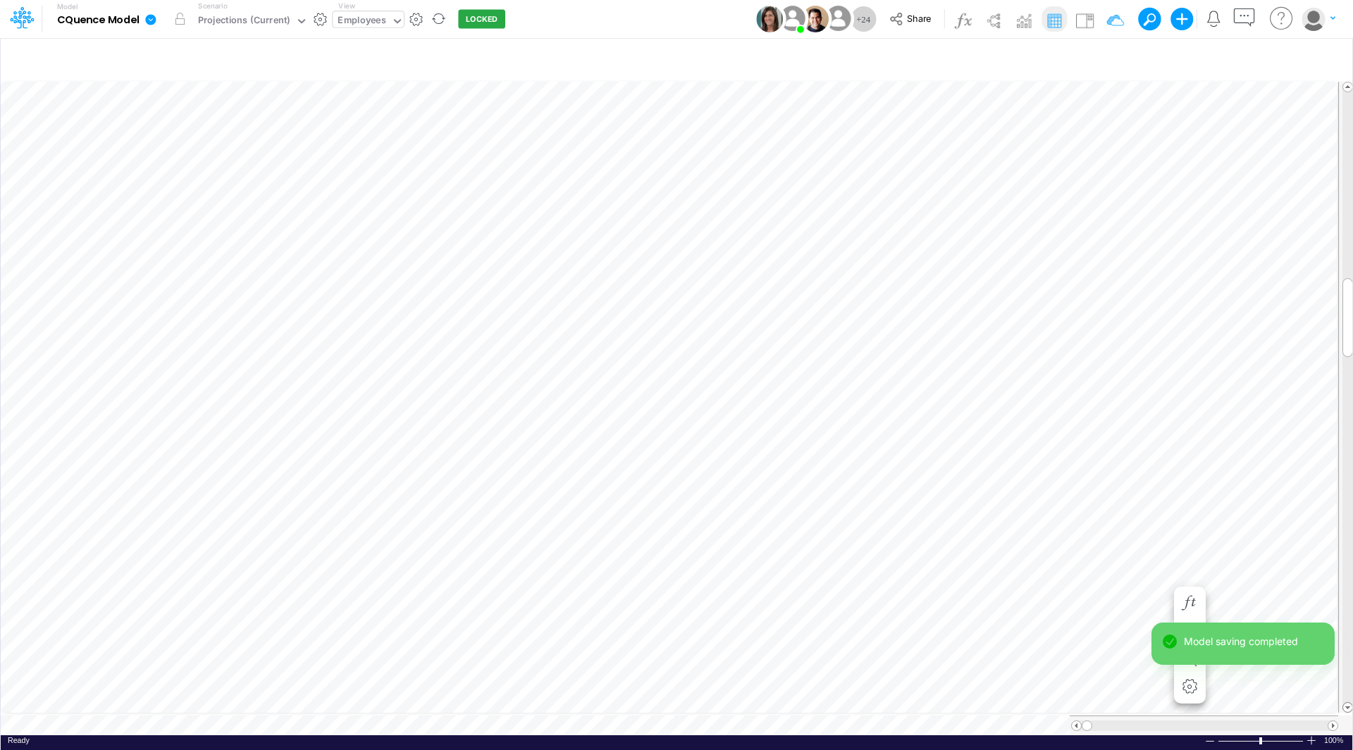
click at [1348, 703] on span at bounding box center [1347, 707] width 9 height 9
click at [1159, 523] on div "Paste Cut Copy AutoFill 0" at bounding box center [676, 407] width 1351 height 657
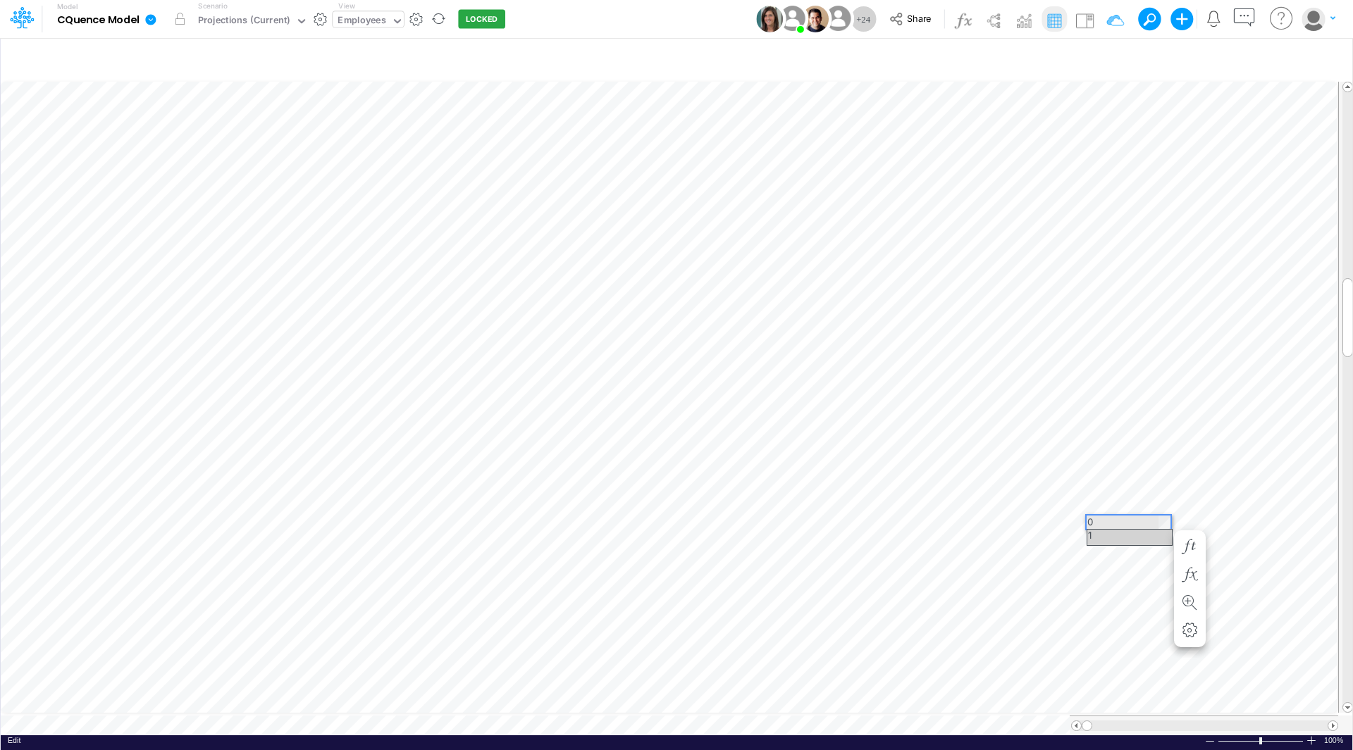
click at [1139, 533] on div "1" at bounding box center [1129, 537] width 85 height 15
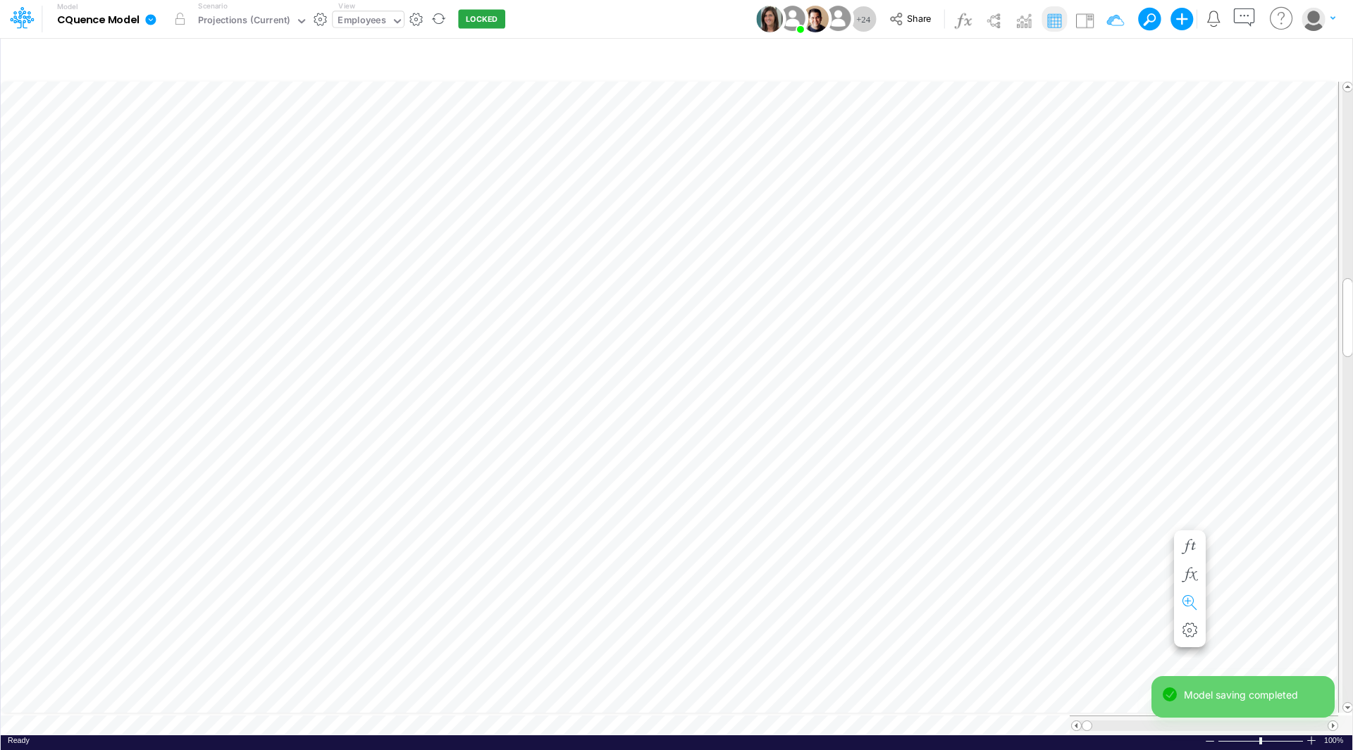
scroll to position [7, 1]
click at [1162, 545] on div "Paste Cut Copy AutoFill 0 1" at bounding box center [676, 407] width 1351 height 657
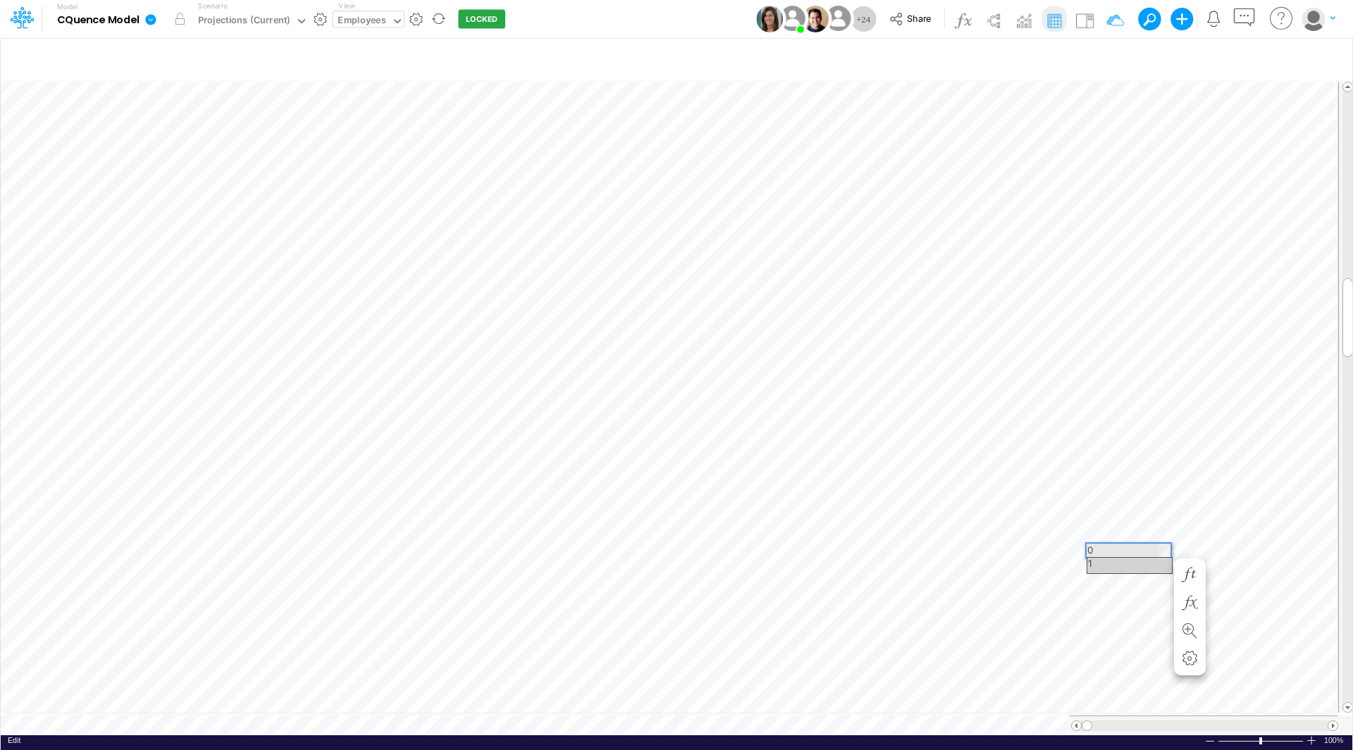
click at [1138, 569] on div "1" at bounding box center [1129, 565] width 85 height 15
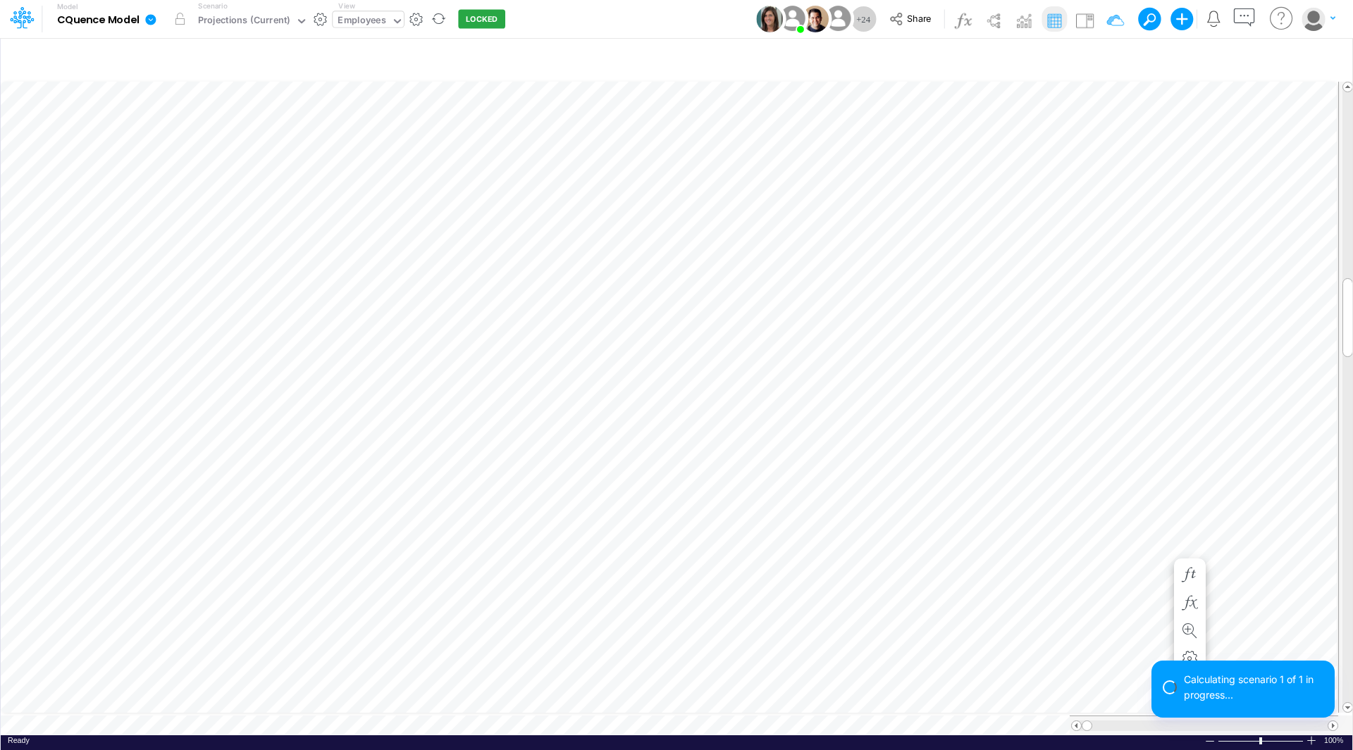
scroll to position [7, 1]
click at [1348, 703] on span at bounding box center [1347, 707] width 9 height 9
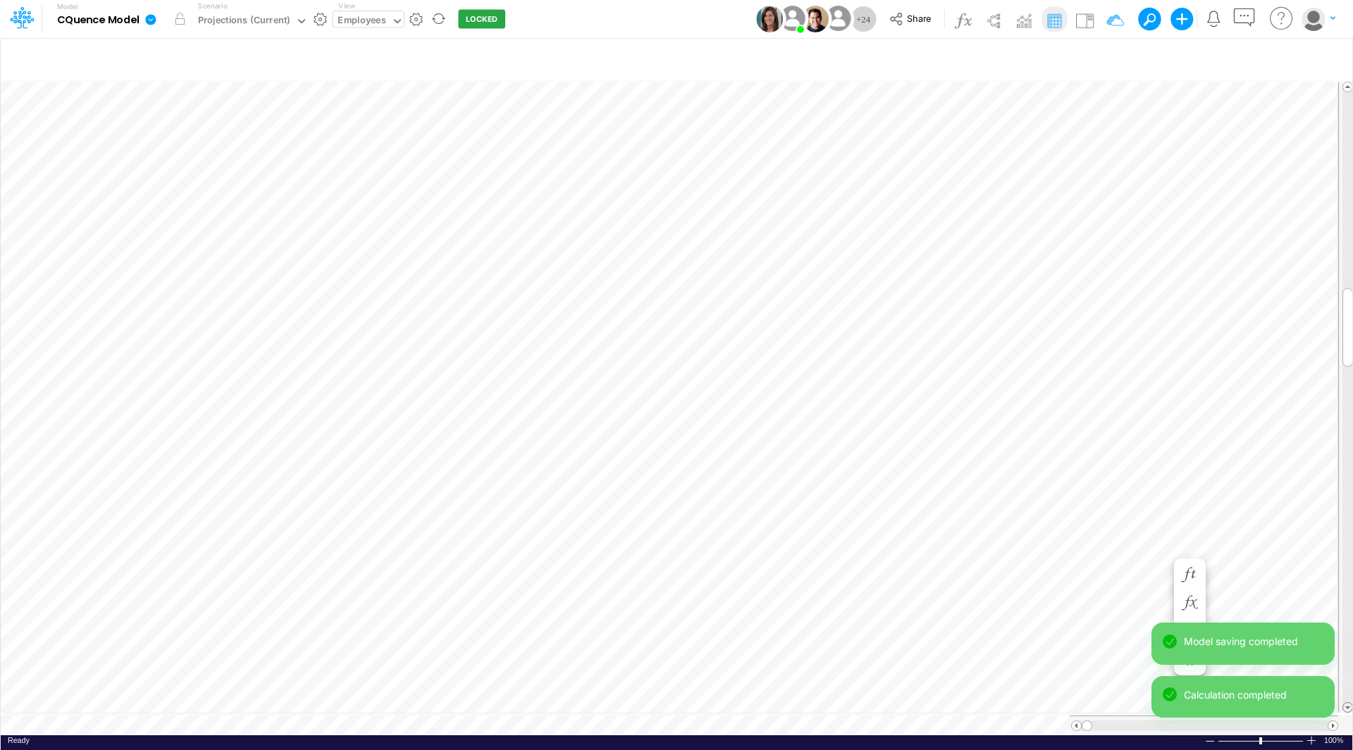
click at [1348, 703] on span at bounding box center [1347, 707] width 9 height 9
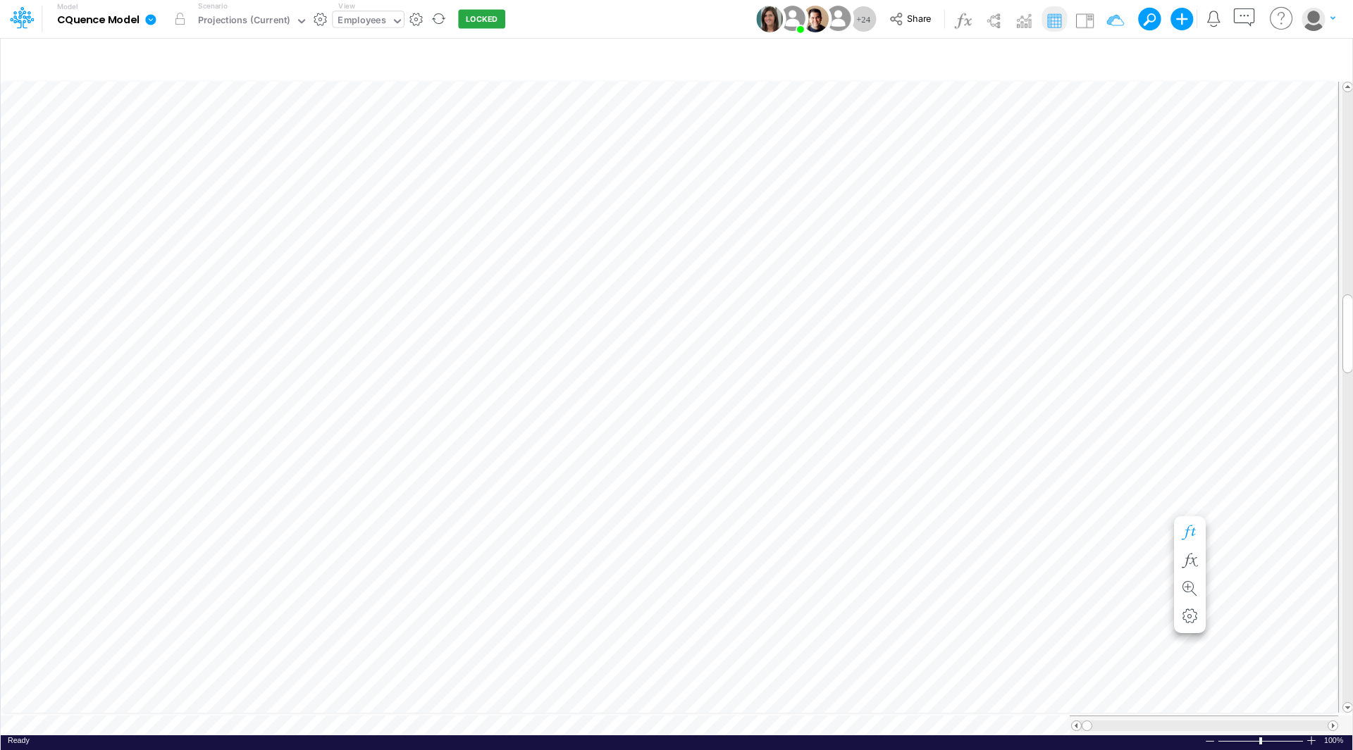
click at [1160, 504] on div "Paste Cut Copy AutoFill 0 1" at bounding box center [676, 407] width 1351 height 657
click at [1149, 522] on div "1" at bounding box center [1129, 523] width 85 height 15
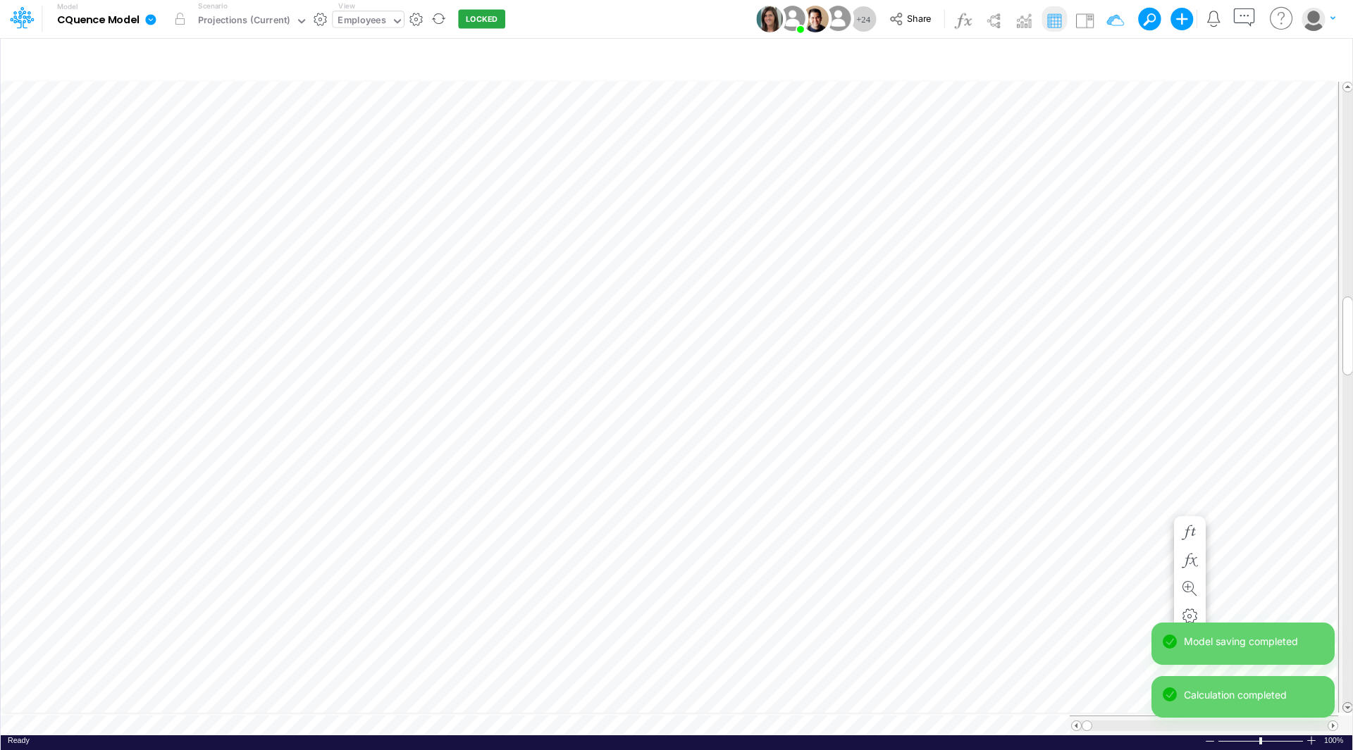
click at [1347, 703] on span at bounding box center [1347, 707] width 9 height 9
click at [1347, 702] on div "Model CQuence Model Edit model settings Duplicate Import QuickBooks QuickBooks …" at bounding box center [676, 375] width 1353 height 750
click at [1347, 703] on span at bounding box center [1347, 707] width 9 height 9
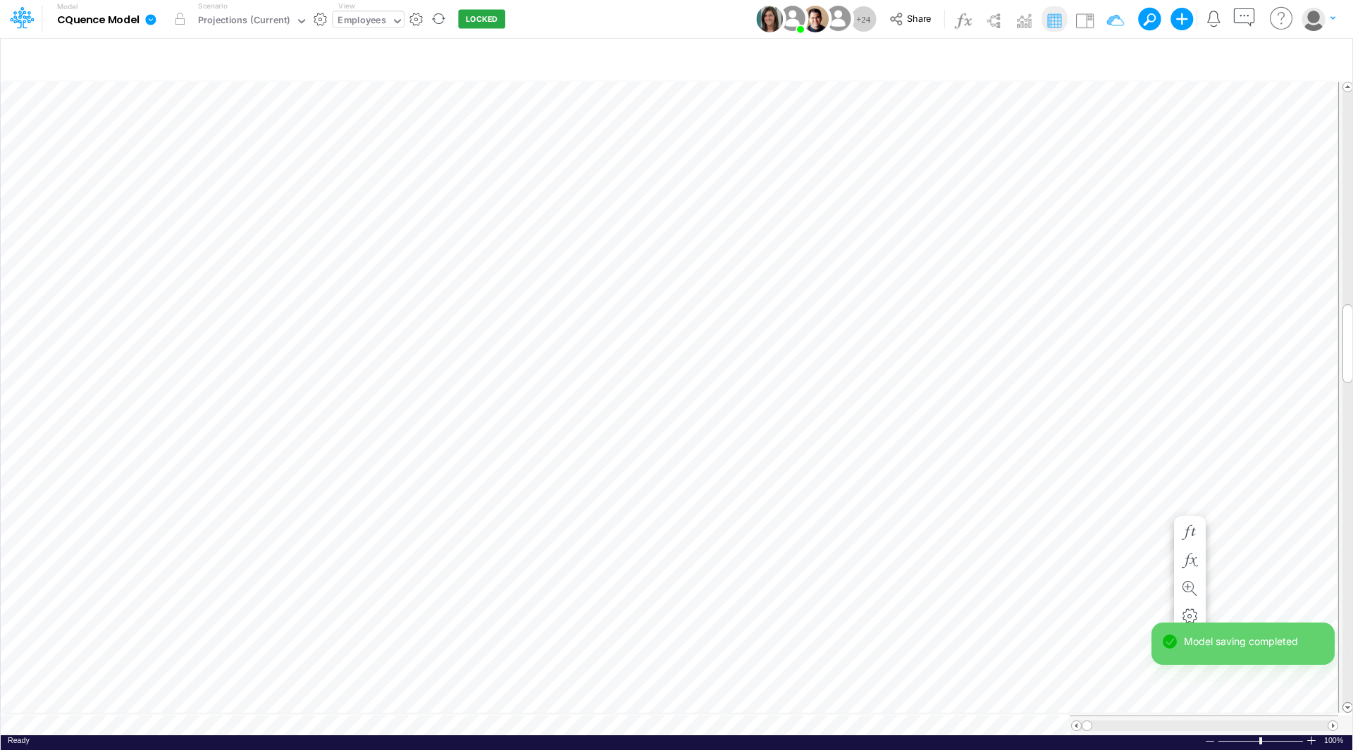
click at [1347, 703] on span at bounding box center [1347, 707] width 9 height 9
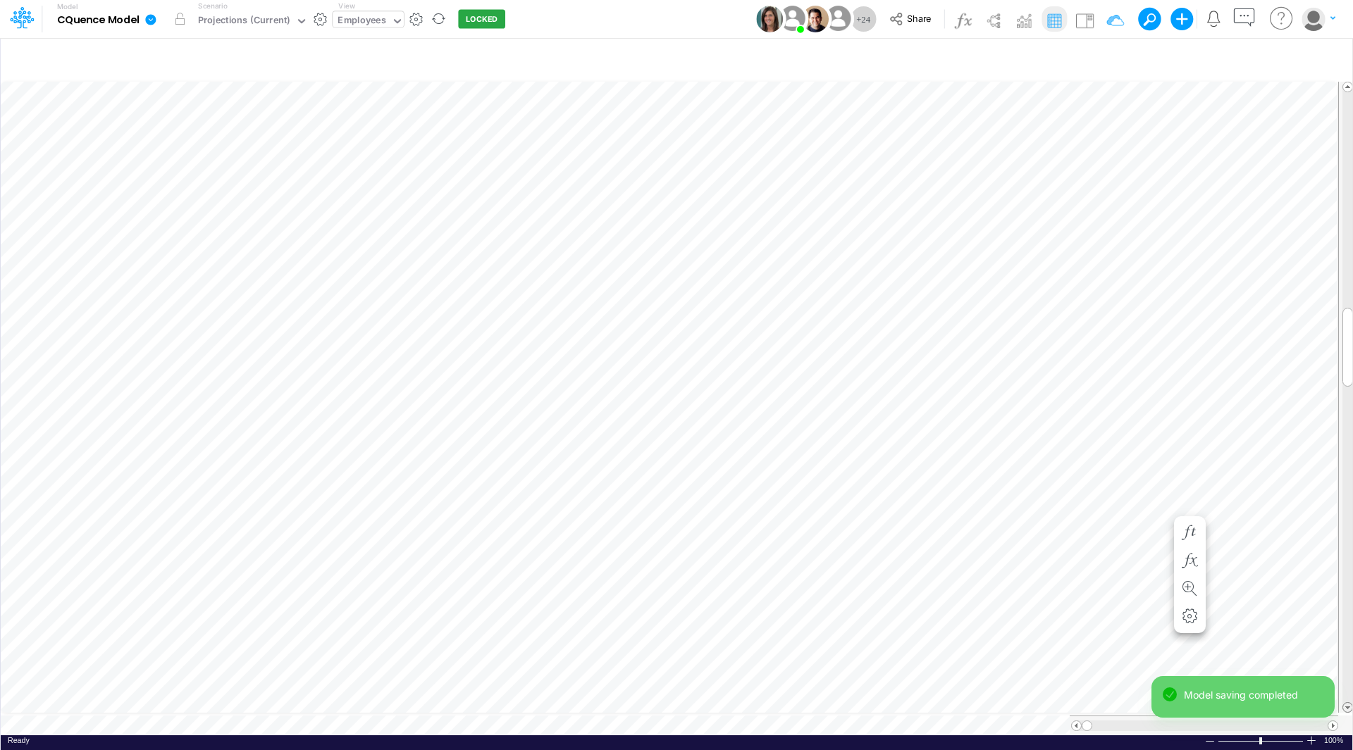
click at [1347, 703] on span at bounding box center [1347, 707] width 9 height 9
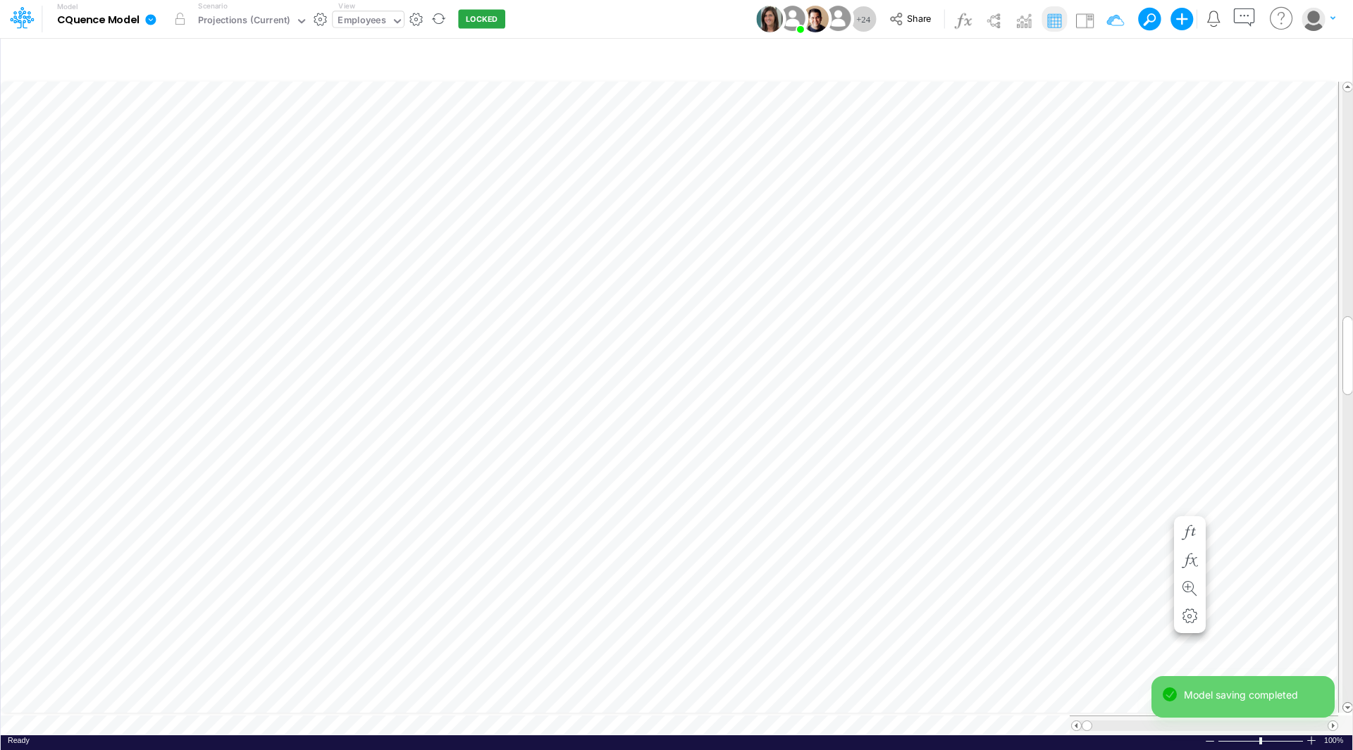
click at [1347, 703] on span at bounding box center [1347, 707] width 9 height 9
click at [1160, 520] on div "Paste Cut Copy AutoFill 0" at bounding box center [676, 407] width 1351 height 657
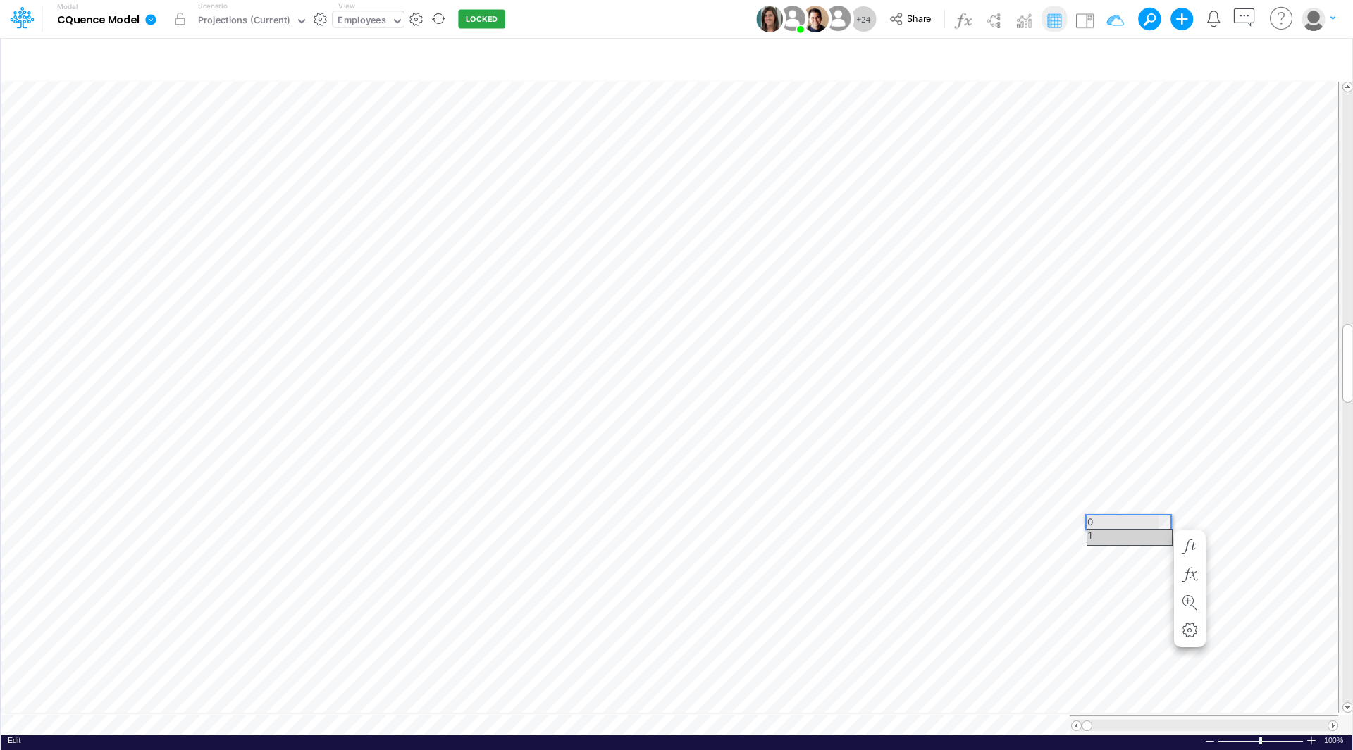
click at [1131, 539] on div "1" at bounding box center [1129, 537] width 85 height 15
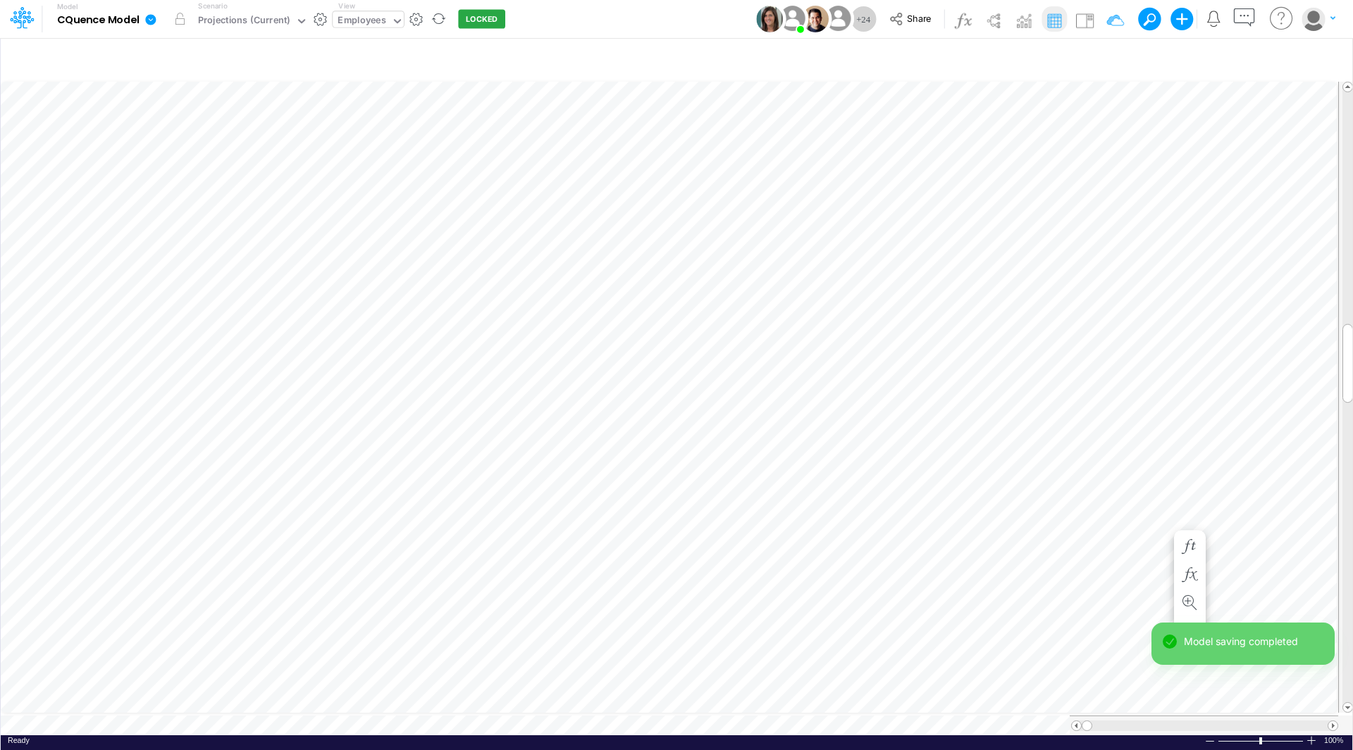
scroll to position [7, 1]
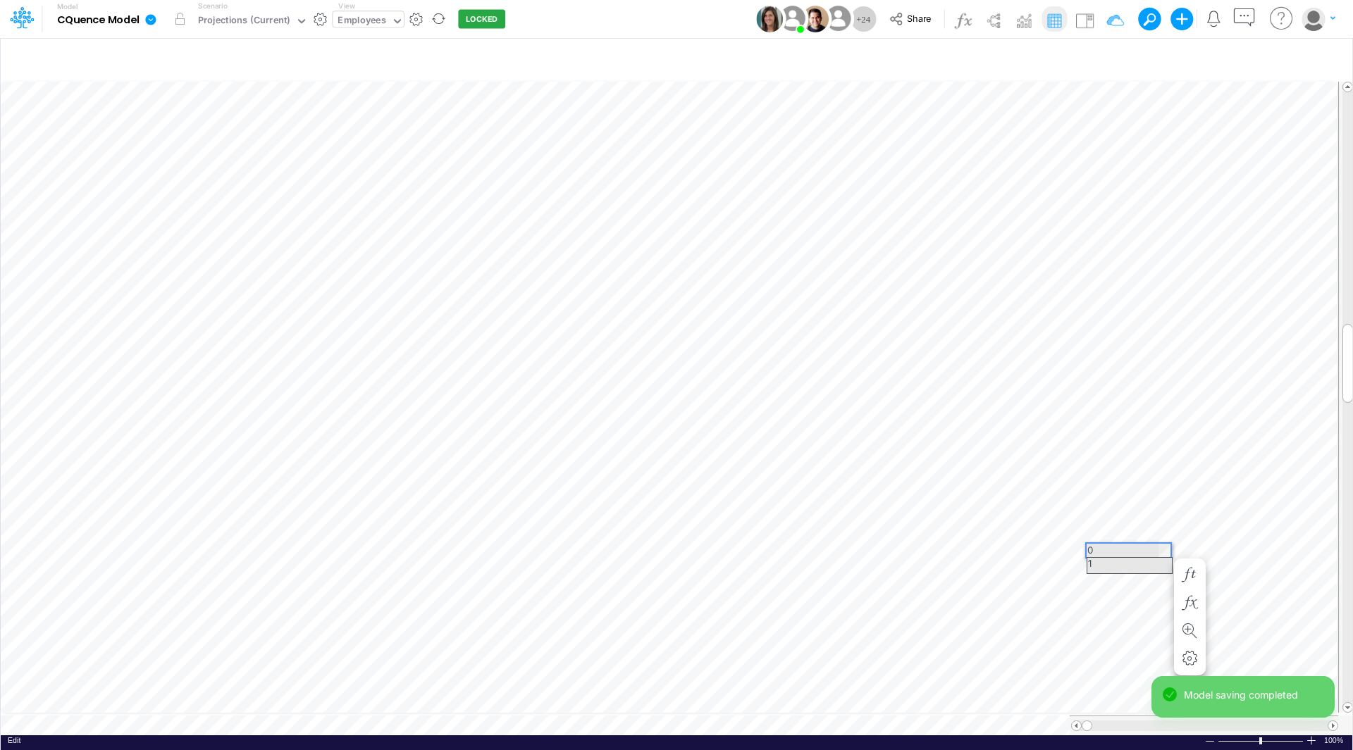
click at [1162, 547] on div "Paste Cut Copy AutoFill 0 1" at bounding box center [676, 407] width 1351 height 657
click at [1145, 565] on div "1" at bounding box center [1129, 565] width 85 height 15
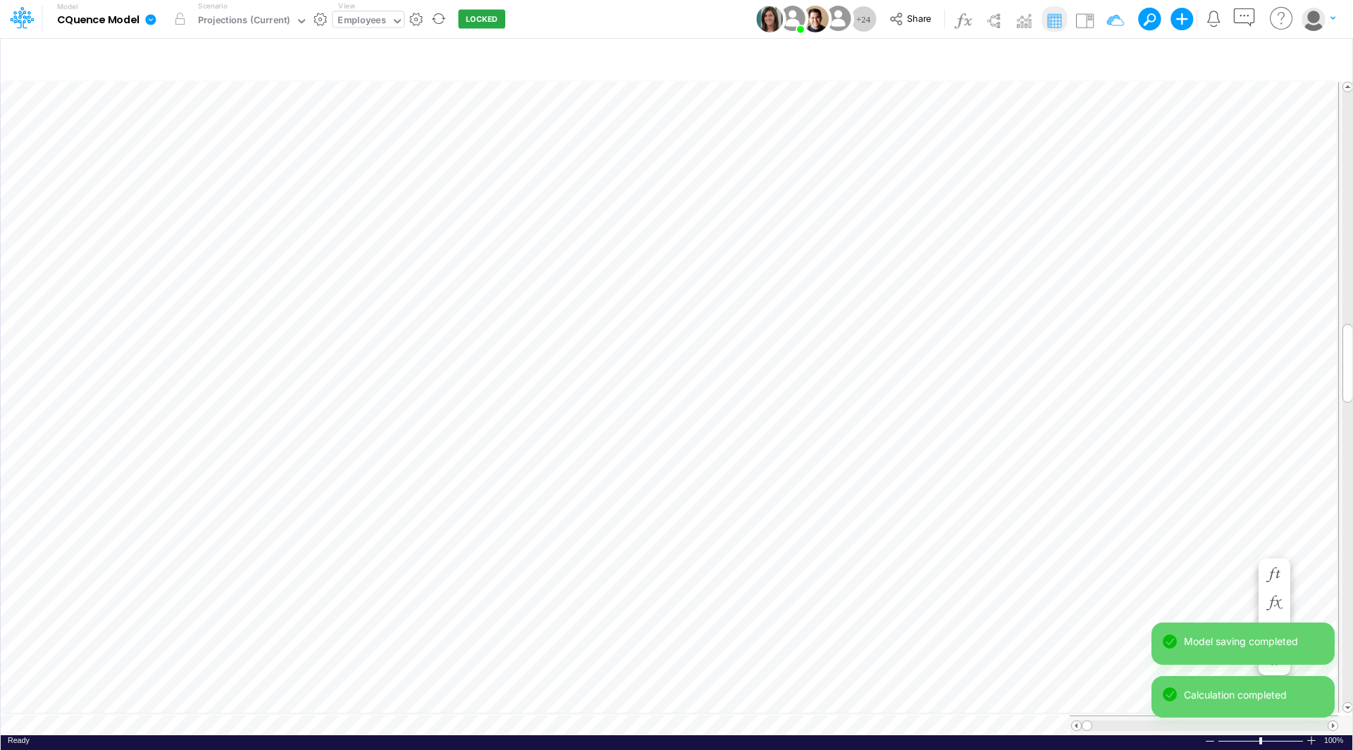
click at [1245, 547] on div "Paste Cut Copy AutoFill 0 1" at bounding box center [676, 407] width 1351 height 657
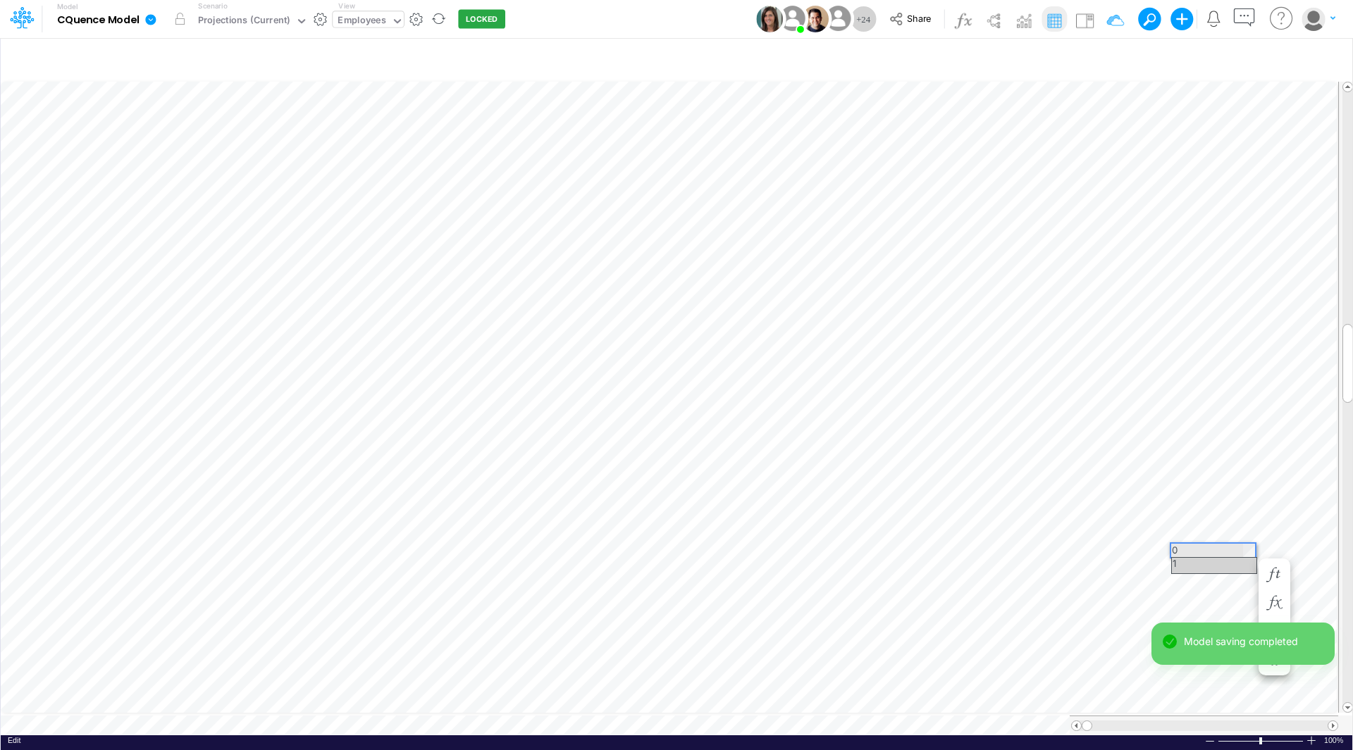
click at [1226, 564] on div "1" at bounding box center [1214, 565] width 85 height 15
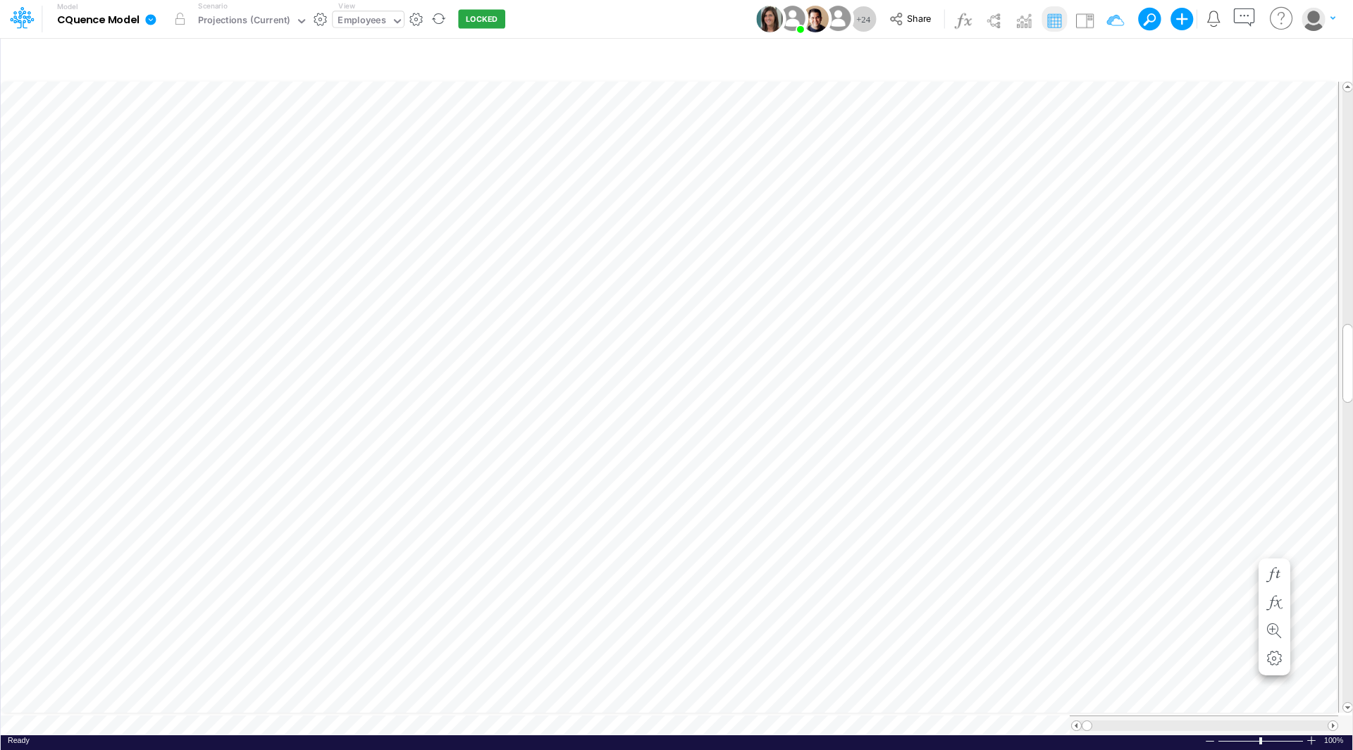
scroll to position [7, 1]
click at [1079, 576] on div "Paste Cut Copy AutoFill 0 1" at bounding box center [676, 407] width 1351 height 657
click at [1070, 588] on div "1" at bounding box center [1061, 593] width 52 height 15
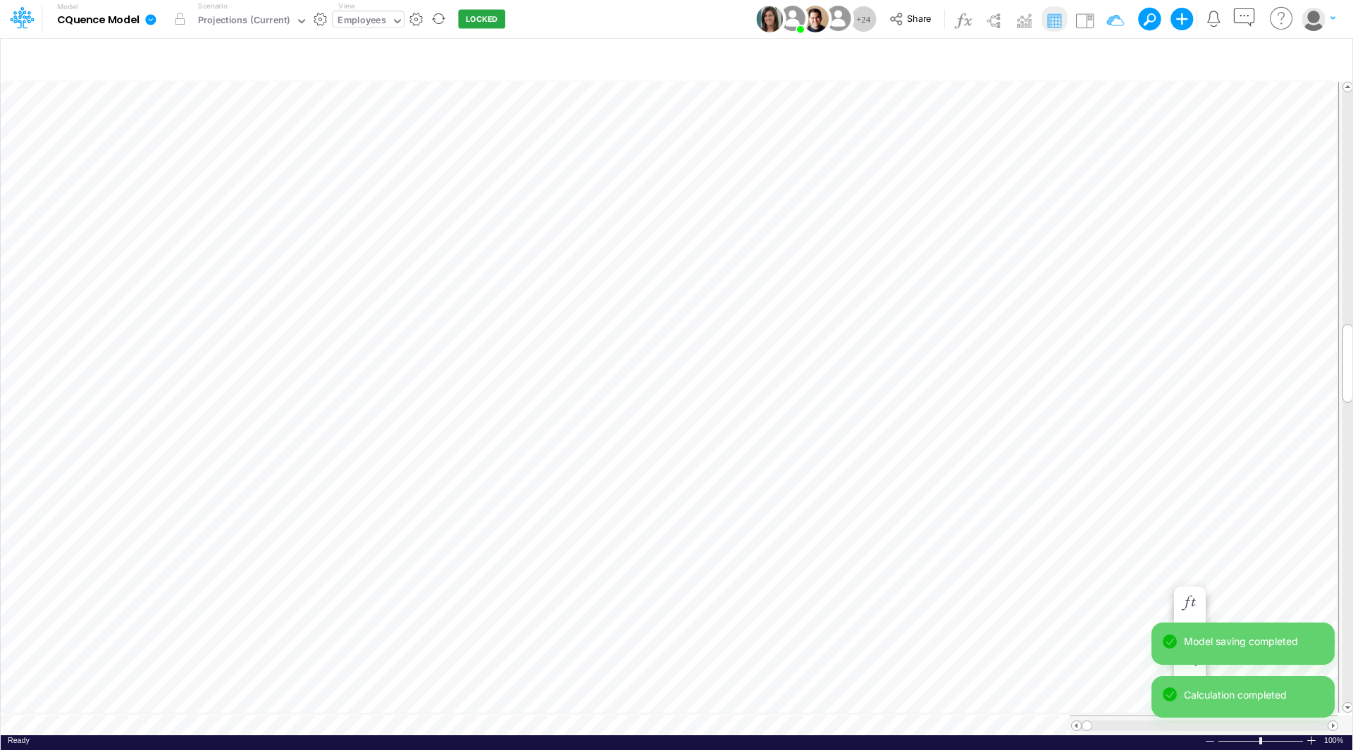
click at [1163, 576] on div "Paste Cut Copy AutoFill 0 1" at bounding box center [676, 407] width 1351 height 657
click at [1152, 590] on div "1" at bounding box center [1129, 593] width 85 height 15
click at [1245, 576] on div "Paste Cut Copy AutoFill 0 1" at bounding box center [676, 407] width 1351 height 657
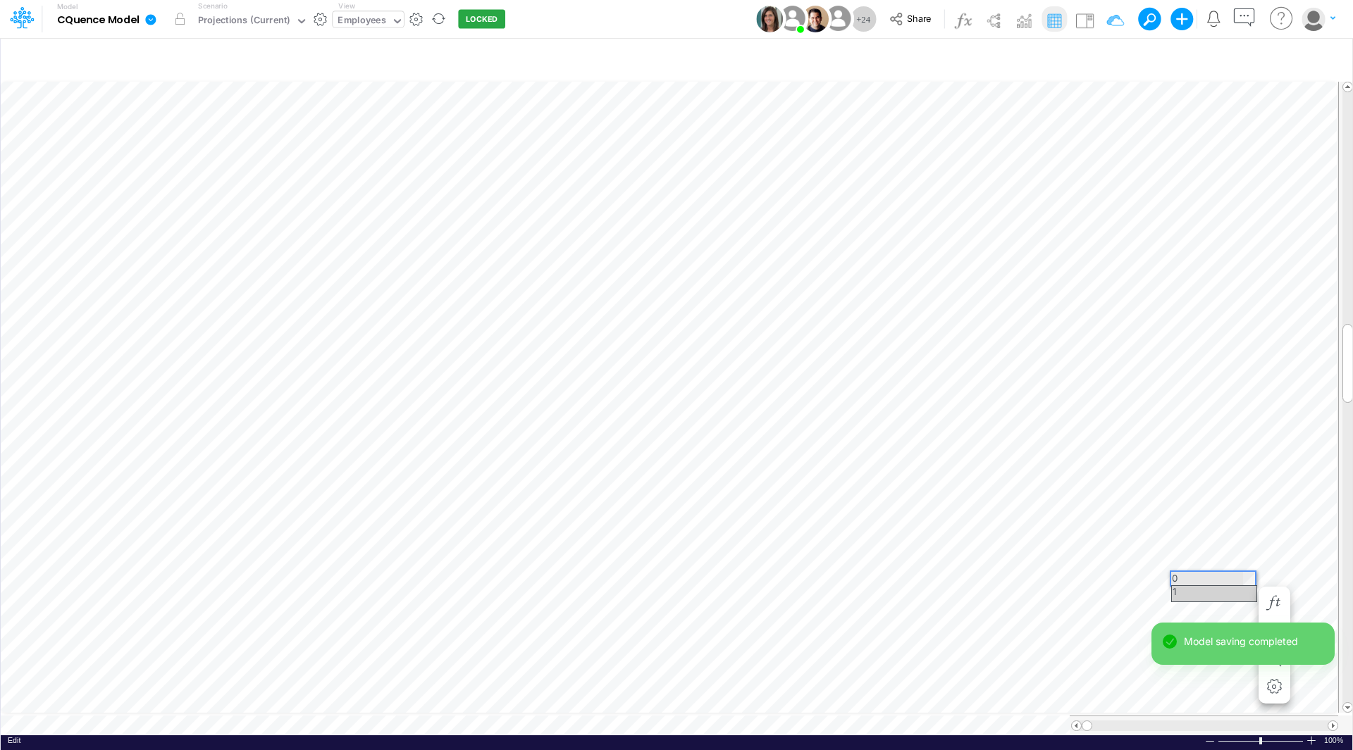
click at [1227, 590] on div "1" at bounding box center [1214, 593] width 85 height 15
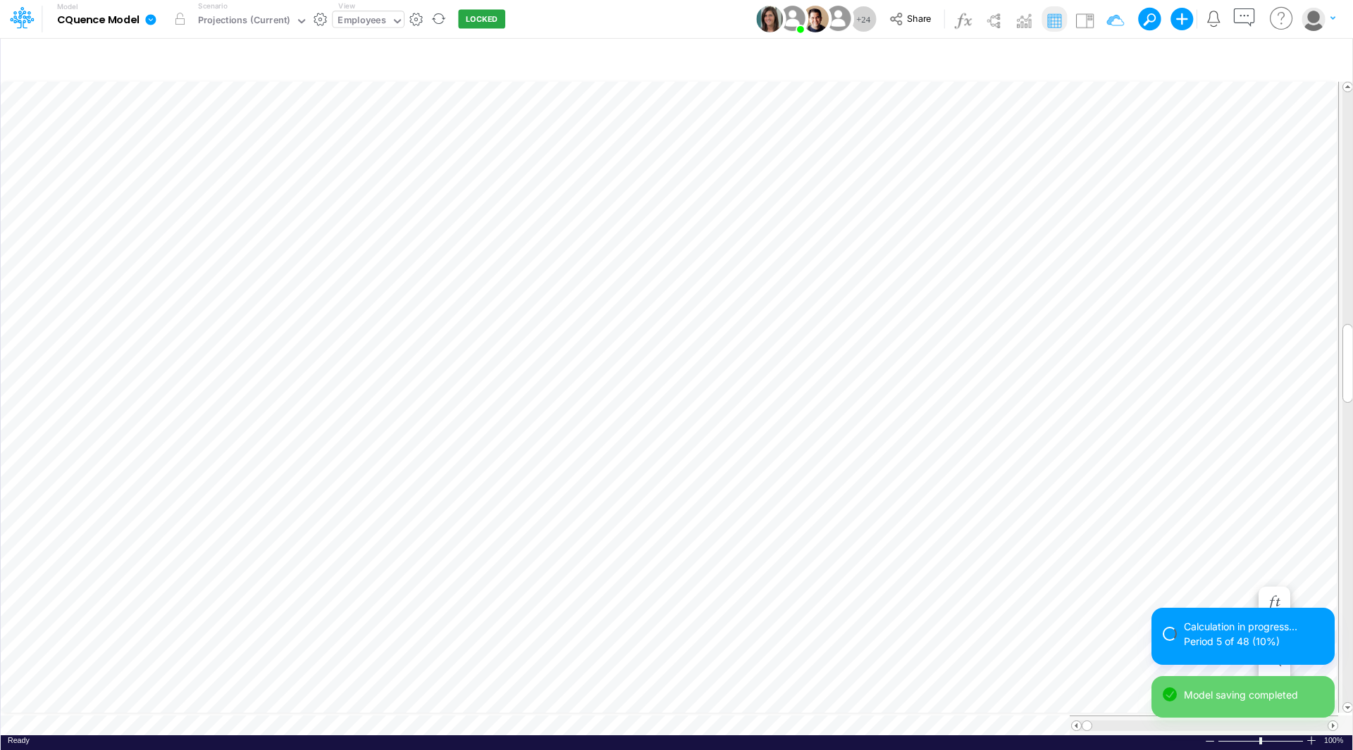
scroll to position [7, 1]
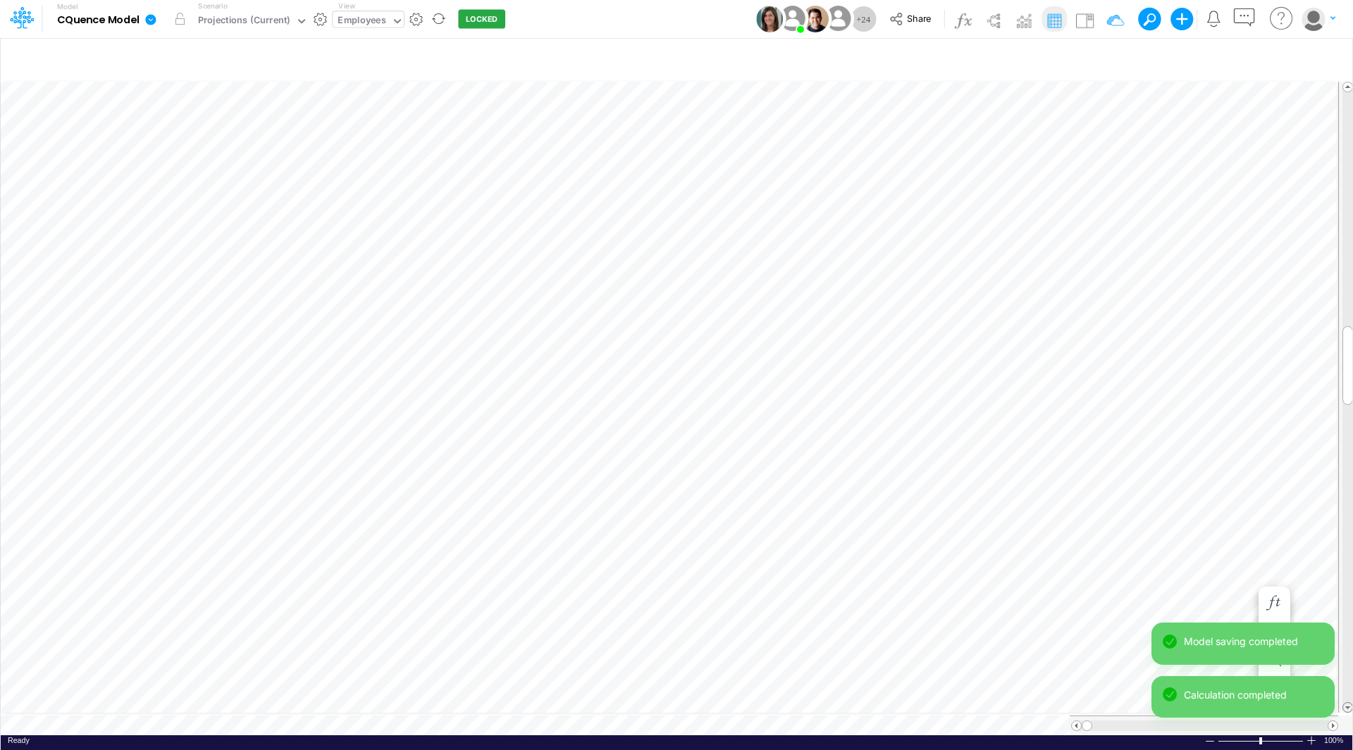
click at [1349, 703] on span at bounding box center [1347, 707] width 9 height 9
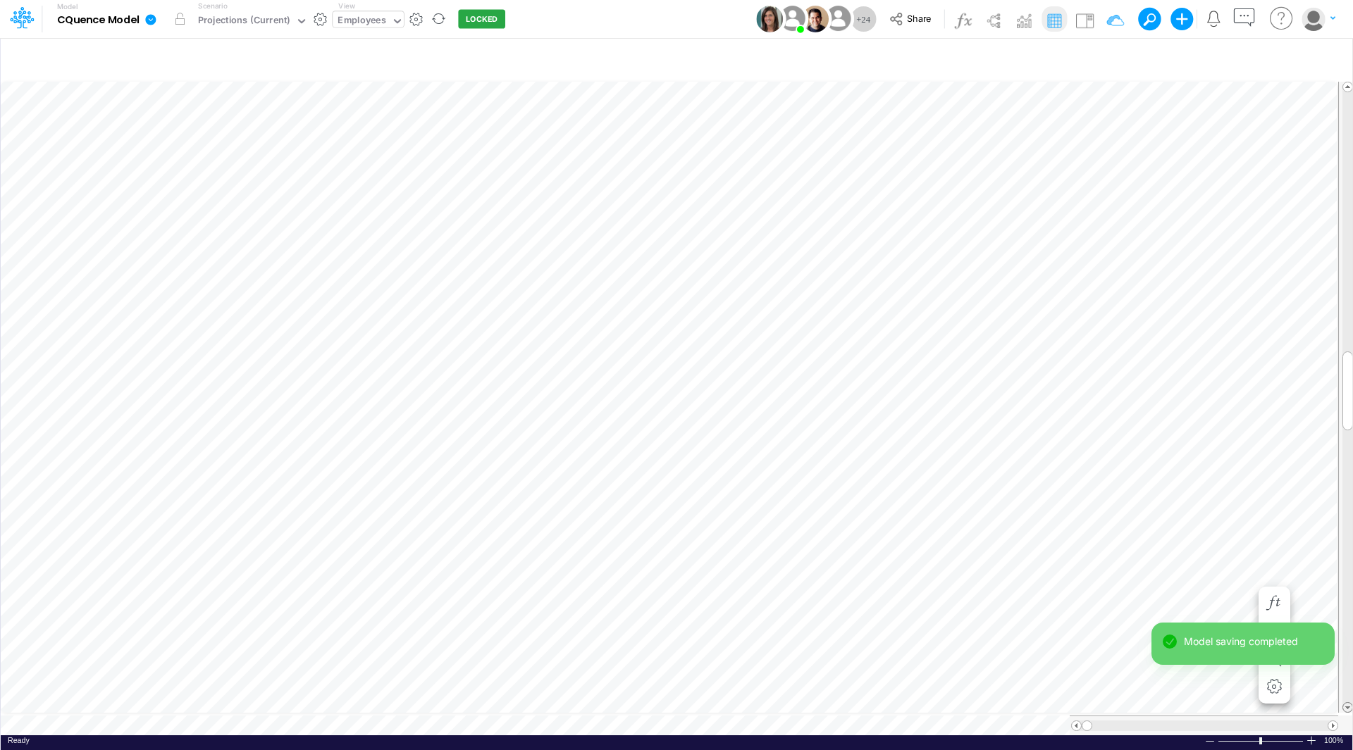
click at [1349, 703] on div "Model CQuence Model Edit model settings Duplicate Import QuickBooks QuickBooks …" at bounding box center [676, 375] width 1353 height 750
click at [1349, 703] on span at bounding box center [1347, 707] width 9 height 9
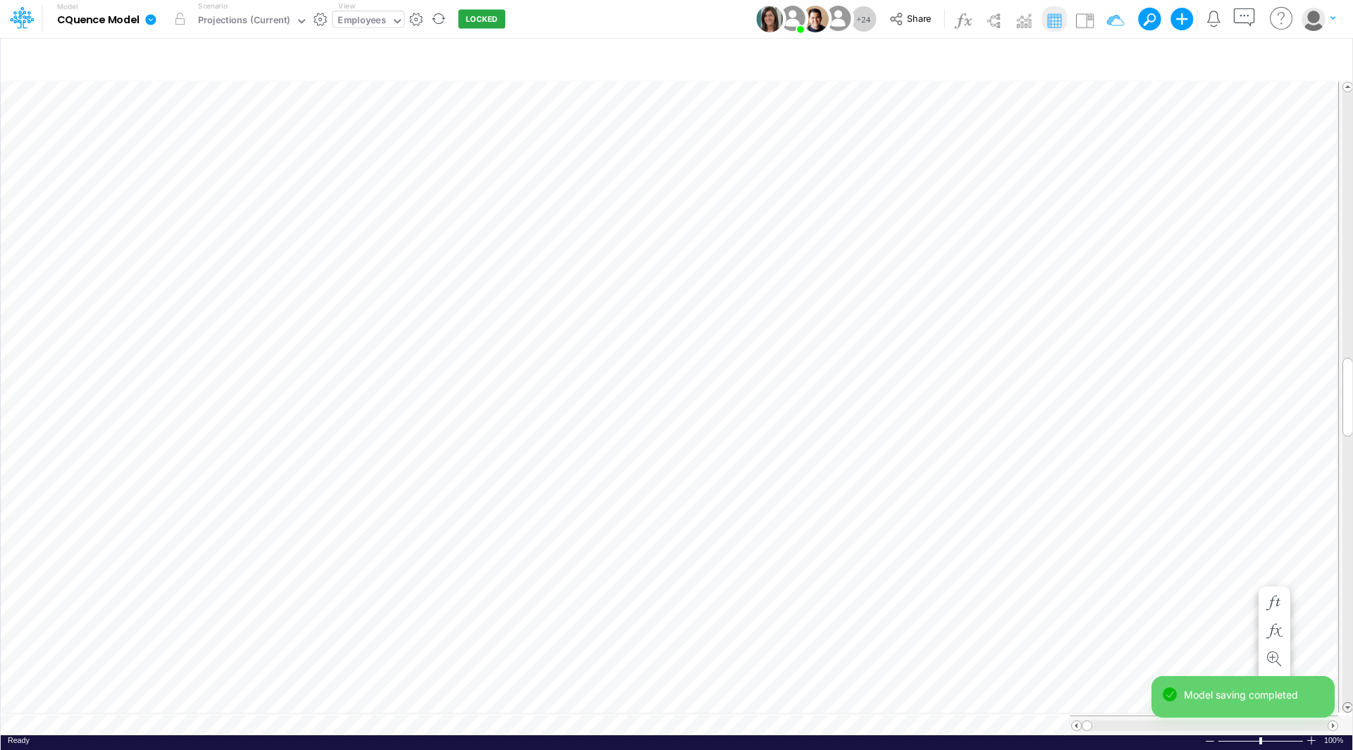
click at [1349, 703] on span at bounding box center [1347, 707] width 9 height 9
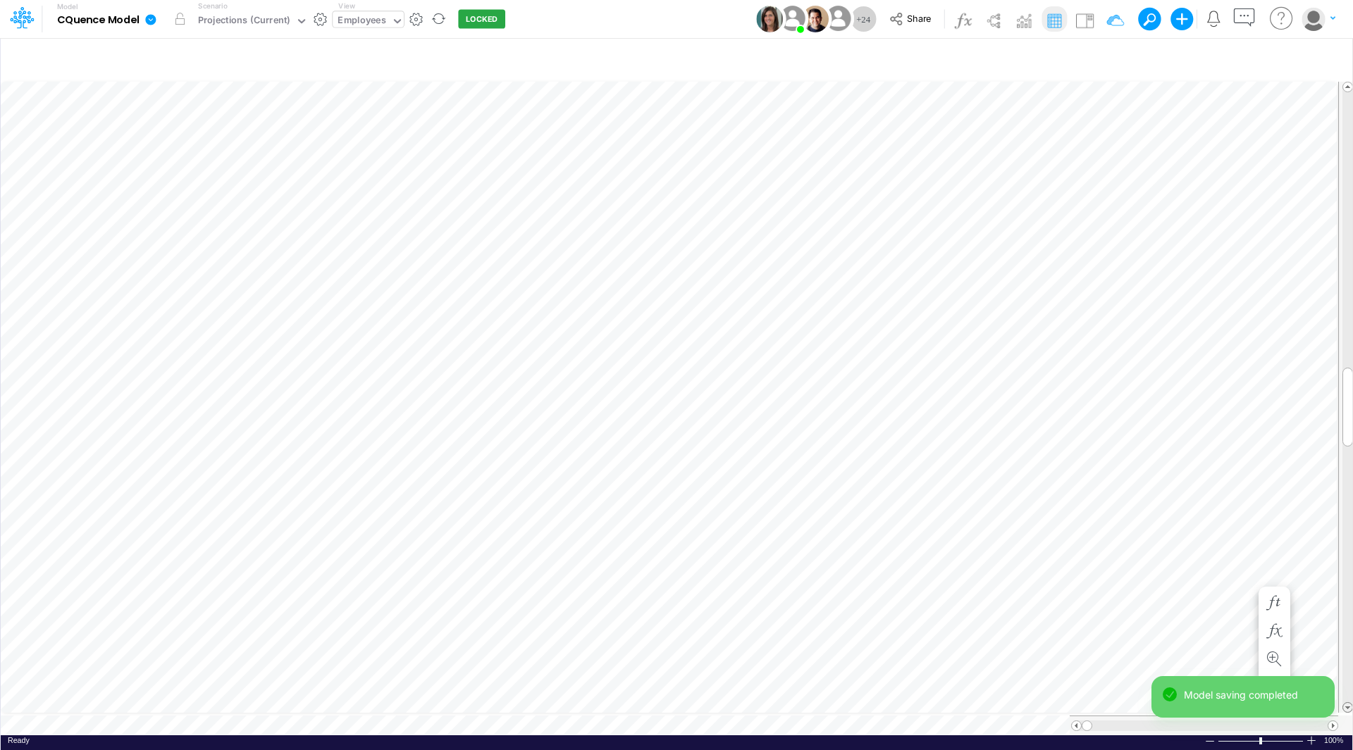
click at [1349, 703] on span at bounding box center [1347, 707] width 9 height 9
click at [1160, 676] on div "Paste Cut Copy AutoFill 0" at bounding box center [676, 407] width 1351 height 657
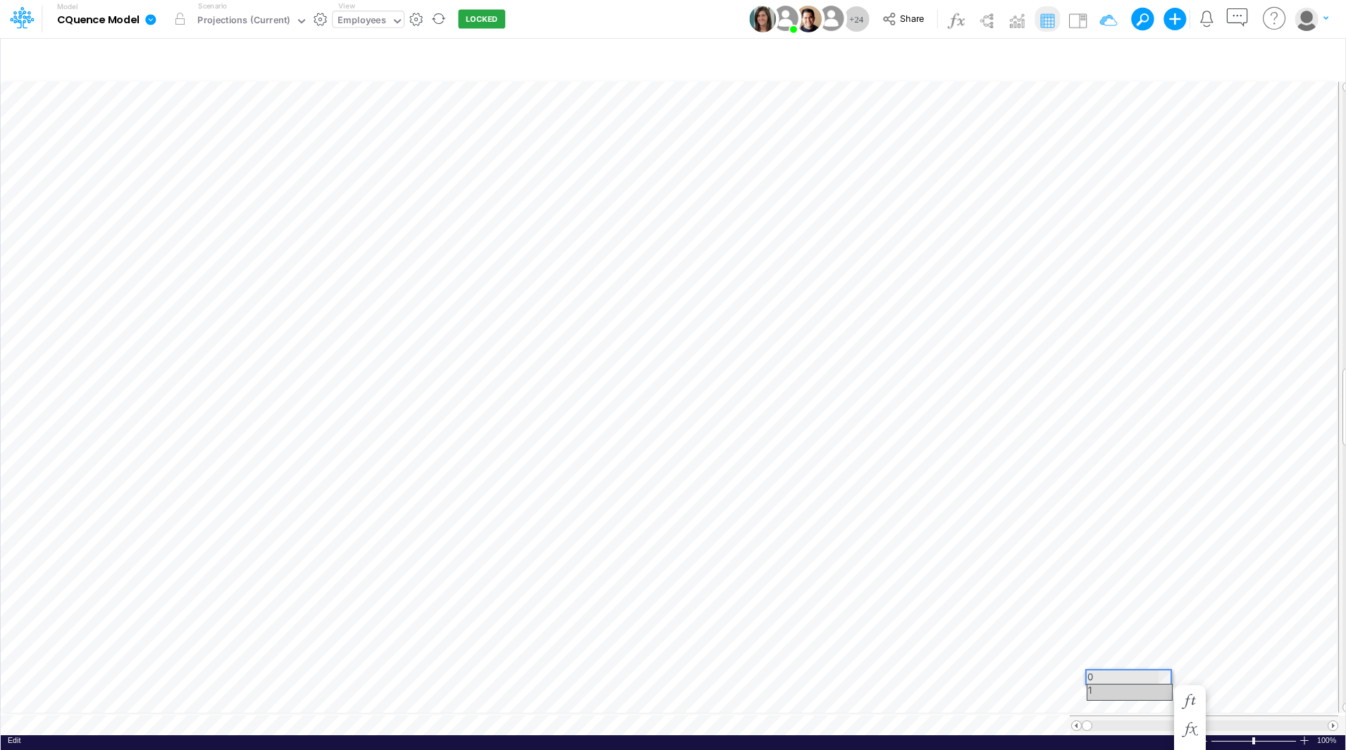
click at [1155, 692] on div "1" at bounding box center [1129, 692] width 85 height 15
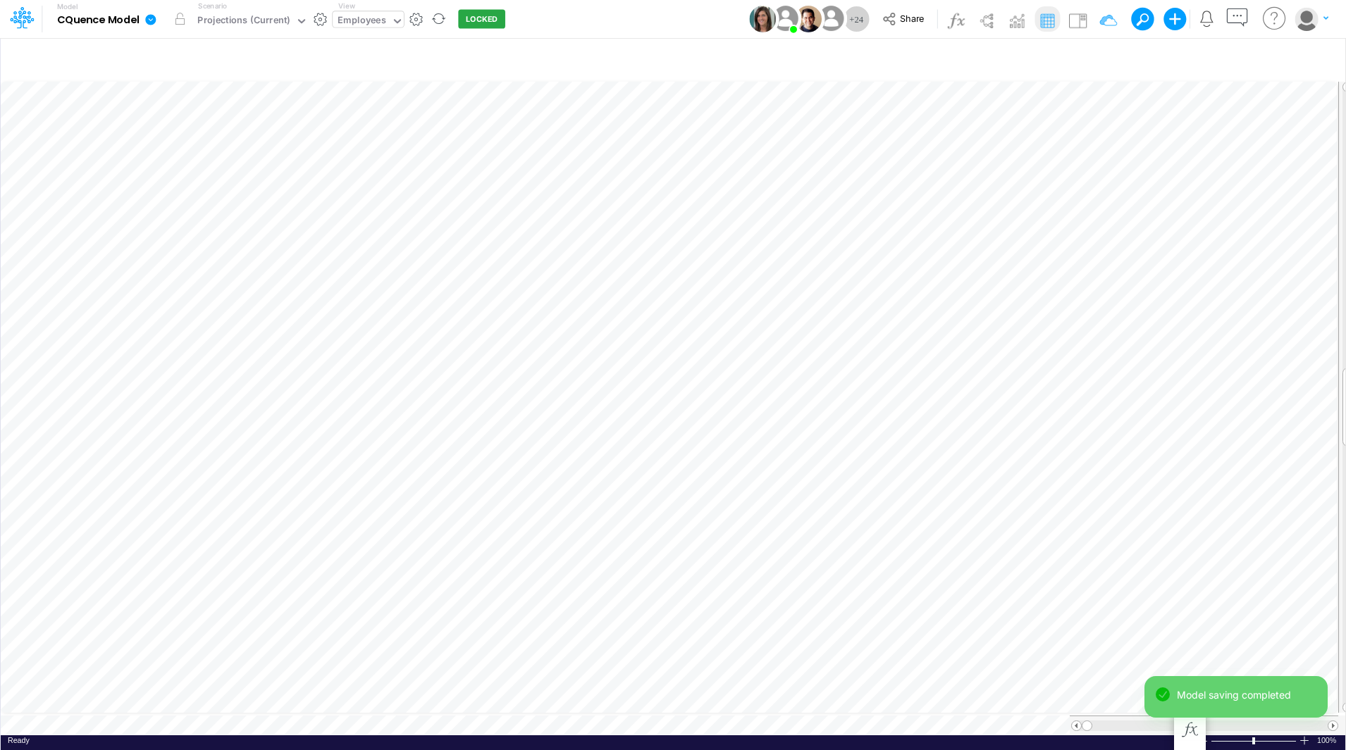
scroll to position [52, 0]
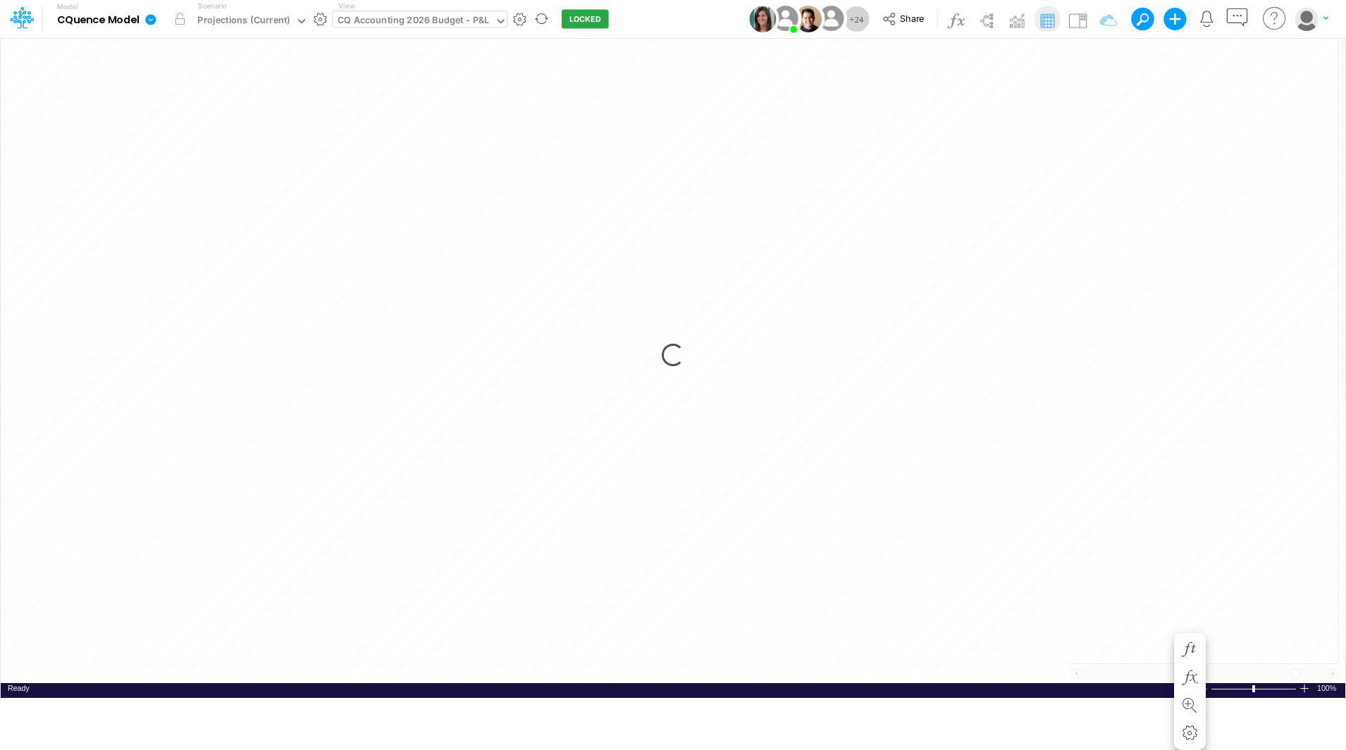
scroll to position [7, 0]
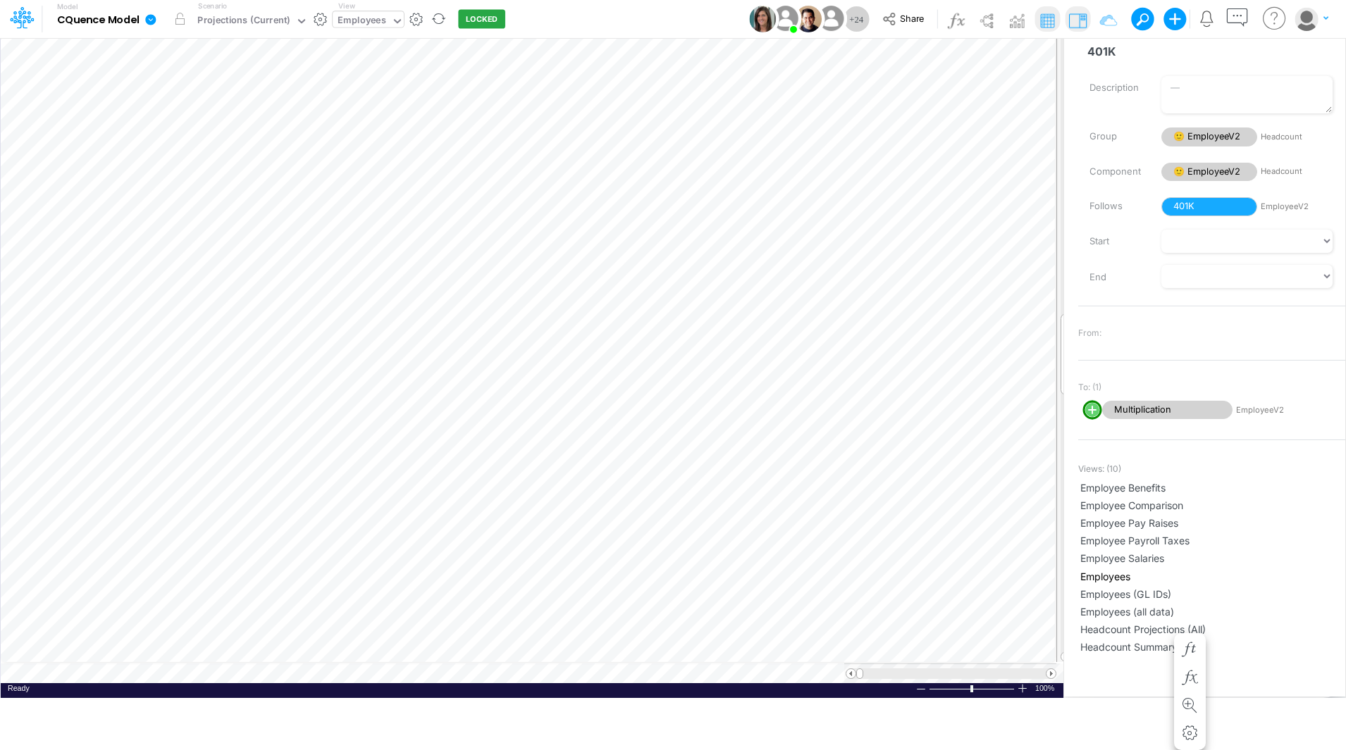
scroll to position [7, 1]
click at [1079, 28] on img at bounding box center [1077, 20] width 23 height 23
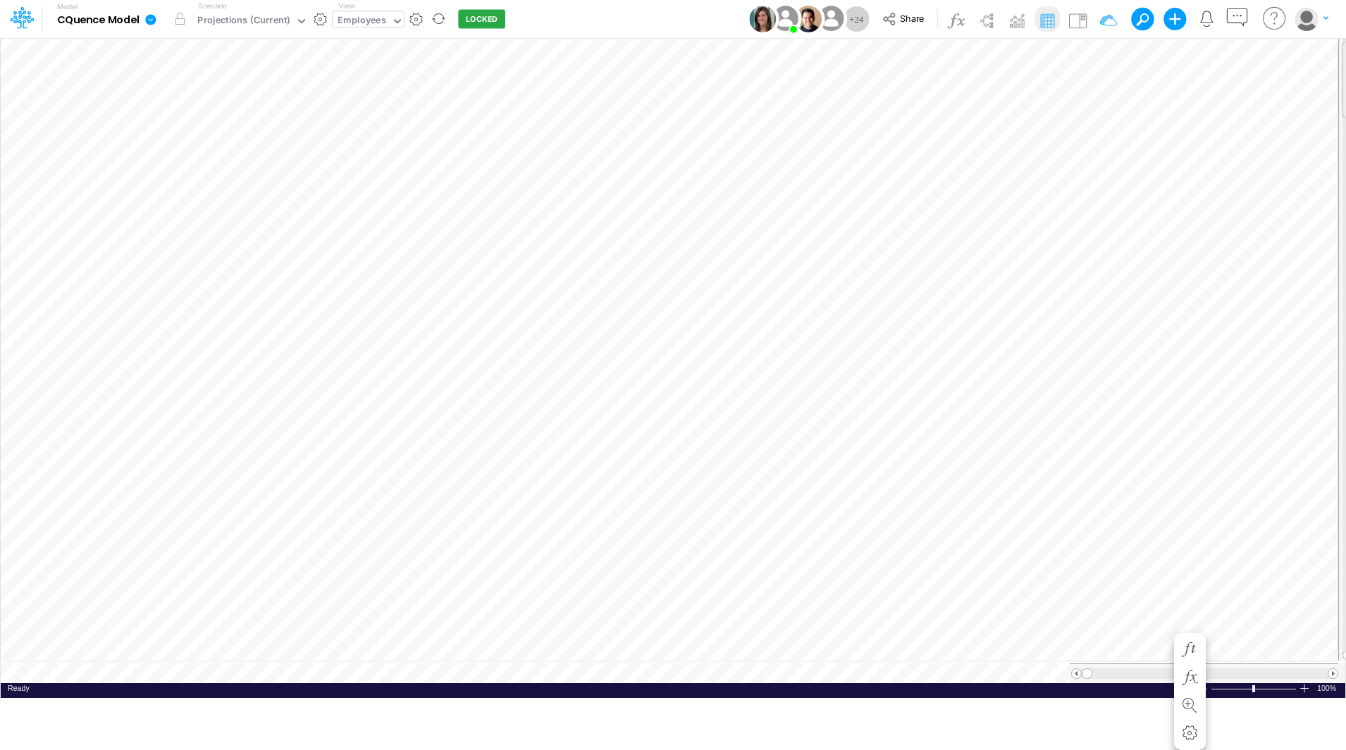
click at [1335, 51] on tr at bounding box center [677, 345] width 1353 height 637
click at [1329, 669] on span at bounding box center [1332, 673] width 9 height 9
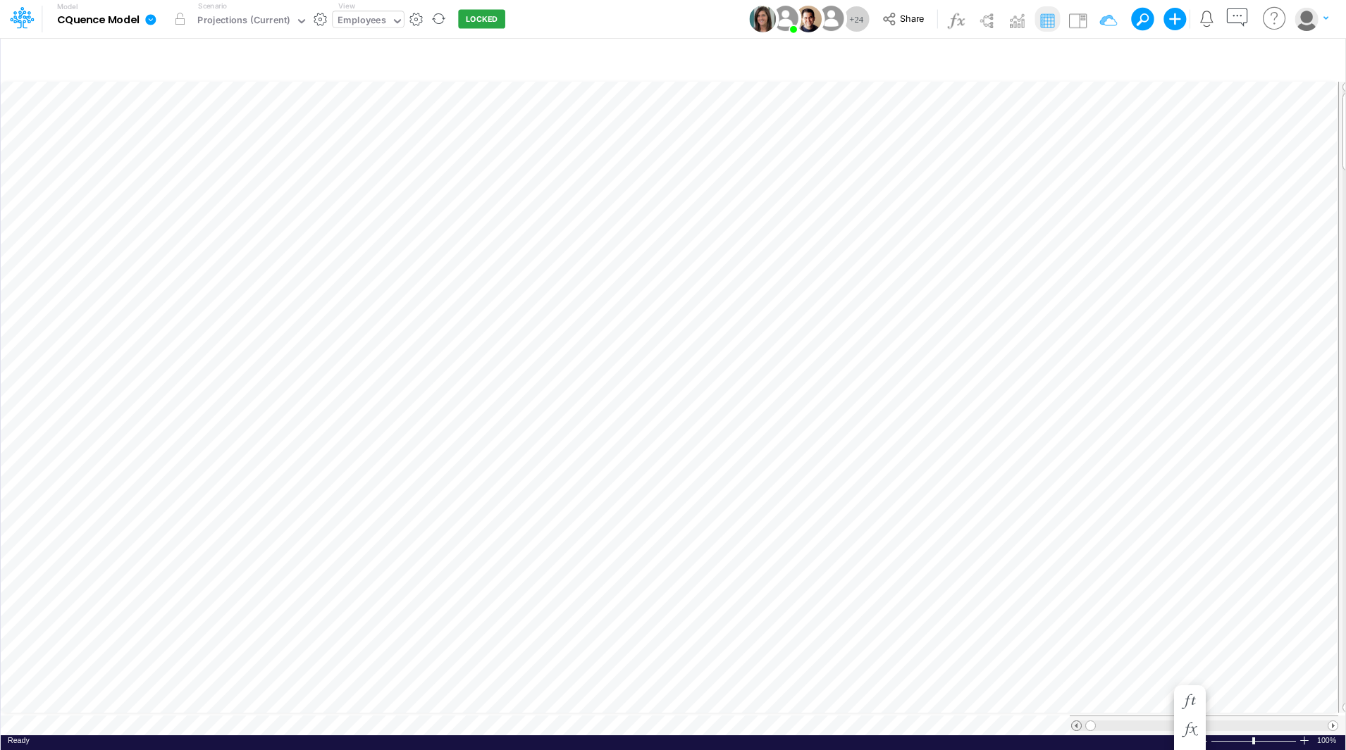
click at [1075, 721] on span at bounding box center [1075, 725] width 9 height 9
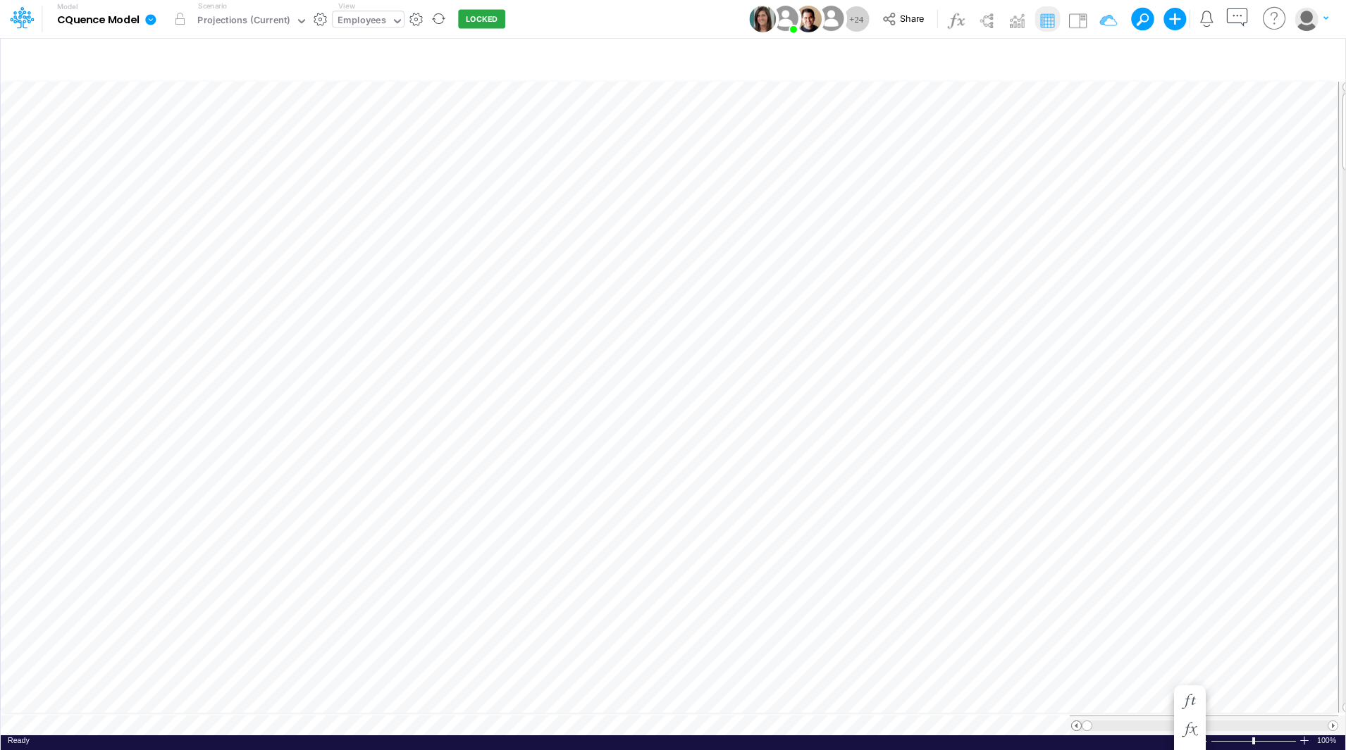
click at [1075, 721] on span at bounding box center [1075, 725] width 9 height 9
click at [1332, 721] on span at bounding box center [1332, 725] width 9 height 9
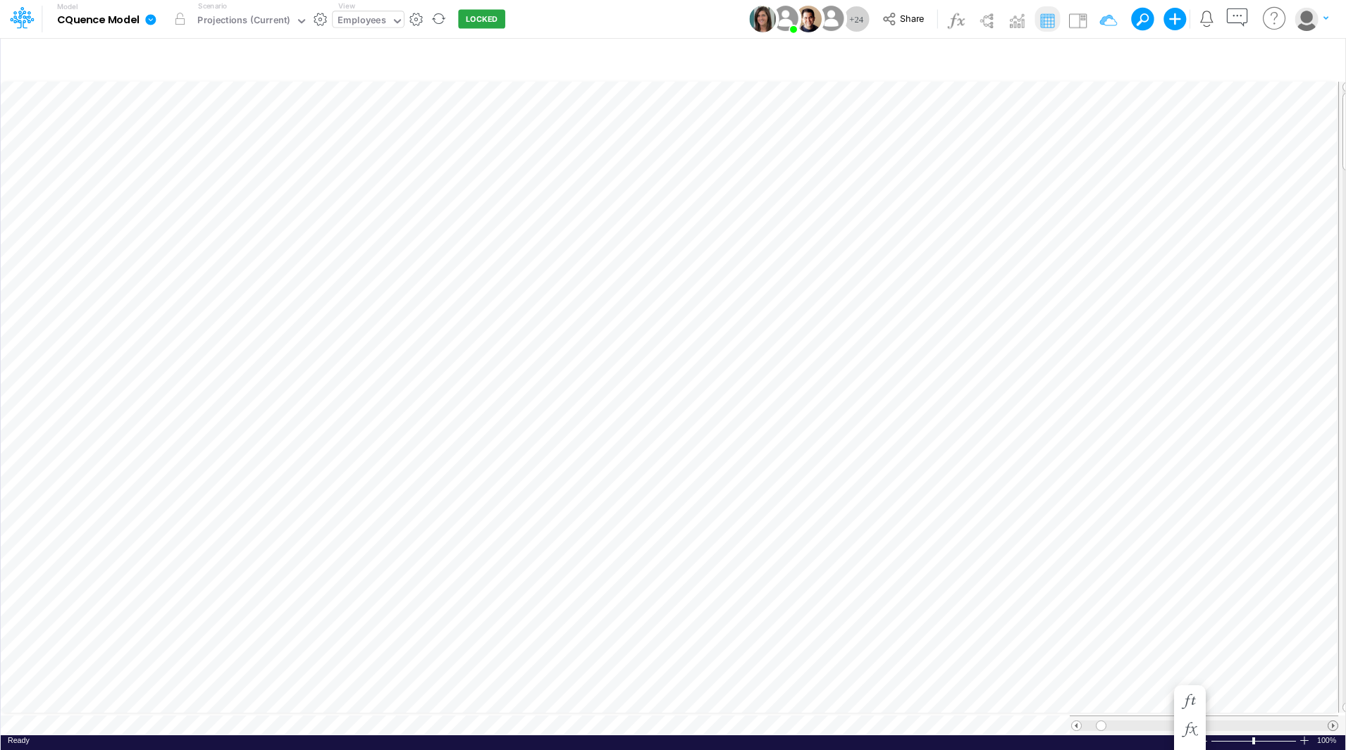
click at [1332, 721] on span at bounding box center [1332, 725] width 9 height 9
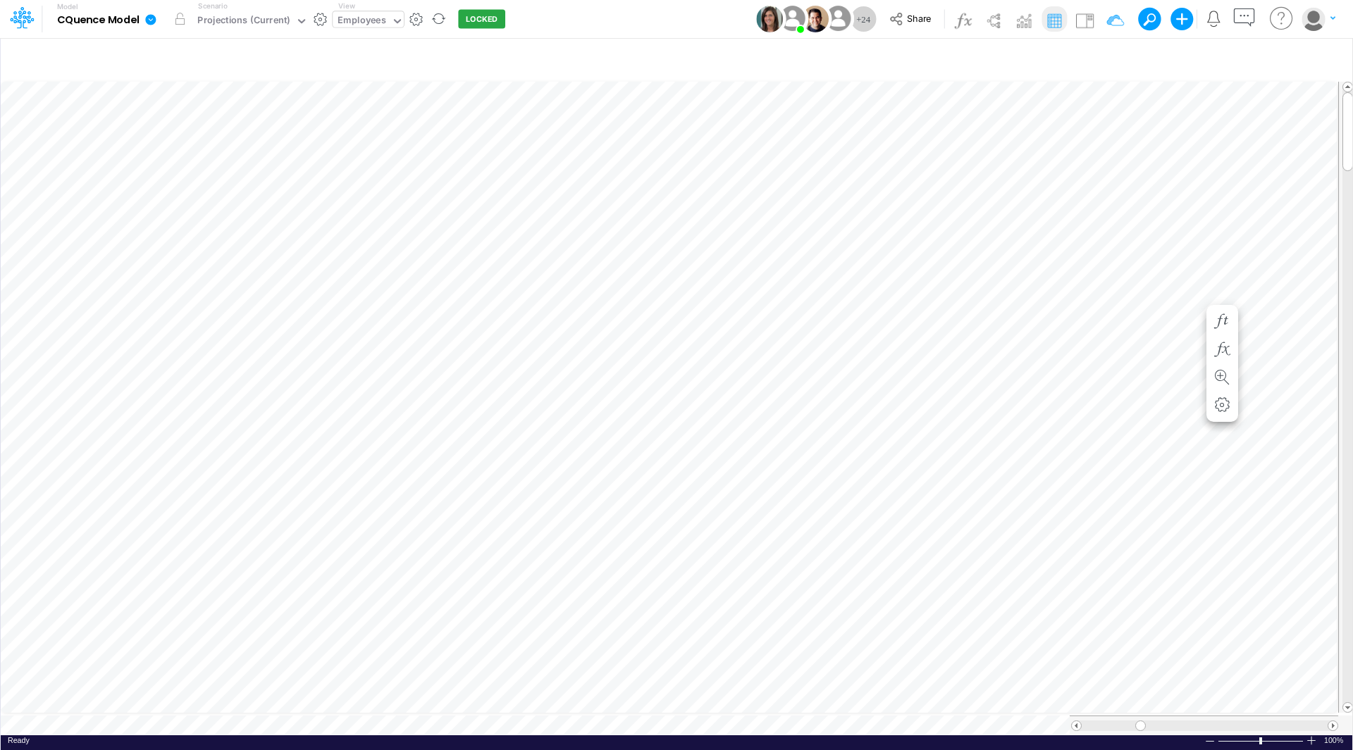
click at [1195, 294] on div "Paste Cut Copy AutoFill 0 1" at bounding box center [676, 407] width 1351 height 657
click at [1181, 313] on div "1" at bounding box center [1161, 311] width 85 height 15
click at [1195, 533] on div "Paste Cut Copy AutoFill 1 1" at bounding box center [676, 407] width 1351 height 657
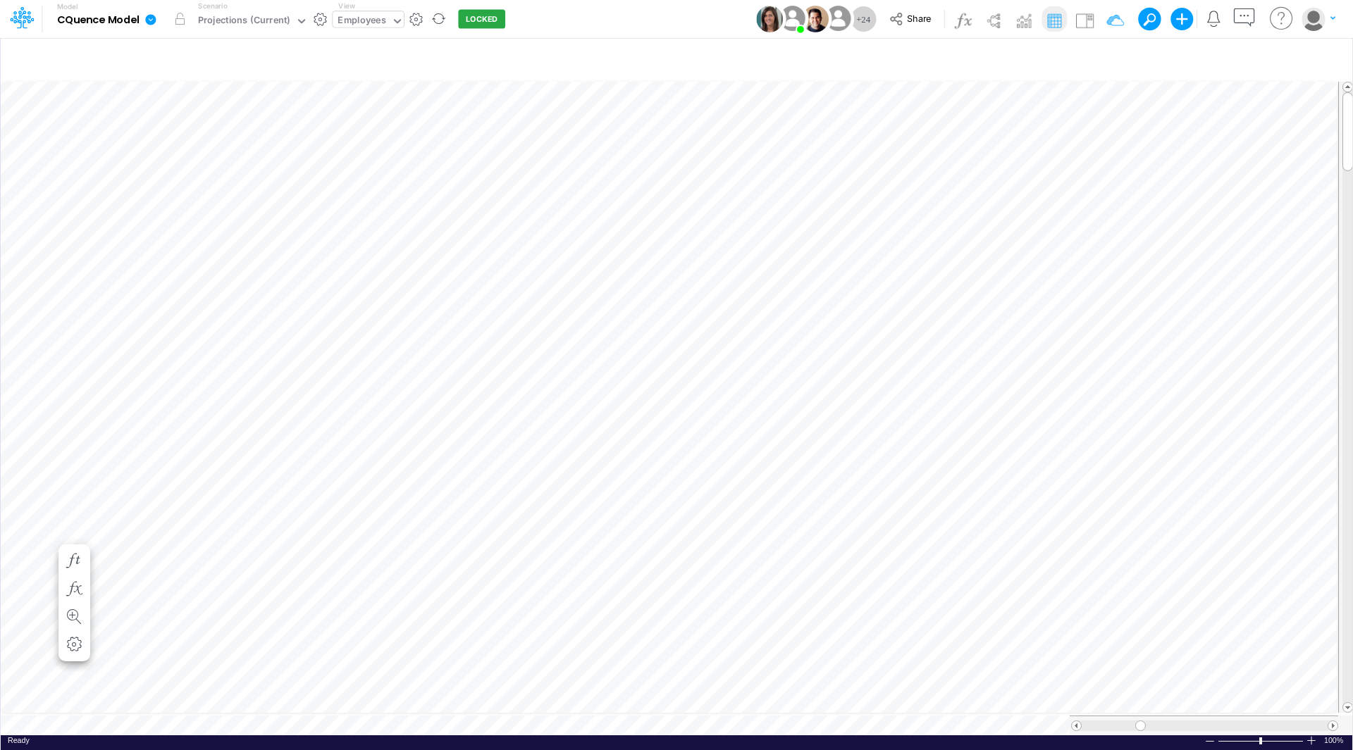
scroll to position [7, 1]
click at [1196, 535] on div "Paste Cut Copy AutoFill 1 1" at bounding box center [676, 407] width 1351 height 657
click at [1167, 548] on div "1" at bounding box center [1161, 551] width 85 height 15
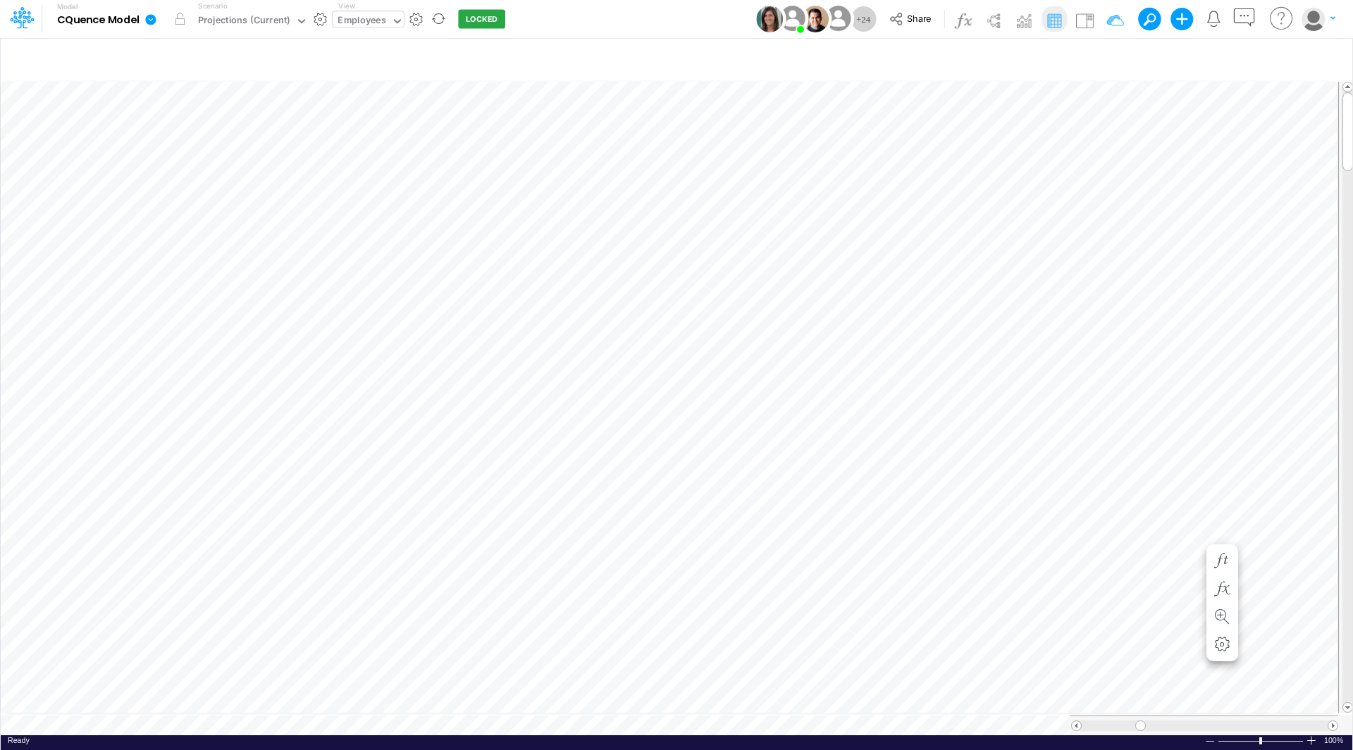
scroll to position [7, 1]
click at [1203, 528] on div "Change settings Delete selected EmployeeV2 Bold Italic Regular None None Thin T…" at bounding box center [1275, 568] width 151 height 87
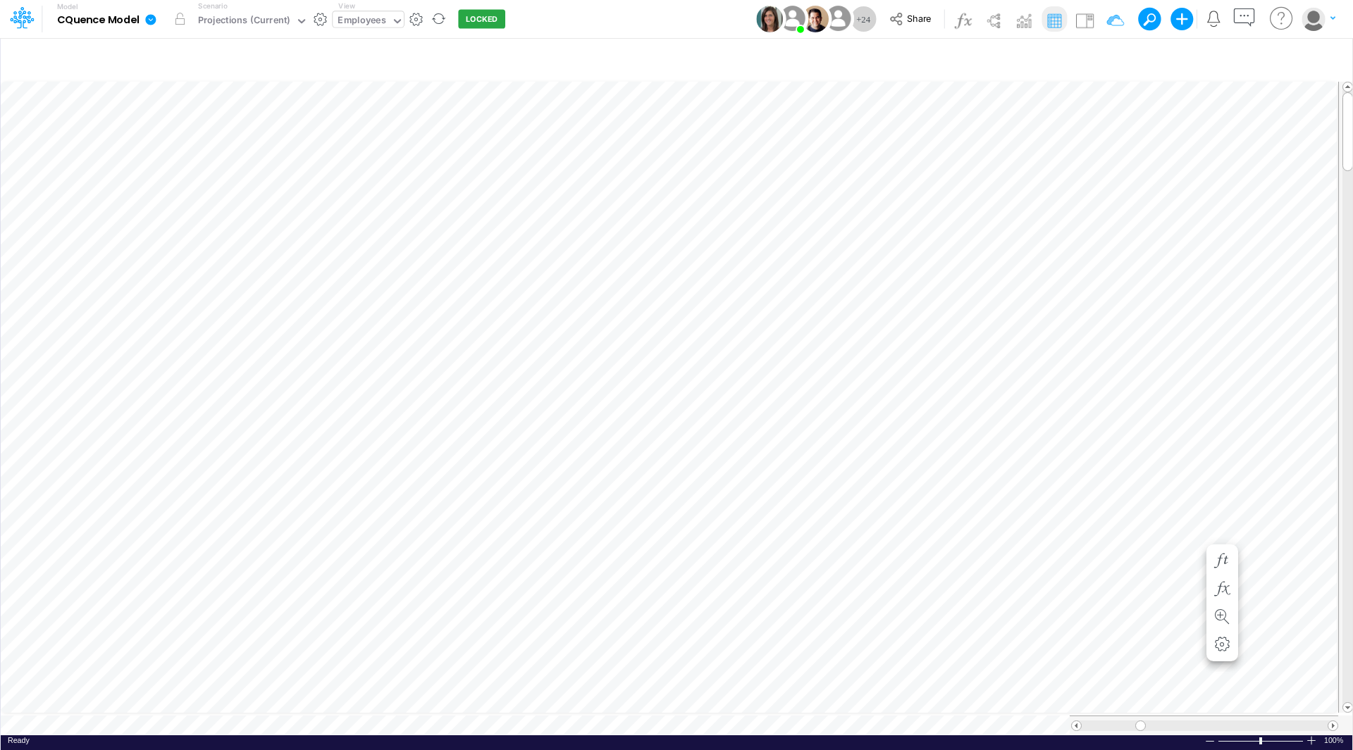
scroll to position [13, 1]
click at [1221, 564] on icon "button" at bounding box center [1221, 561] width 21 height 15
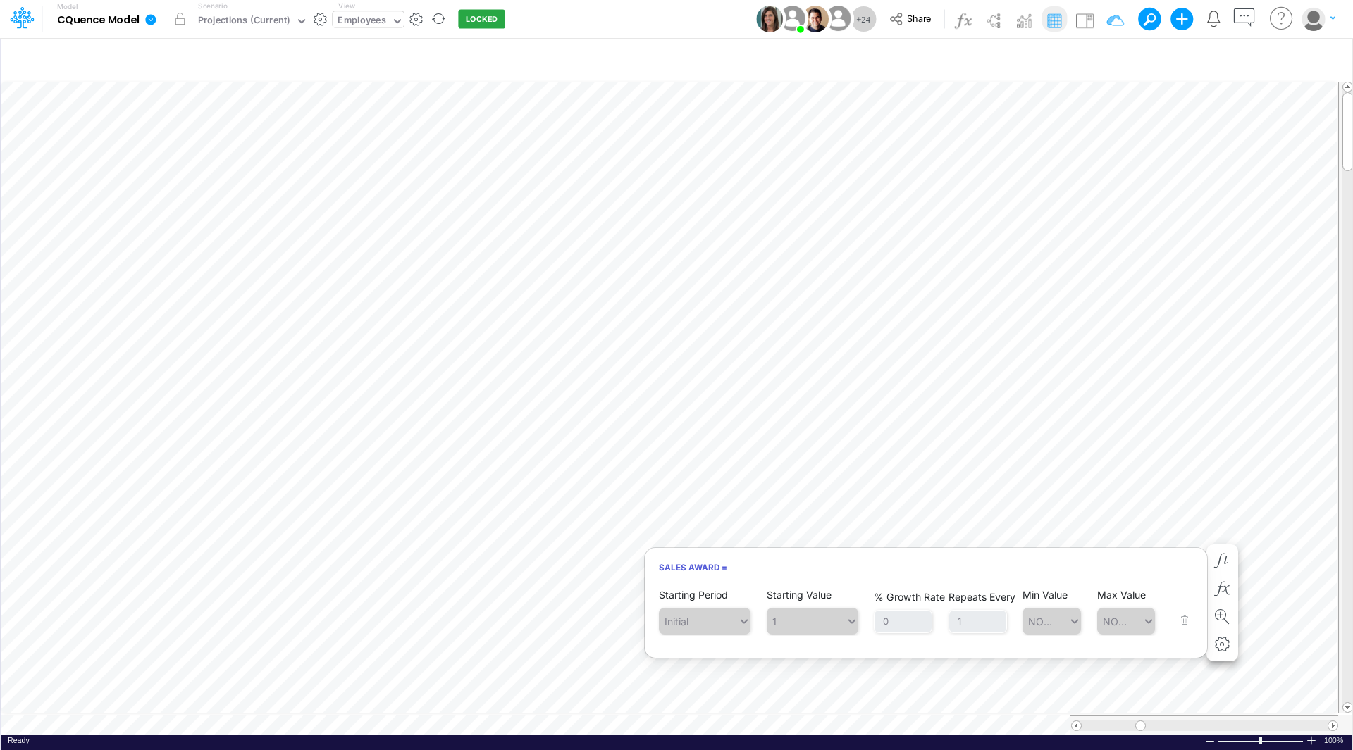
click at [834, 624] on span "1" at bounding box center [812, 621] width 92 height 27
click at [854, 620] on span "1" at bounding box center [812, 621] width 92 height 27
drag, startPoint x: 854, startPoint y: 620, endPoint x: 826, endPoint y: 617, distance: 28.3
click at [826, 617] on span "1" at bounding box center [812, 621] width 92 height 27
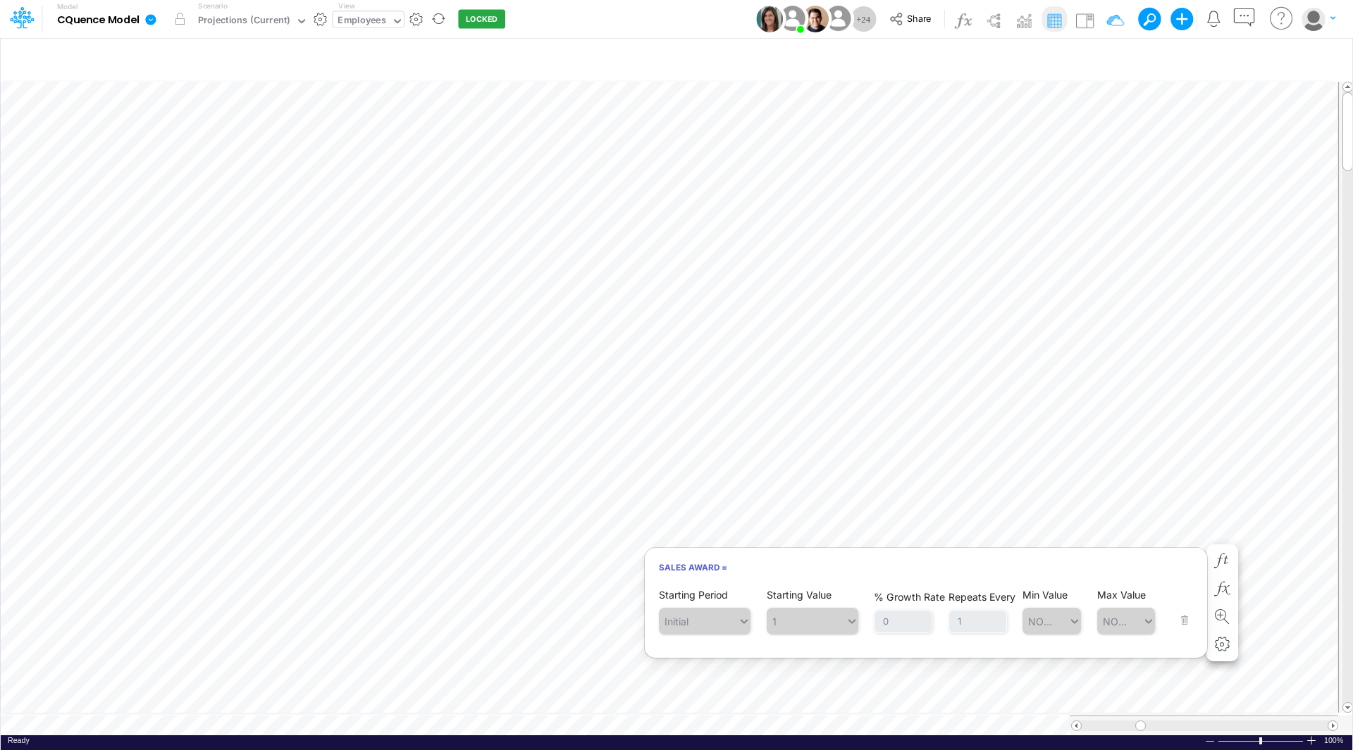
click at [826, 617] on span "1" at bounding box center [812, 621] width 92 height 27
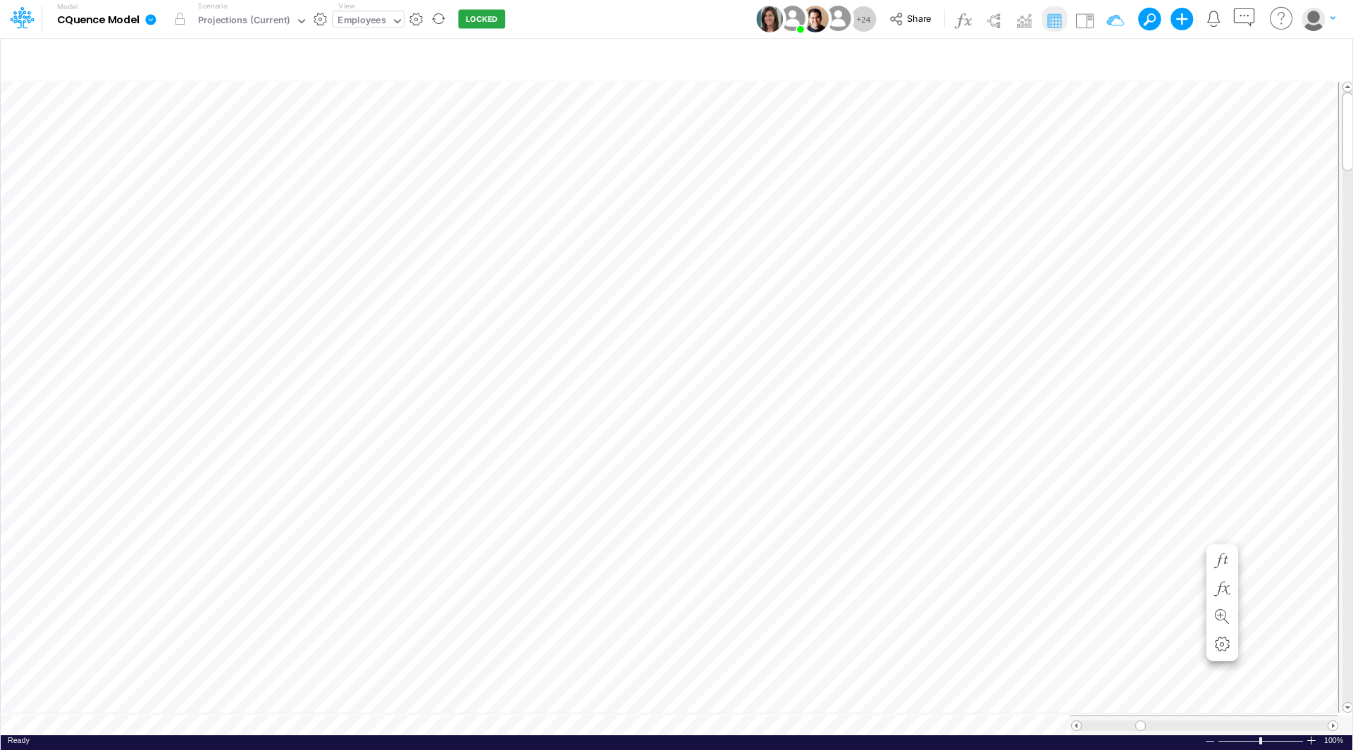
scroll to position [7, 1]
click at [1329, 721] on span at bounding box center [1332, 725] width 9 height 9
click at [1076, 721] on span at bounding box center [1075, 725] width 9 height 9
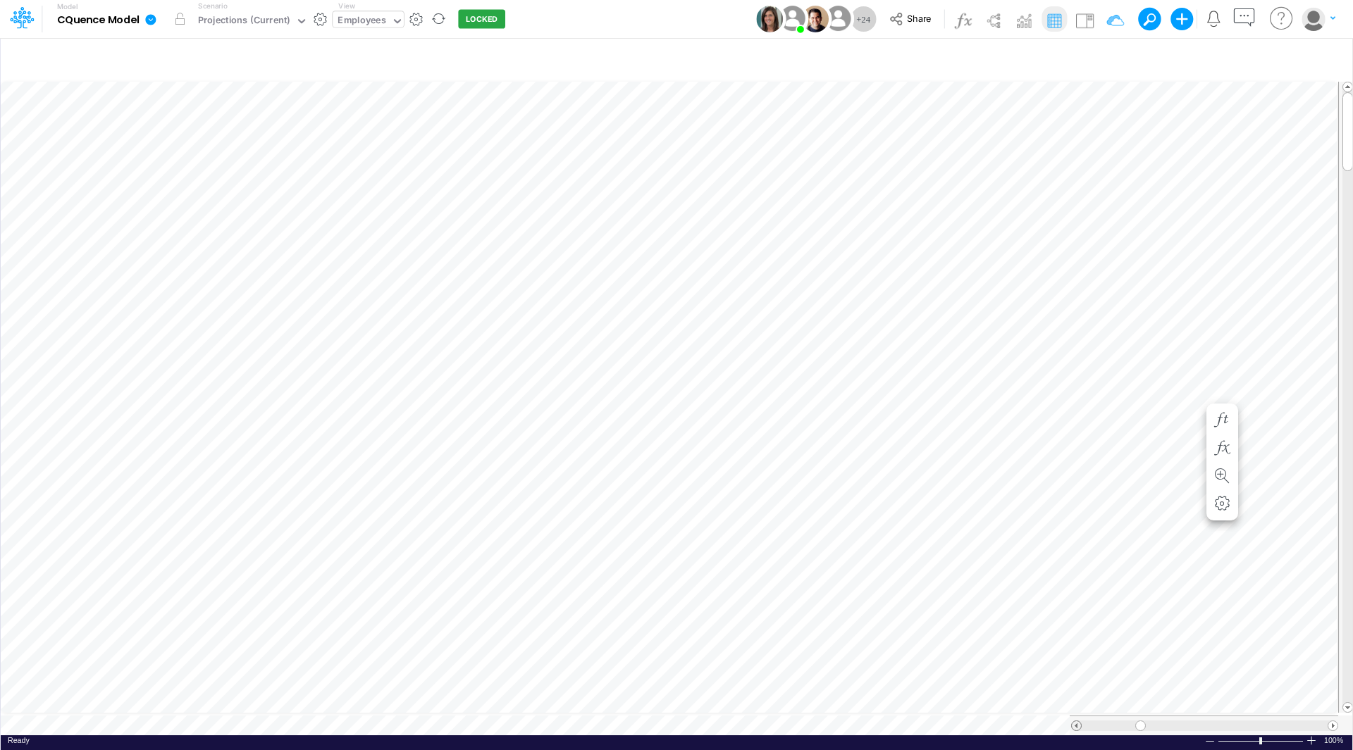
click at [1076, 721] on span at bounding box center [1075, 725] width 9 height 9
